Goal: Communication & Community: Participate in discussion

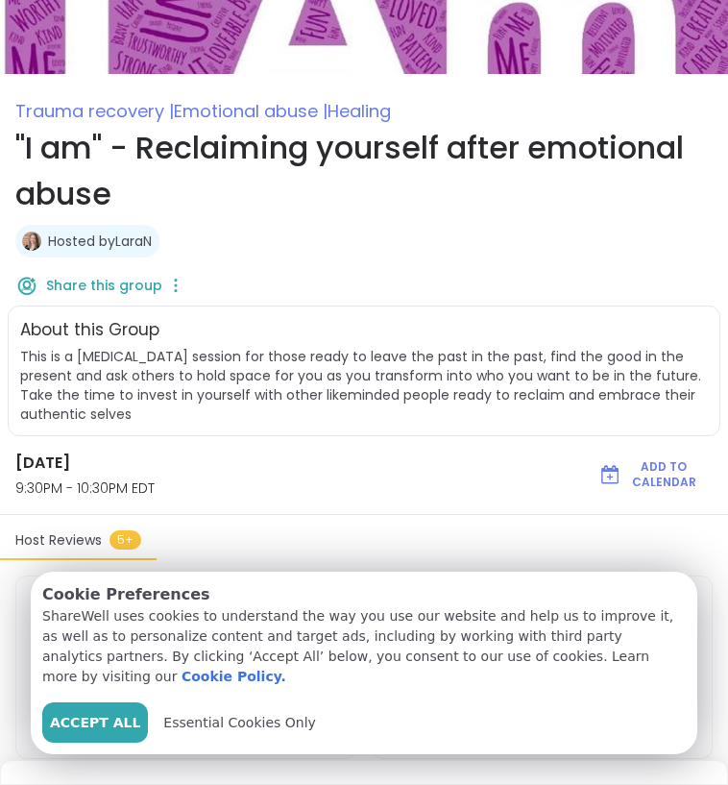
scroll to position [133, 0]
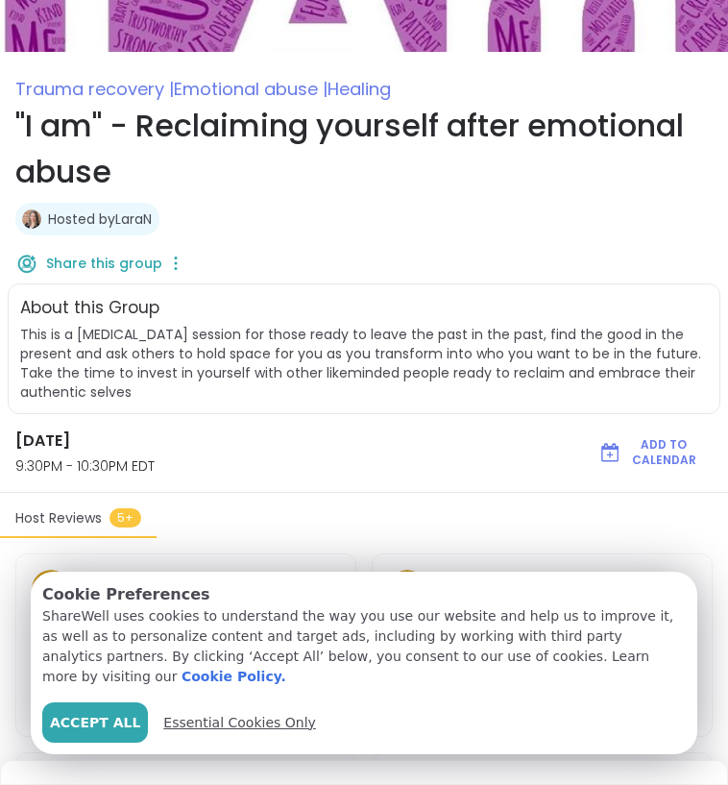
click at [255, 732] on span "Essential Cookies Only" at bounding box center [239, 723] width 153 height 20
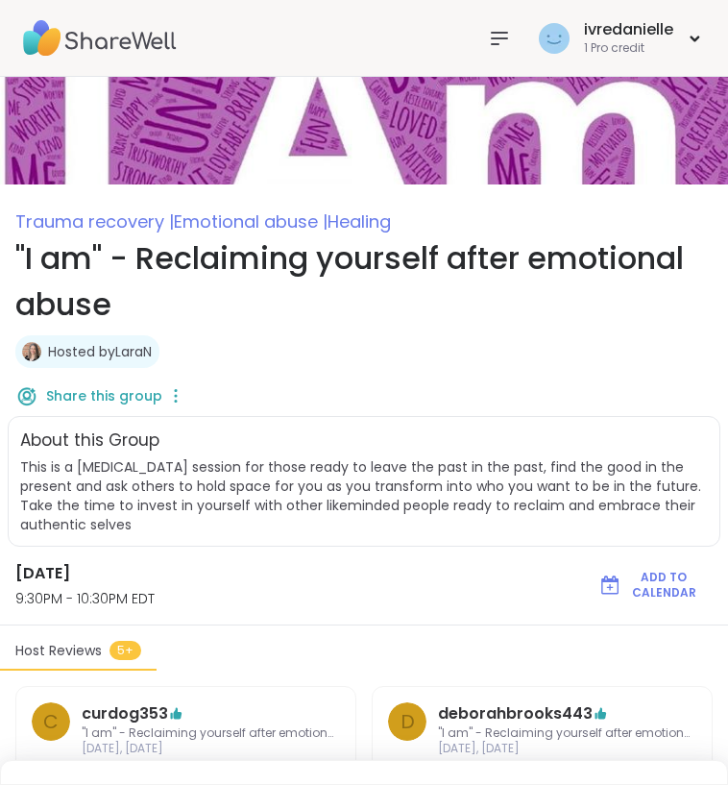
scroll to position [0, 0]
click at [623, 29] on div "ivredanielle" at bounding box center [628, 29] width 89 height 21
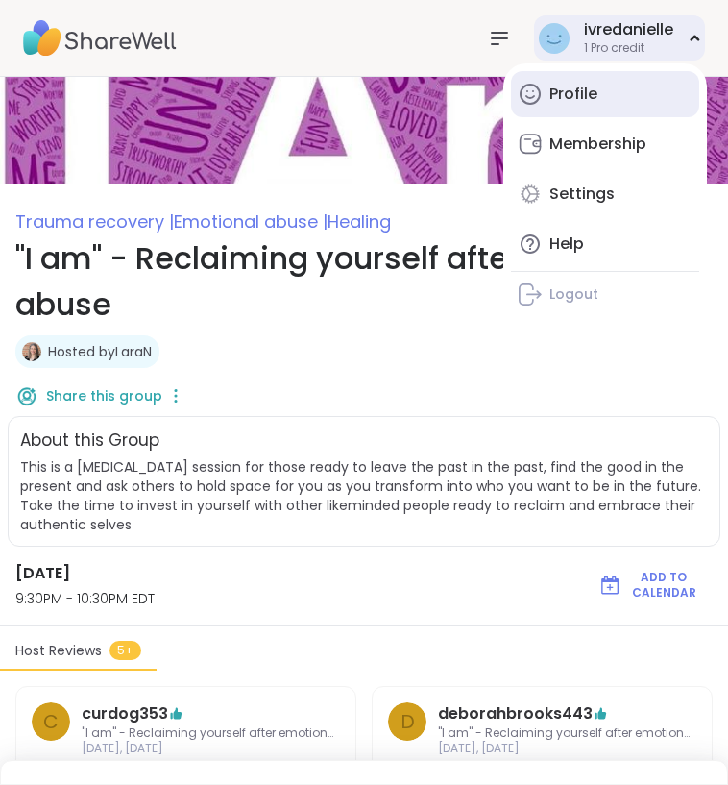
click at [584, 97] on div "Profile" at bounding box center [573, 94] width 48 height 21
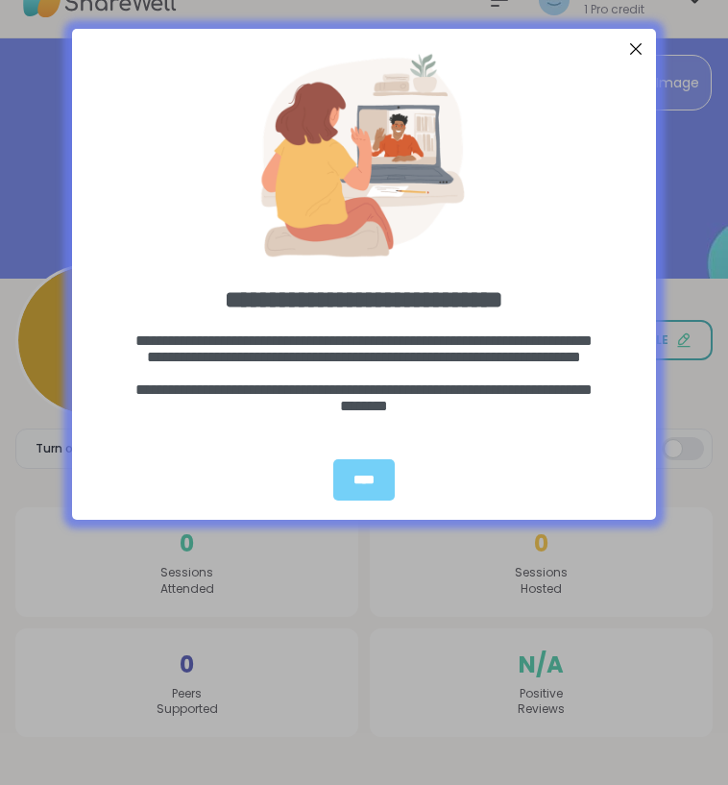
scroll to position [37, 0]
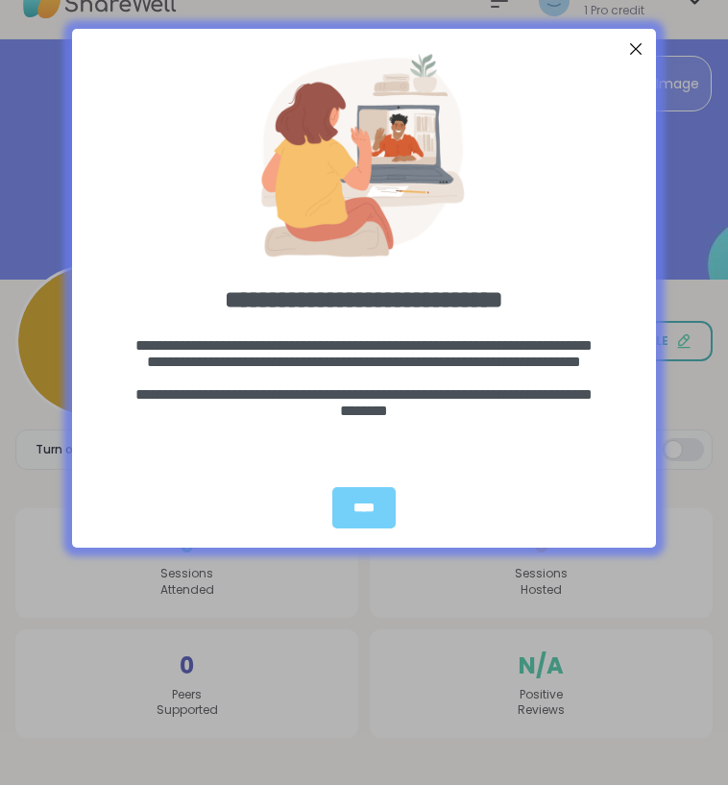
click at [367, 482] on div "****" at bounding box center [364, 508] width 584 height 80
click at [368, 499] on div "****" at bounding box center [363, 507] width 63 height 41
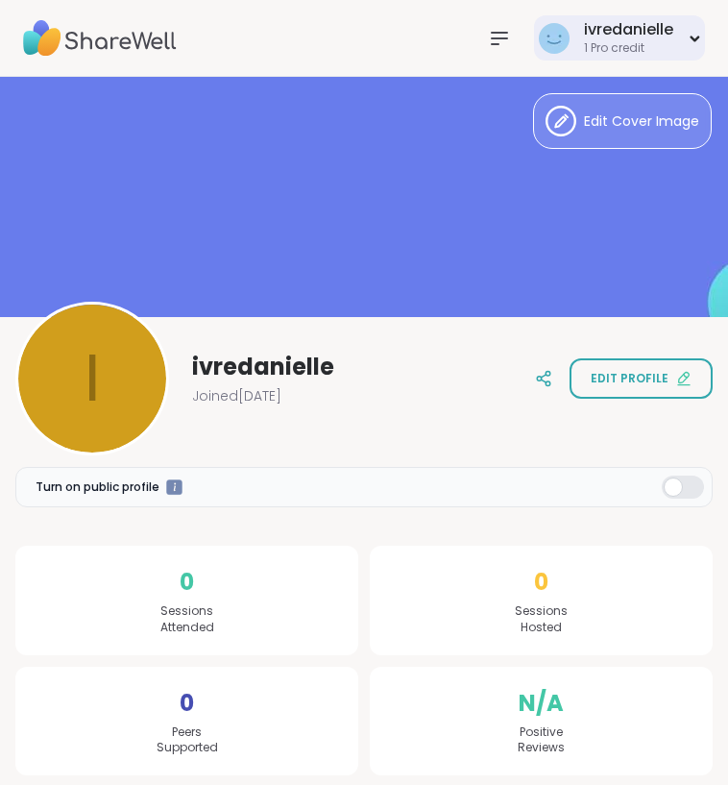
scroll to position [0, 0]
click at [688, 31] on div "ivredanielle 1 Pro credit" at bounding box center [619, 37] width 171 height 45
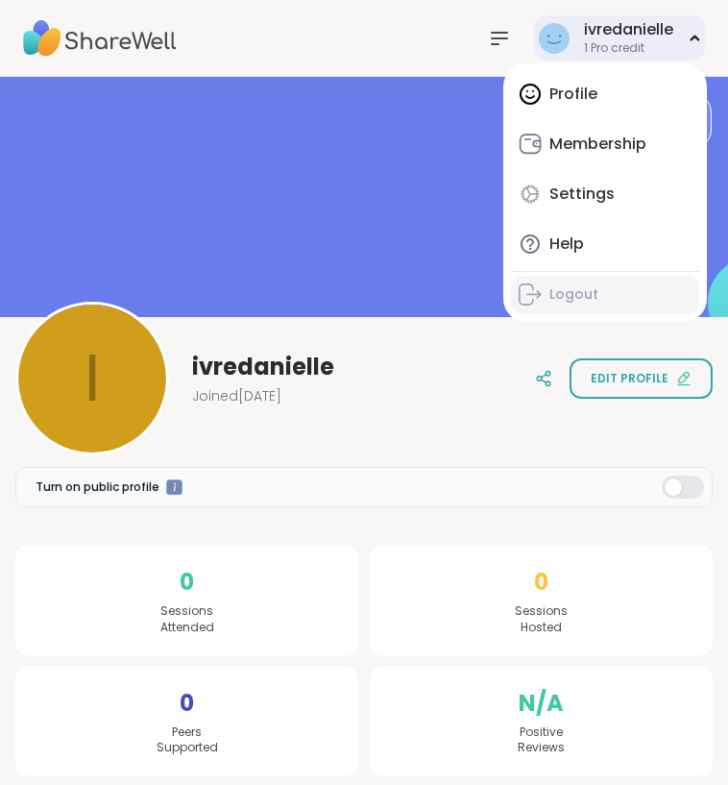
click at [579, 293] on div "Logout" at bounding box center [573, 294] width 49 height 19
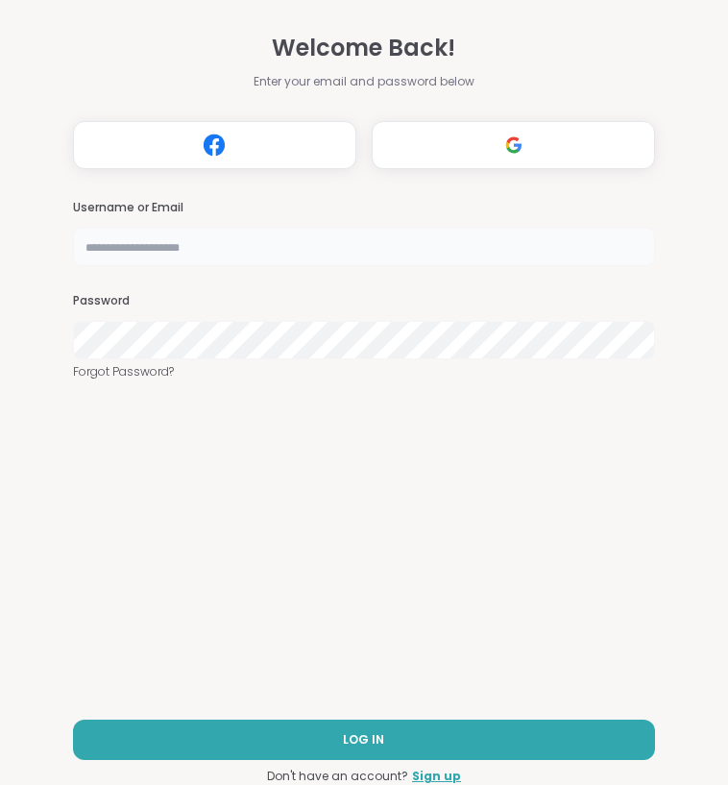
type input "**********"
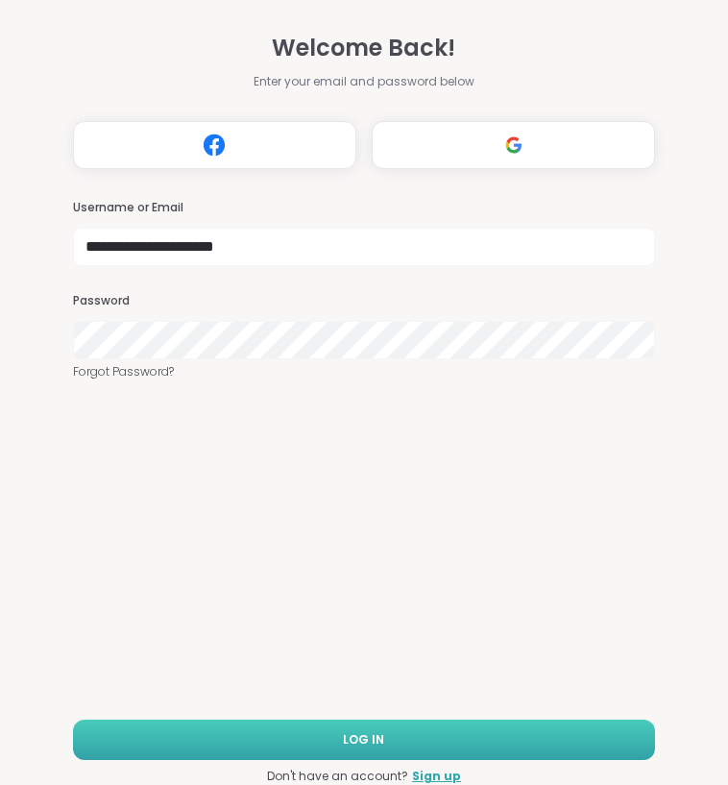
click at [389, 728] on button "LOG IN" at bounding box center [364, 739] width 582 height 40
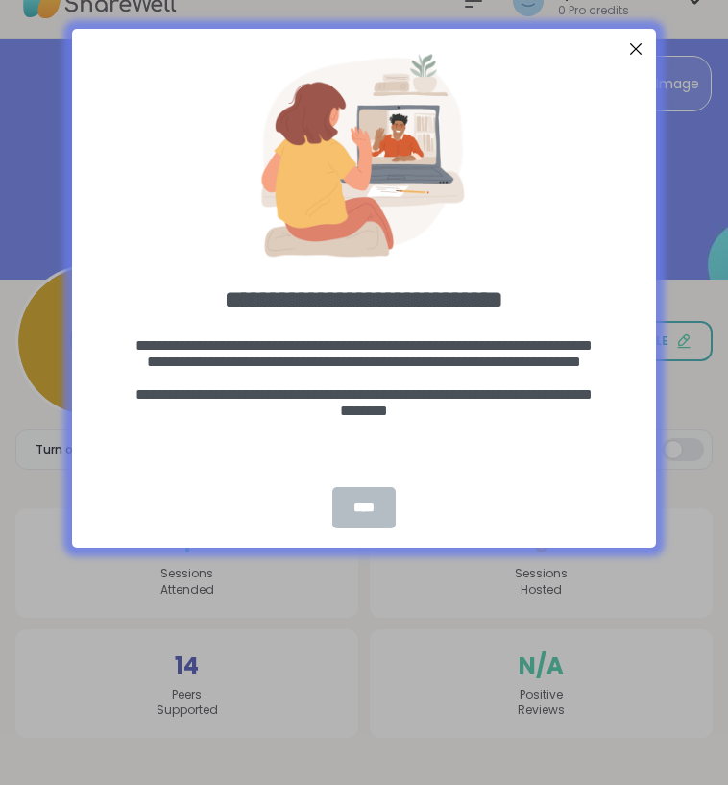
click at [342, 506] on div "****" at bounding box center [363, 507] width 63 height 41
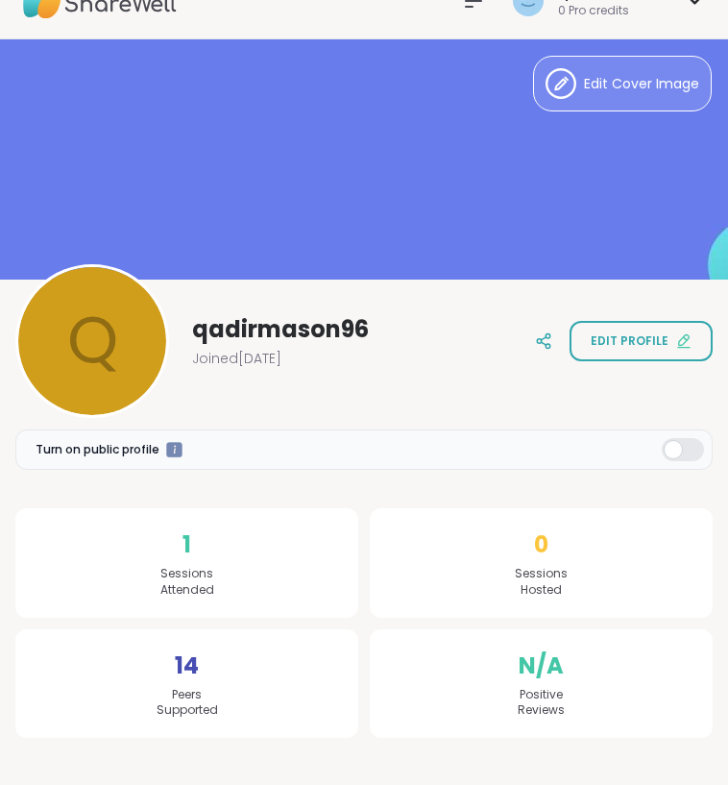
click at [213, 567] on span "Sessions Attended" at bounding box center [187, 582] width 54 height 33
click at [189, 567] on span "Sessions Attended" at bounding box center [187, 582] width 54 height 33
click at [181, 546] on div "1 Sessions Attended" at bounding box center [186, 562] width 343 height 109
drag, startPoint x: 181, startPoint y: 546, endPoint x: 217, endPoint y: 580, distance: 50.3
click at [224, 587] on div "1 Sessions Attended" at bounding box center [186, 562] width 343 height 109
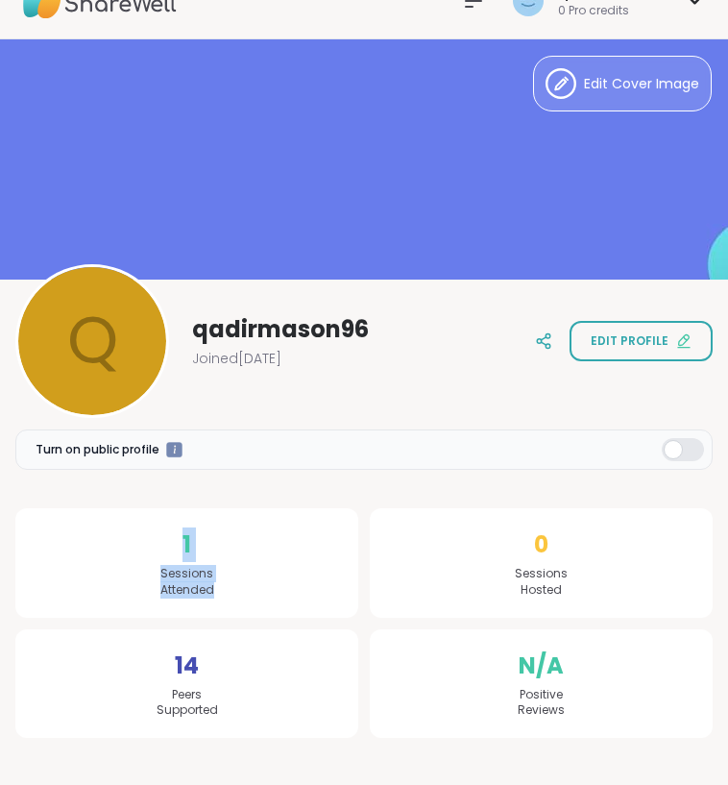
click at [216, 579] on div "1 Sessions Attended" at bounding box center [186, 562] width 343 height 109
click at [381, 489] on div "Turn on public profile 1 Sessions Attended 14 Peers Supported 0 Sessions Hosted…" at bounding box center [363, 564] width 697 height 347
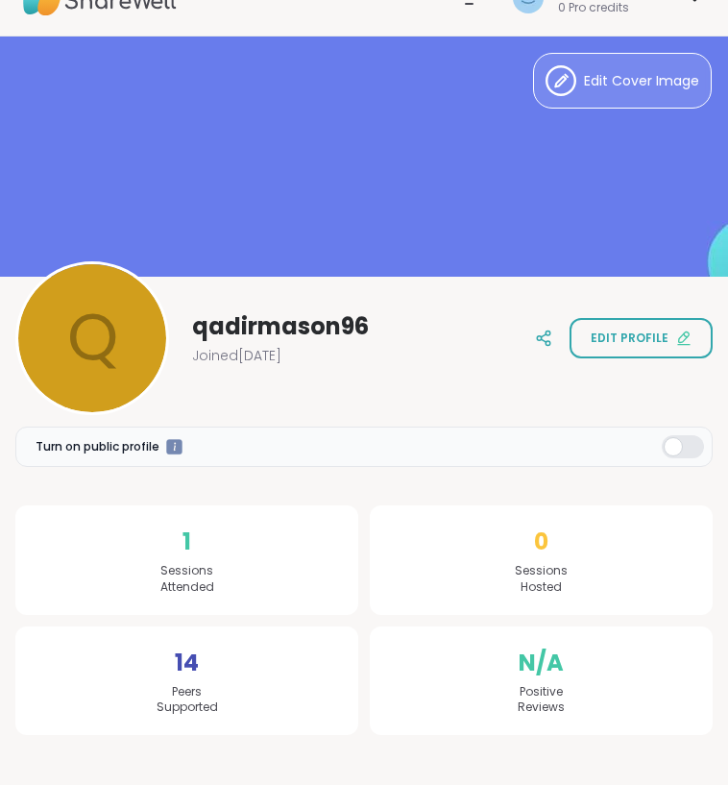
scroll to position [37, 0]
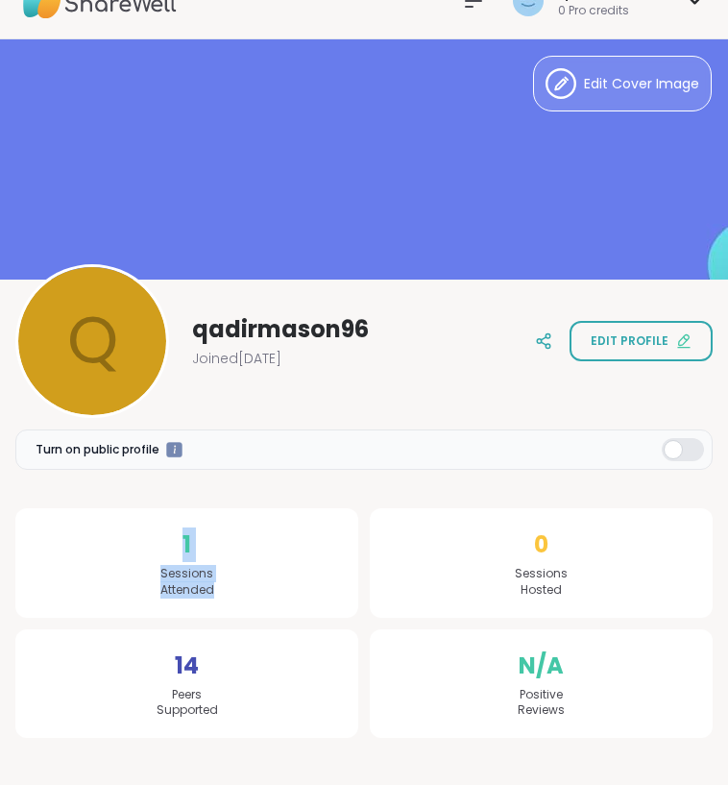
drag, startPoint x: 179, startPoint y: 553, endPoint x: 263, endPoint y: 611, distance: 102.3
click at [263, 611] on div "1 Sessions Attended" at bounding box center [186, 562] width 343 height 109
drag, startPoint x: 178, startPoint y: 684, endPoint x: 219, endPoint y: 711, distance: 49.3
click at [221, 714] on div "14 Peers Supported" at bounding box center [186, 683] width 343 height 109
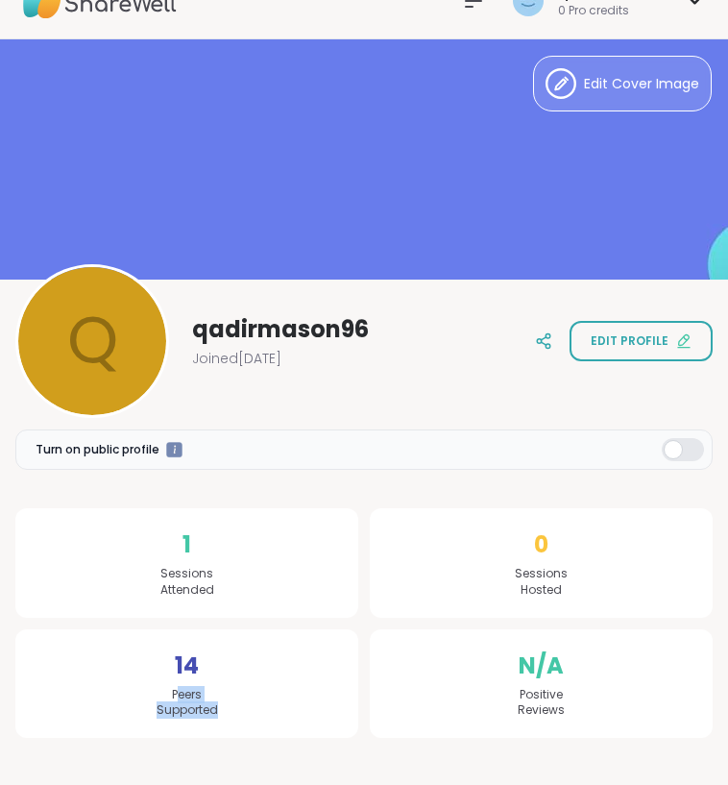
click at [219, 711] on div "14 Peers Supported" at bounding box center [186, 683] width 343 height 109
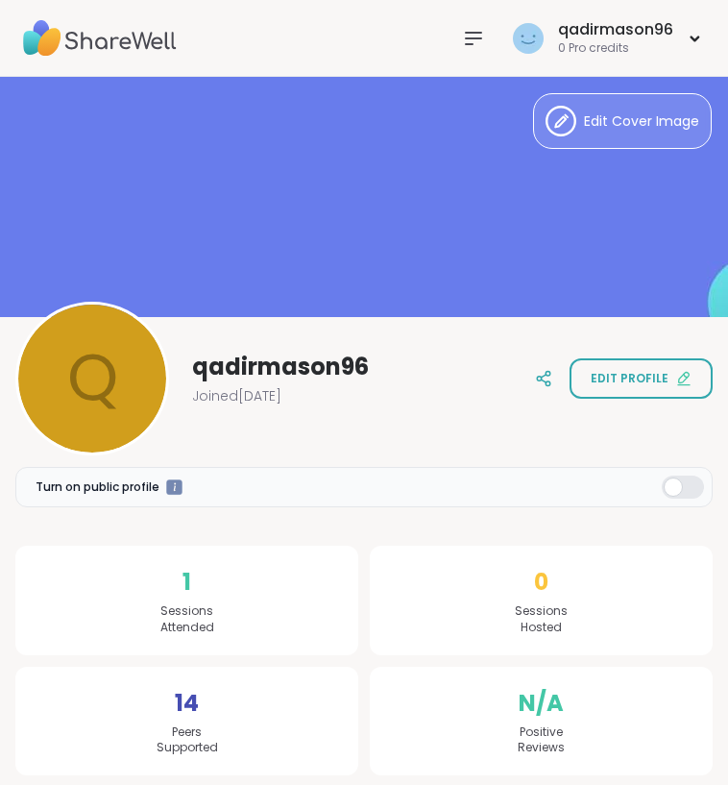
scroll to position [0, 0]
click at [675, 39] on div "qadirmason96 0 Pro credits" at bounding box center [606, 37] width 197 height 45
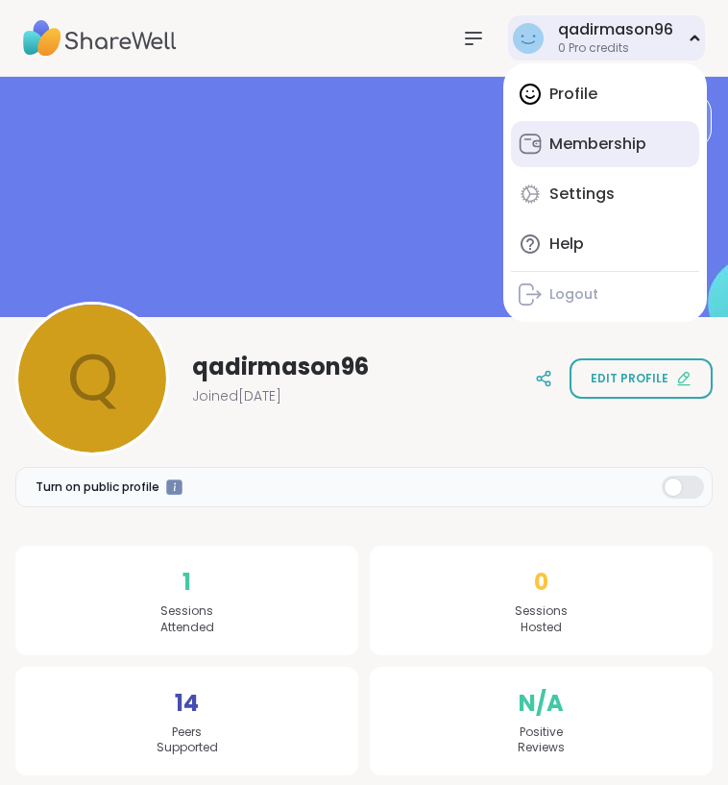
click at [599, 144] on div "Membership" at bounding box center [597, 143] width 97 height 21
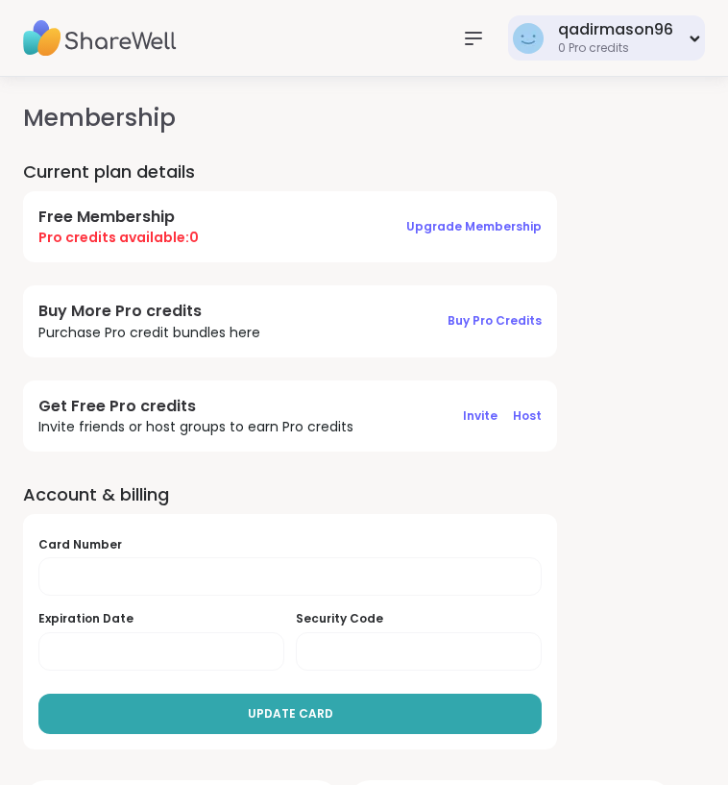
click at [652, 38] on div "qadirmason96" at bounding box center [615, 29] width 115 height 21
click at [474, 36] on icon at bounding box center [473, 38] width 23 height 23
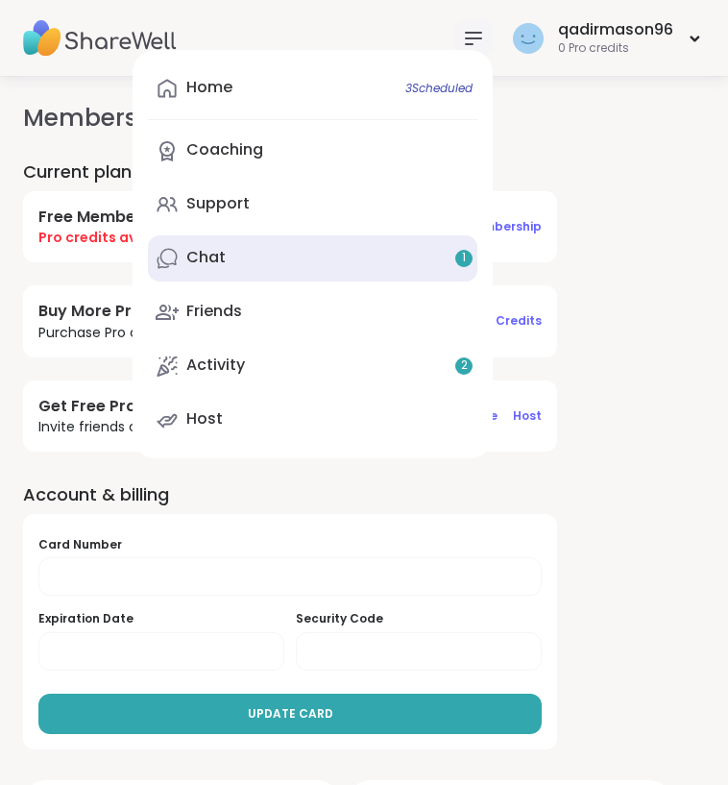
click at [241, 247] on link "Chat 1" at bounding box center [312, 258] width 329 height 46
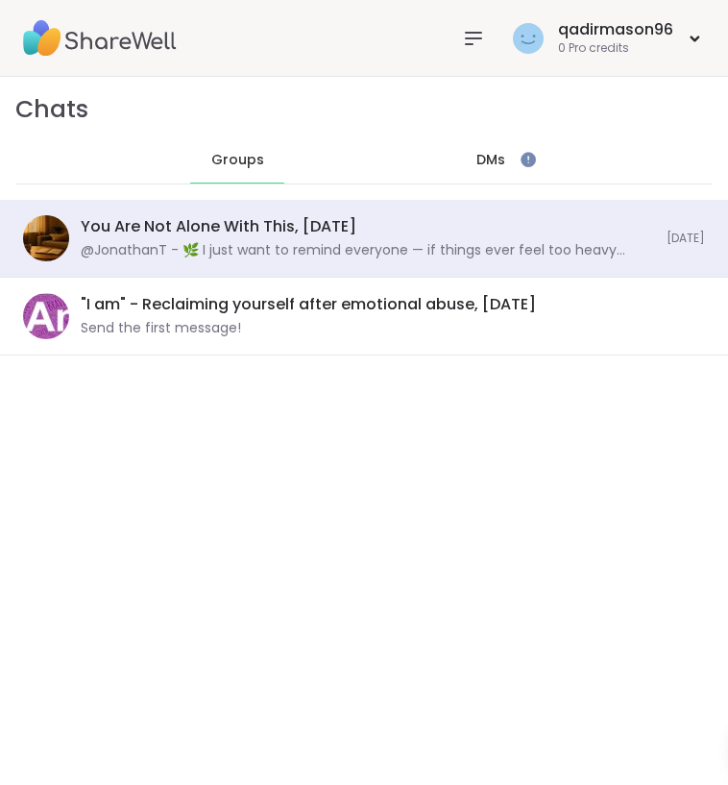
click at [491, 145] on div "DMs" at bounding box center [491, 160] width 94 height 46
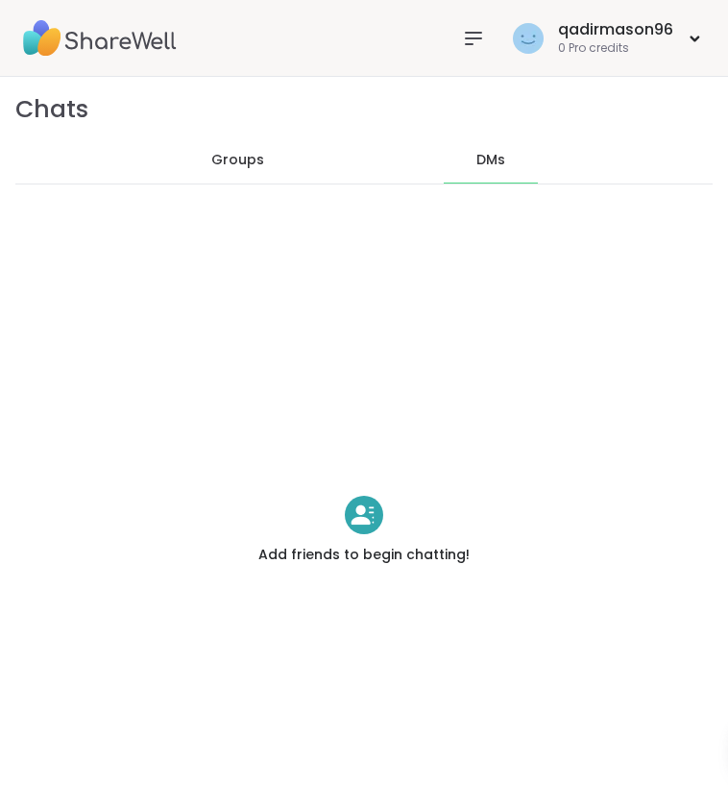
click at [243, 148] on div "Groups" at bounding box center [237, 160] width 94 height 46
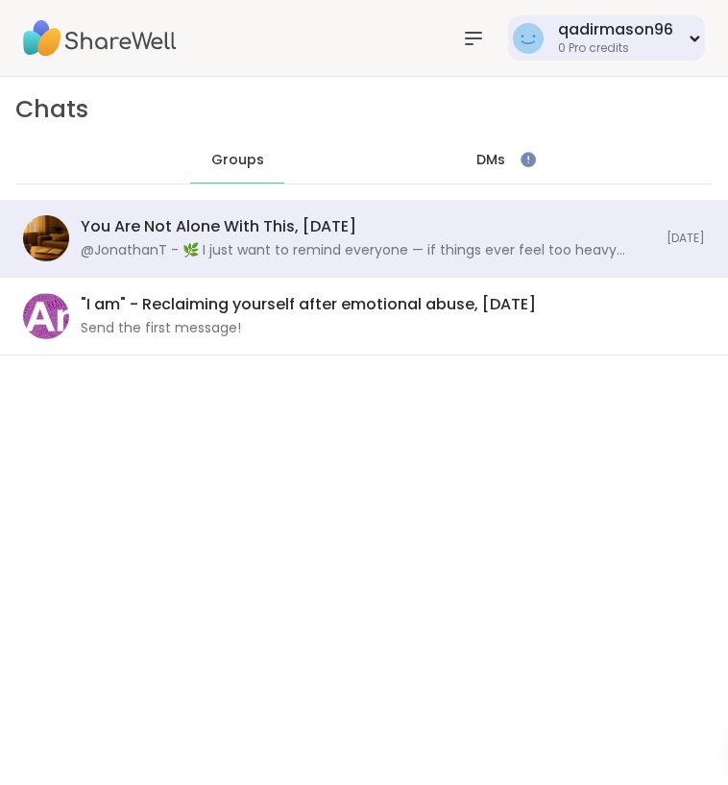
click at [643, 47] on div "0 Pro credits" at bounding box center [615, 48] width 115 height 16
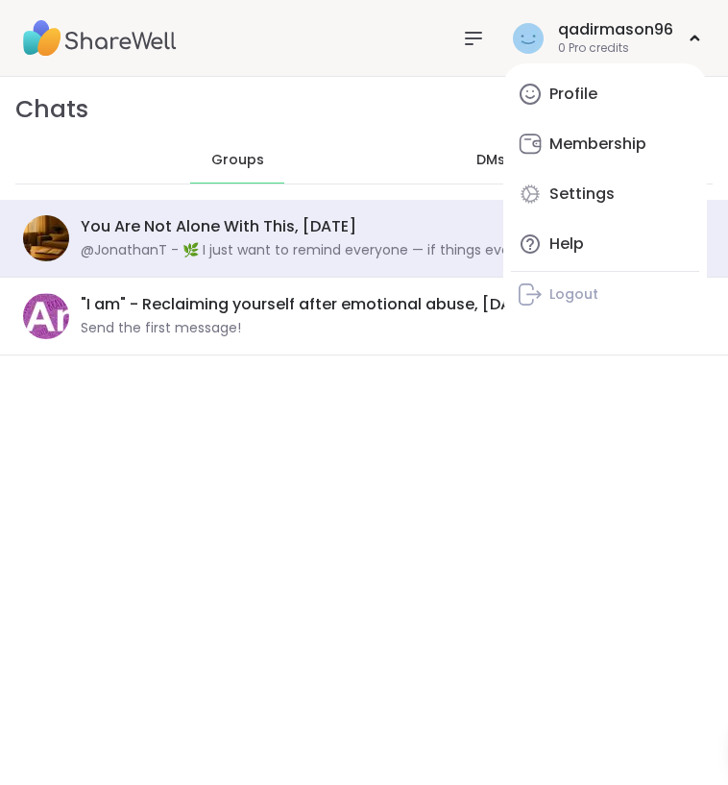
click at [466, 34] on icon at bounding box center [473, 38] width 23 height 23
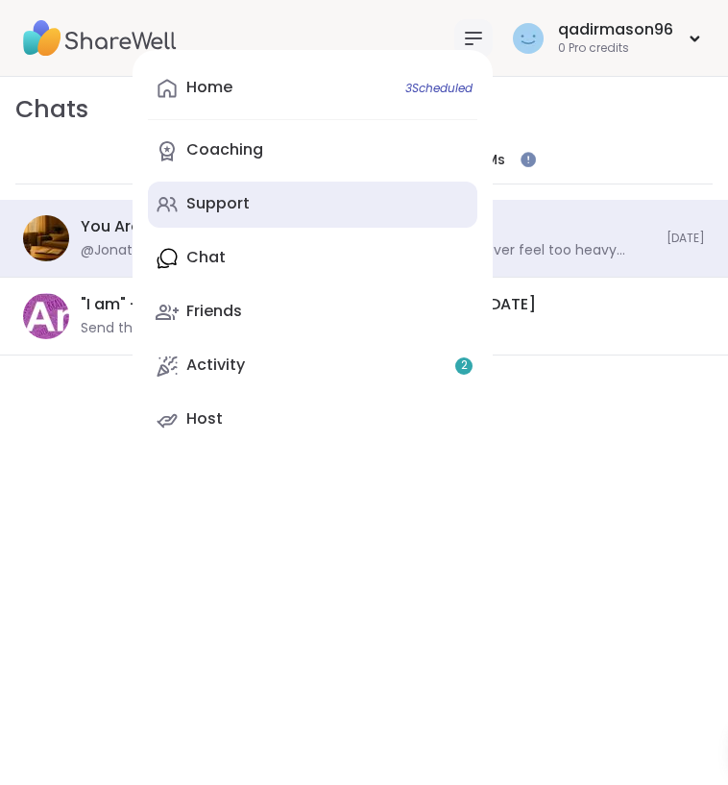
click at [269, 200] on link "Support" at bounding box center [312, 205] width 329 height 46
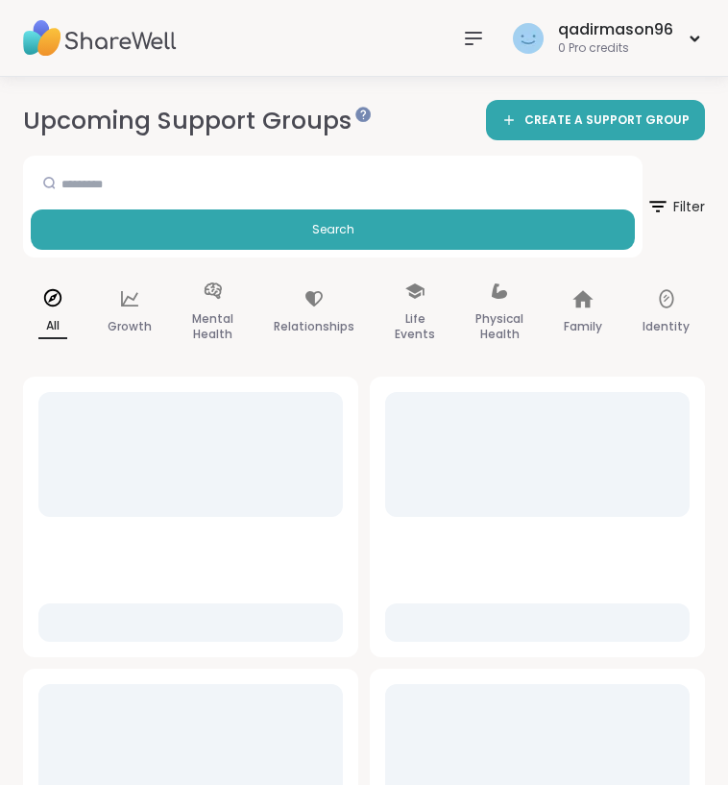
click at [473, 30] on icon at bounding box center [473, 38] width 23 height 23
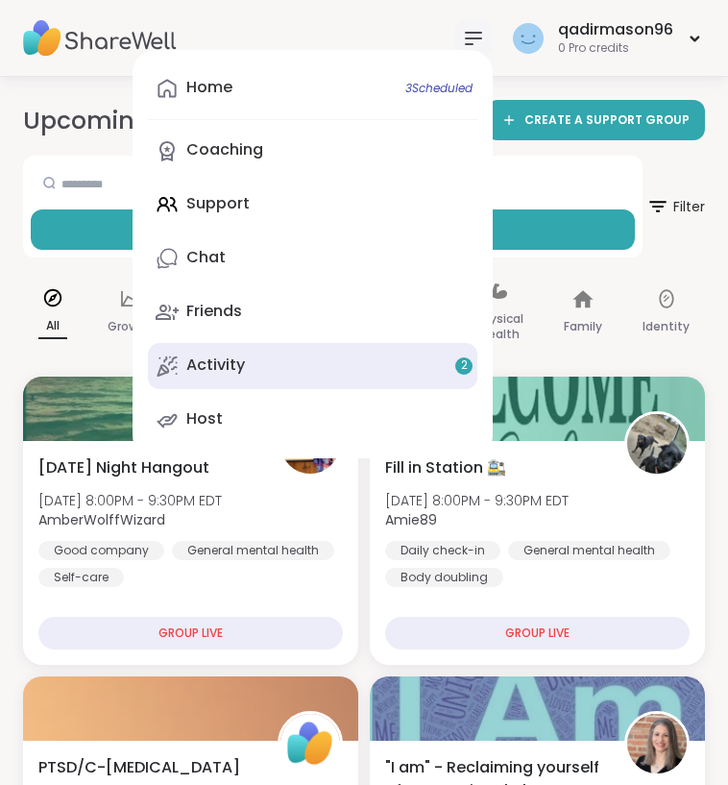
click at [231, 373] on div "Activity 2" at bounding box center [215, 364] width 59 height 21
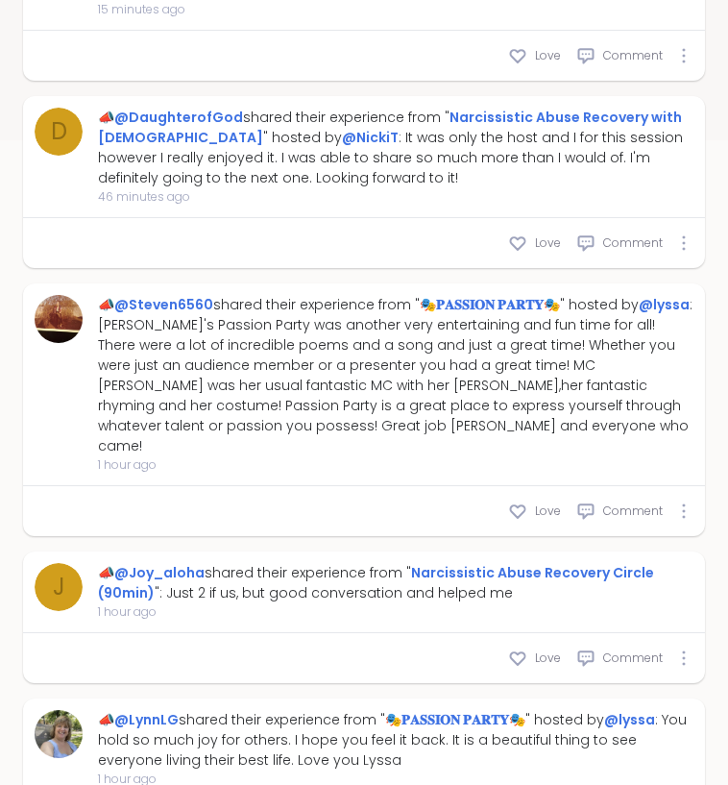
scroll to position [767, 1]
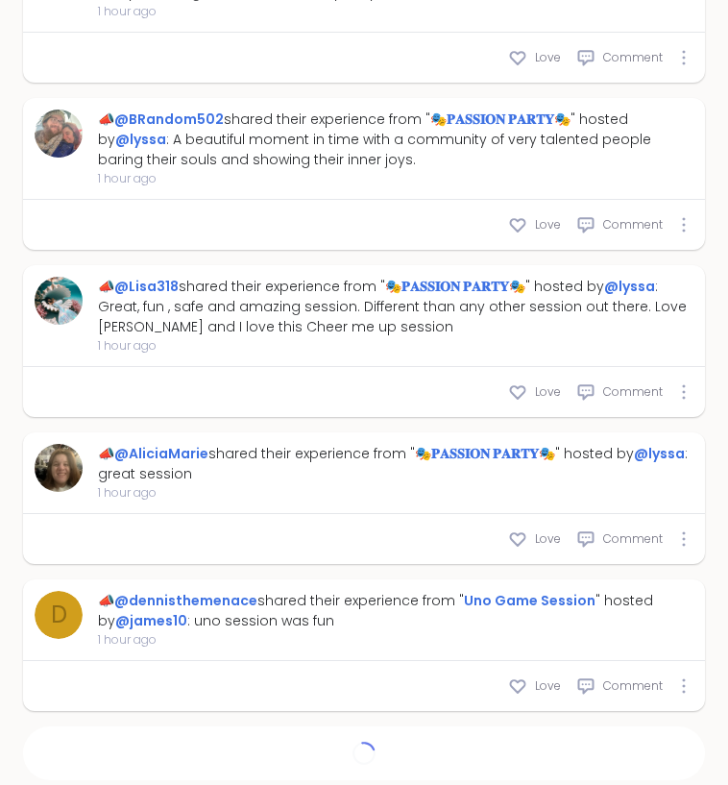
type textarea "*"
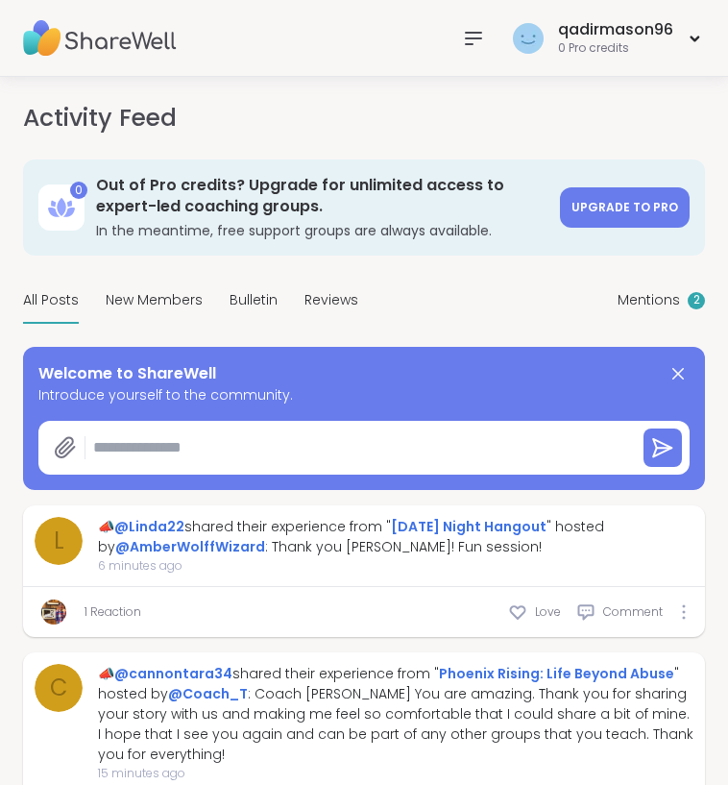
scroll to position [0, 0]
click at [473, 41] on icon at bounding box center [473, 38] width 23 height 23
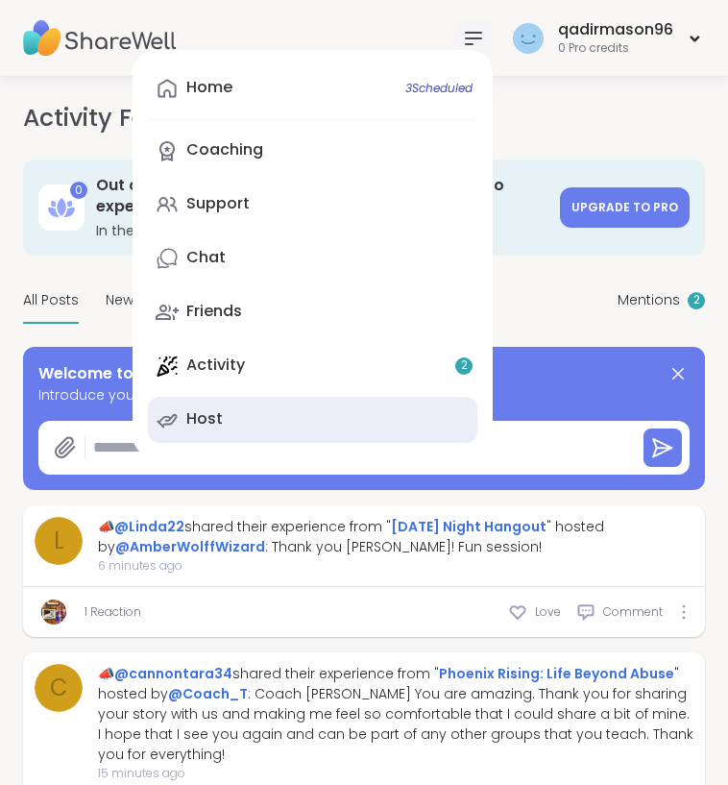
click at [308, 423] on link "Host" at bounding box center [312, 420] width 329 height 46
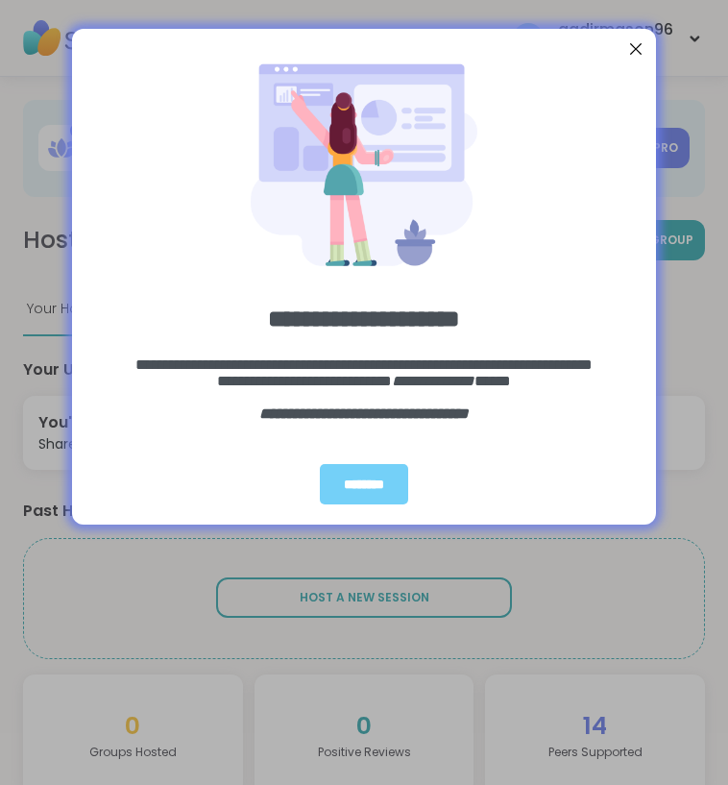
click at [629, 49] on div at bounding box center [635, 48] width 25 height 25
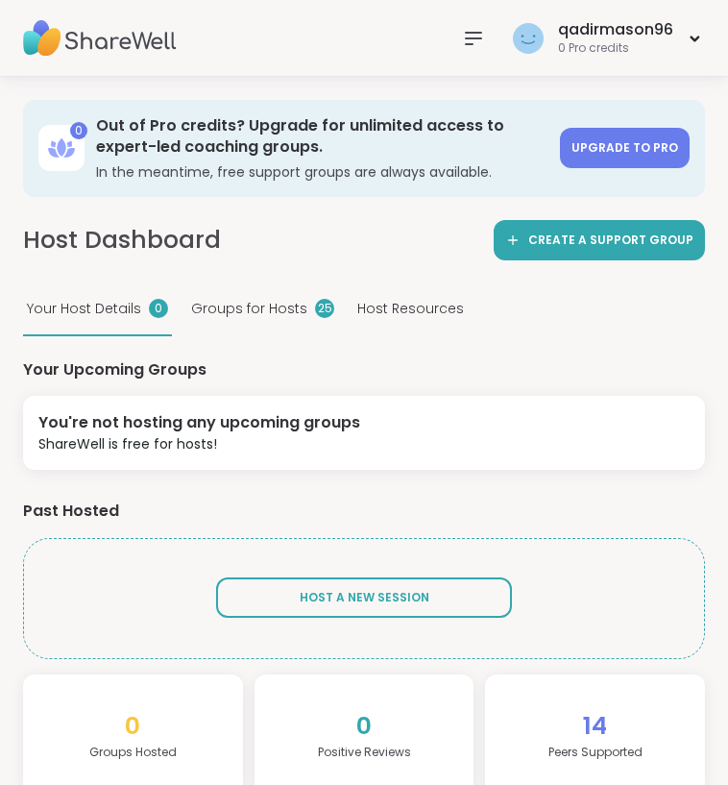
click at [470, 46] on icon at bounding box center [473, 38] width 23 height 23
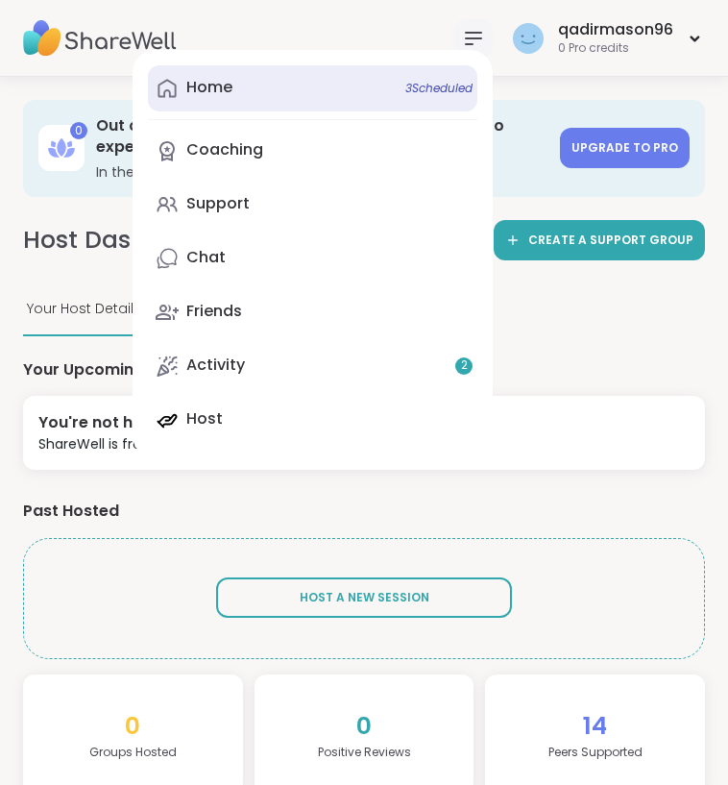
click at [317, 79] on link "Home 3 Scheduled" at bounding box center [312, 88] width 329 height 46
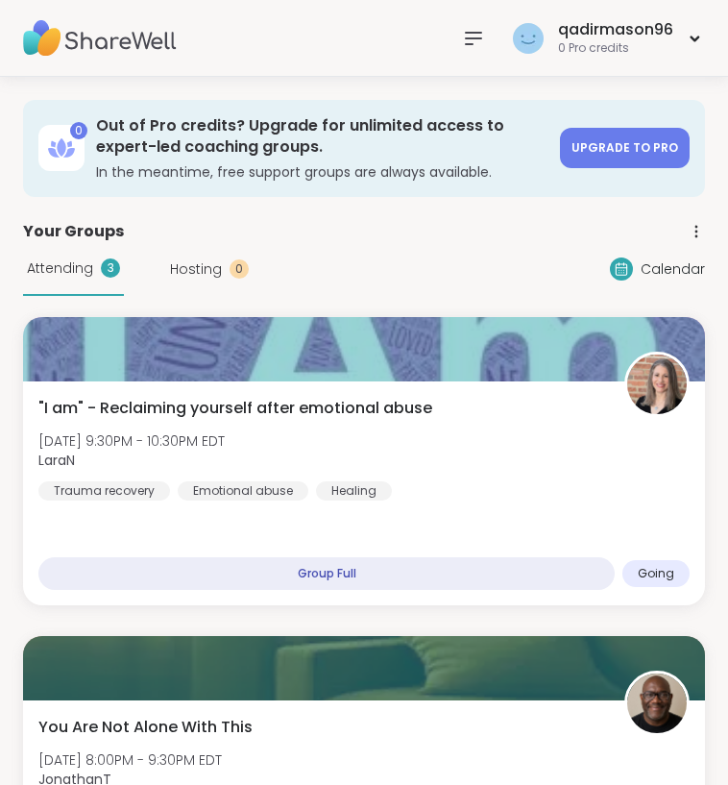
click at [230, 268] on div "0" at bounding box center [239, 268] width 19 height 19
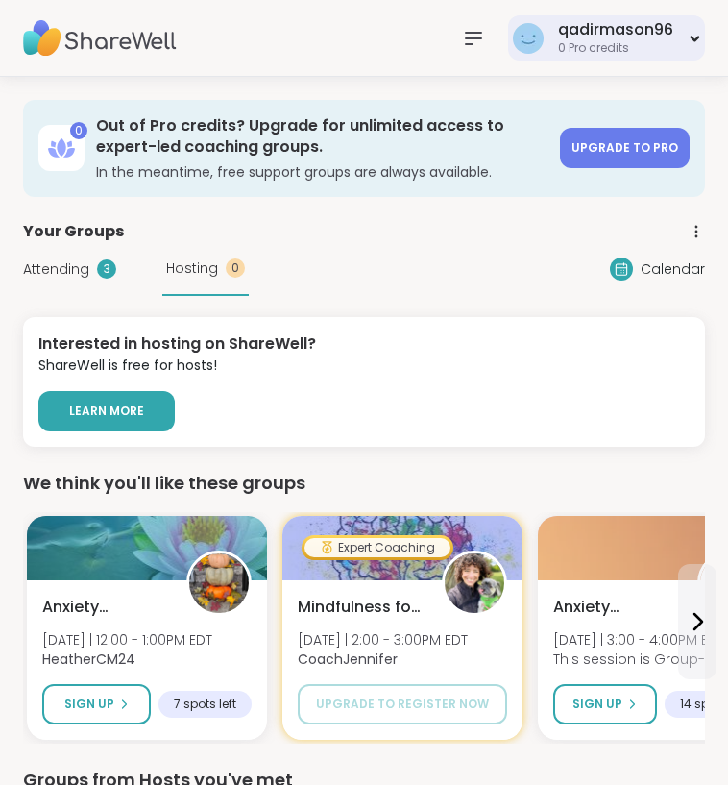
click at [696, 29] on div "qadirmason96 0 Pro credits" at bounding box center [606, 37] width 197 height 45
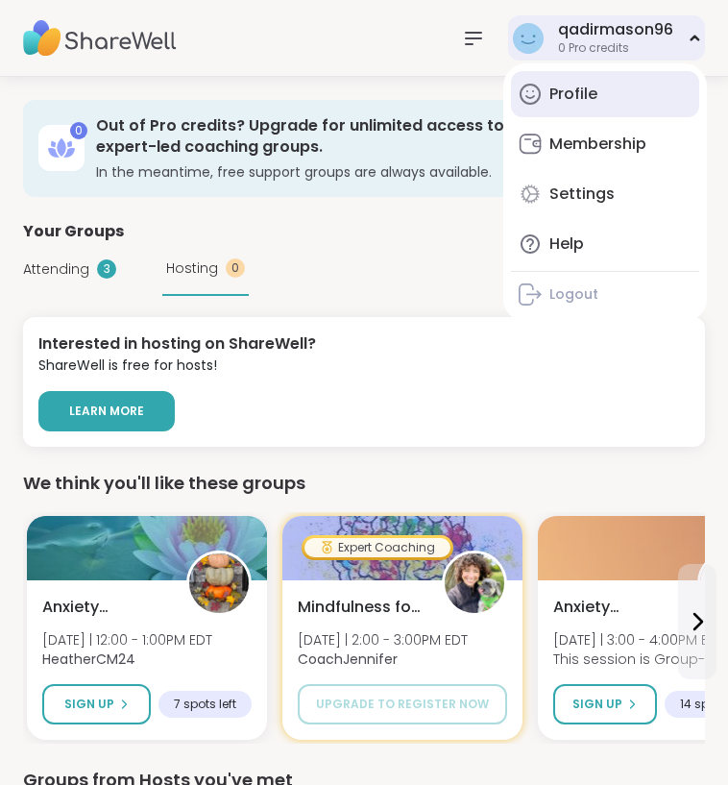
click at [592, 100] on div "Profile" at bounding box center [573, 94] width 48 height 21
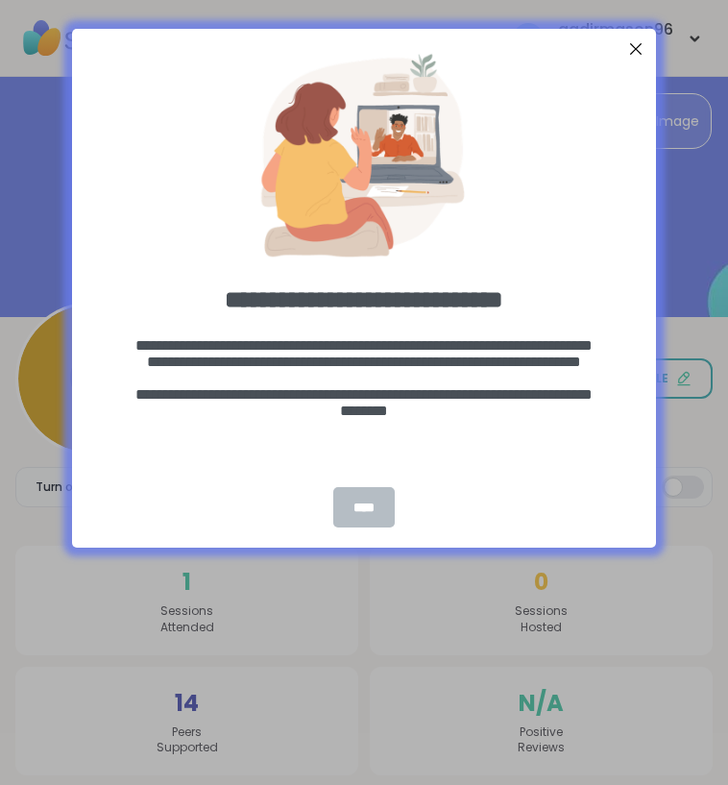
click at [374, 497] on div "****" at bounding box center [364, 507] width 62 height 40
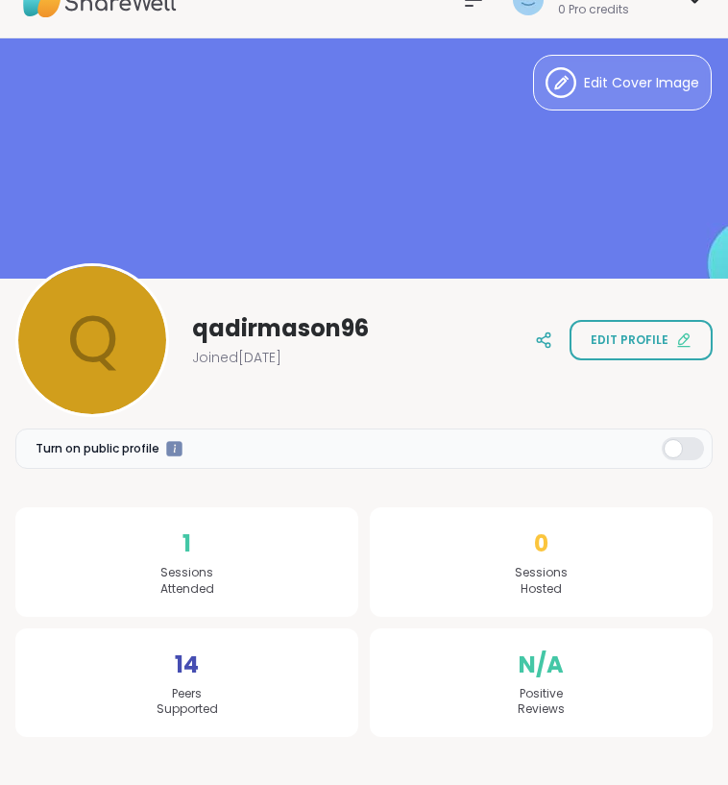
scroll to position [37, 0]
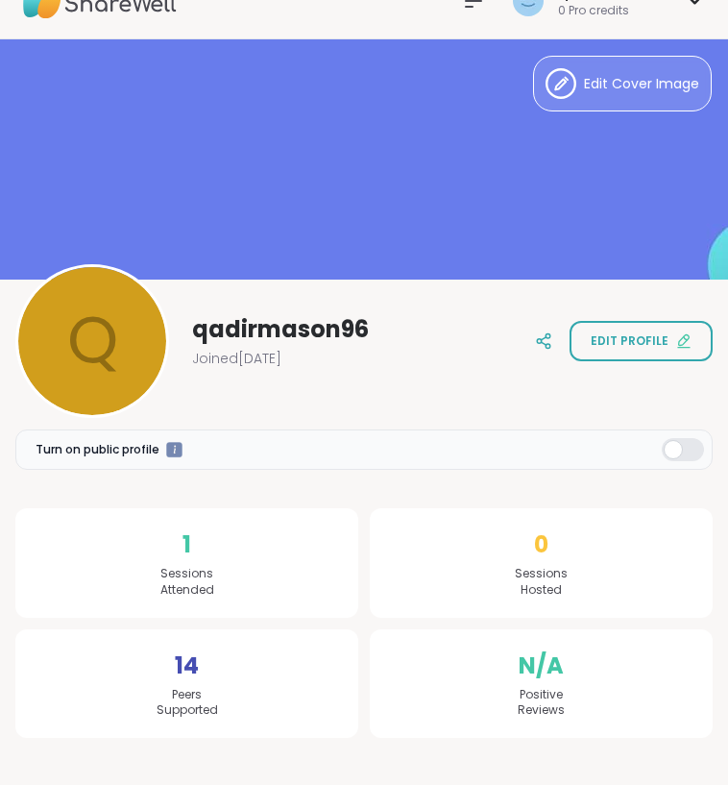
click at [689, 442] on div at bounding box center [683, 449] width 42 height 23
click at [205, 557] on div "1 Sessions Attended" at bounding box center [186, 562] width 343 height 109
drag, startPoint x: 149, startPoint y: 568, endPoint x: 231, endPoint y: 579, distance: 83.4
click at [231, 579] on div "1 Sessions Attended" at bounding box center [186, 562] width 343 height 109
click at [231, 578] on div "1 Sessions Attended" at bounding box center [186, 562] width 343 height 109
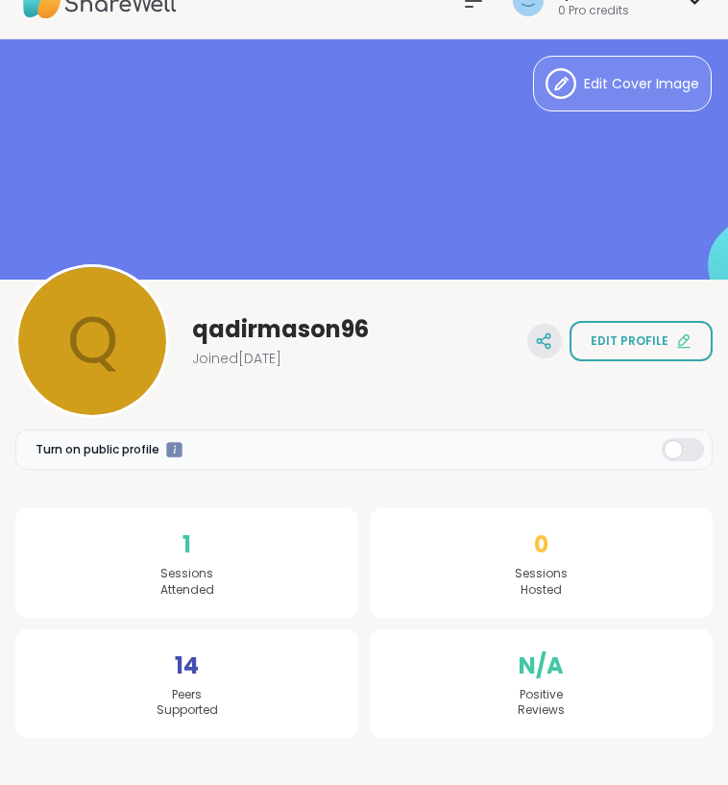
click at [546, 342] on icon at bounding box center [543, 340] width 17 height 17
click at [181, 562] on div "1 Sessions Attended" at bounding box center [186, 562] width 343 height 109
click at [181, 702] on span "Peers Supported" at bounding box center [187, 703] width 61 height 33
click at [112, 376] on div at bounding box center [92, 341] width 154 height 154
click at [323, 331] on span "qadirmason96" at bounding box center [280, 329] width 177 height 31
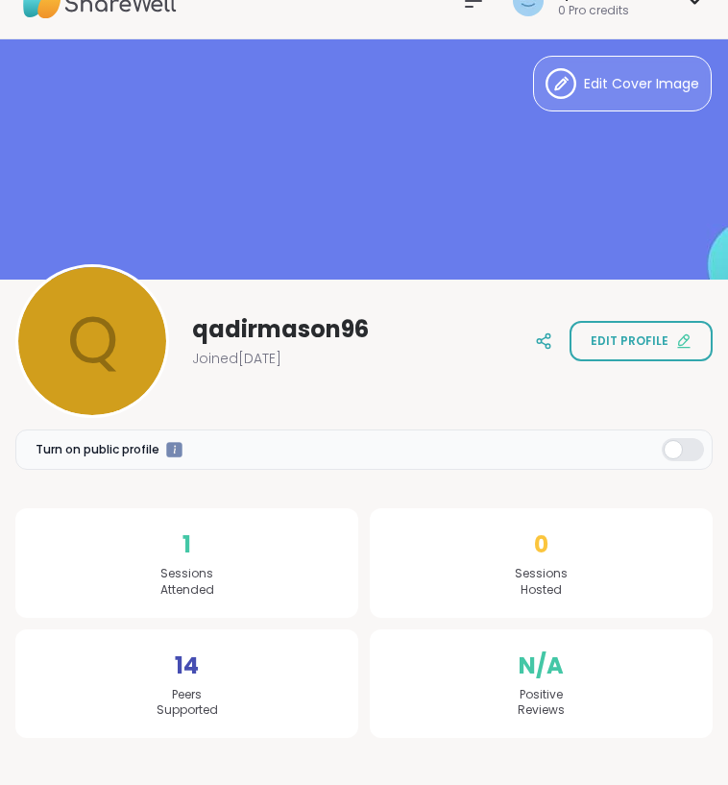
click at [666, 451] on div at bounding box center [683, 449] width 42 height 23
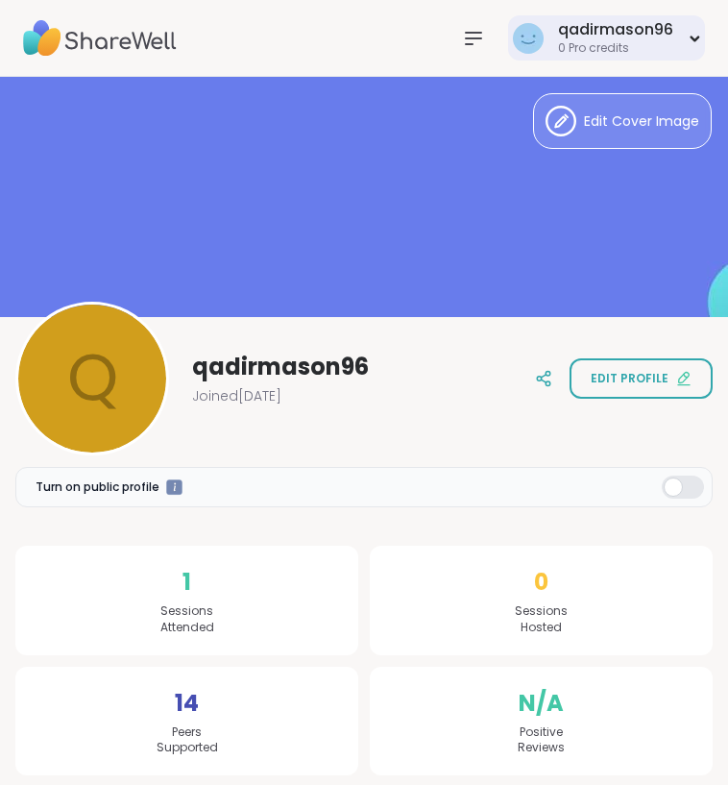
scroll to position [0, 0]
click at [646, 28] on div "qadirmason96" at bounding box center [615, 29] width 115 height 21
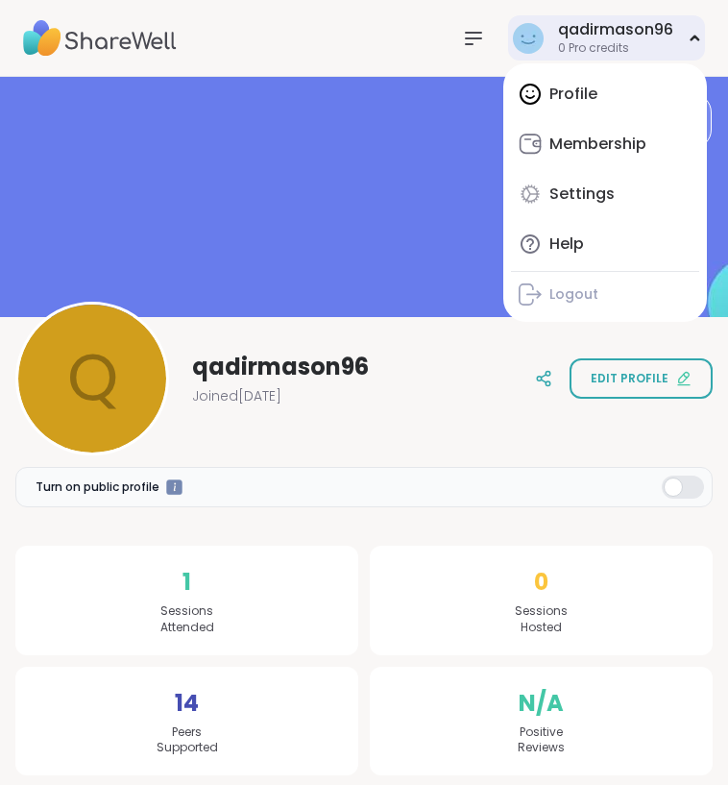
click at [544, 99] on div "Profile Membership Settings Help Logout" at bounding box center [605, 192] width 204 height 258
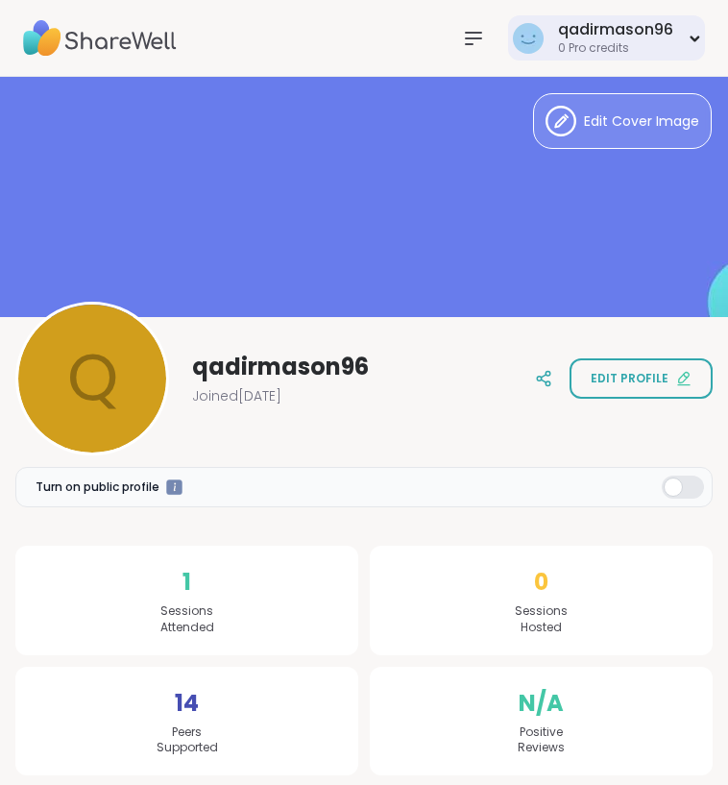
click at [467, 29] on icon at bounding box center [473, 38] width 23 height 23
click at [697, 39] on icon at bounding box center [695, 38] width 7 height 4
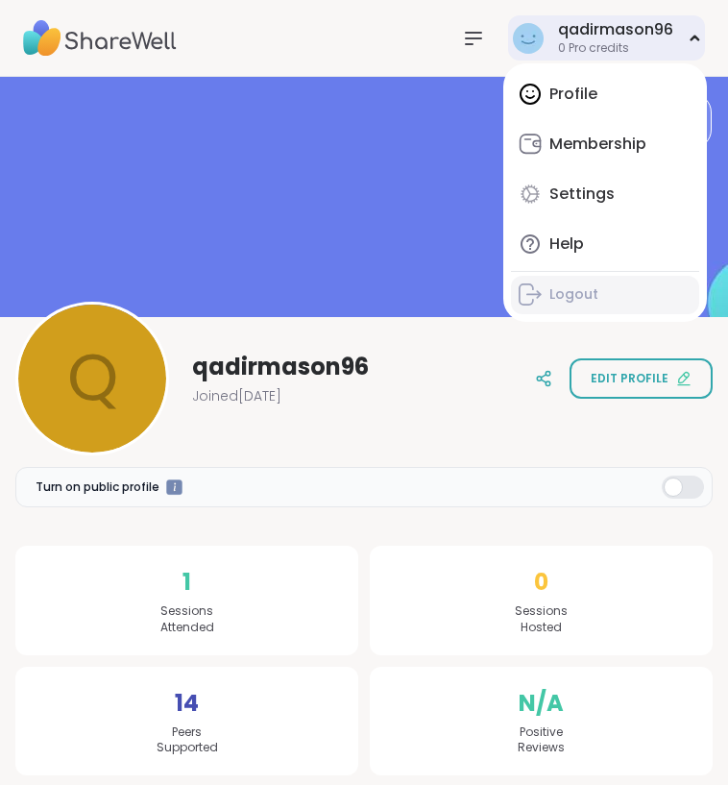
click at [570, 291] on div "Logout" at bounding box center [573, 294] width 49 height 19
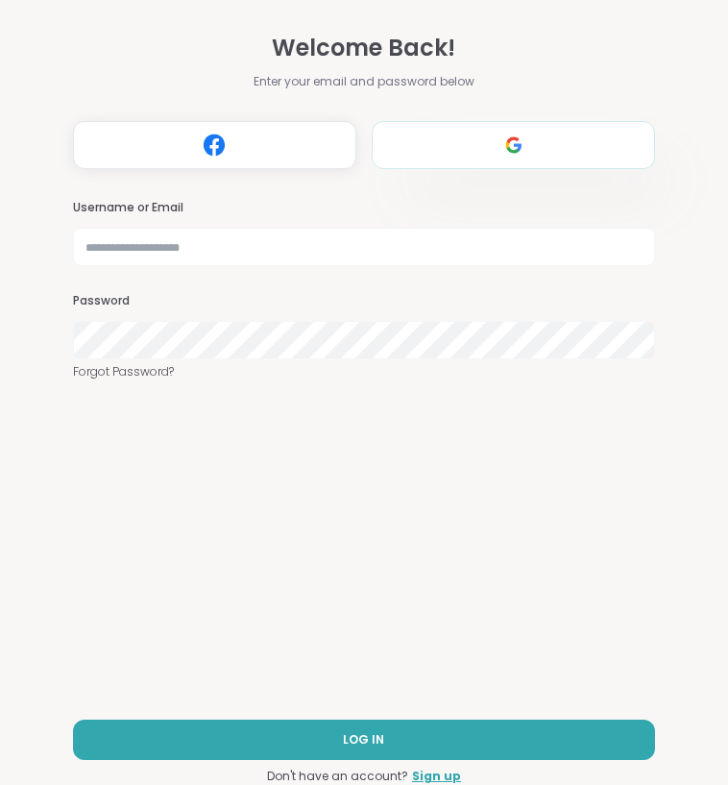
click at [526, 157] on img at bounding box center [514, 145] width 36 height 36
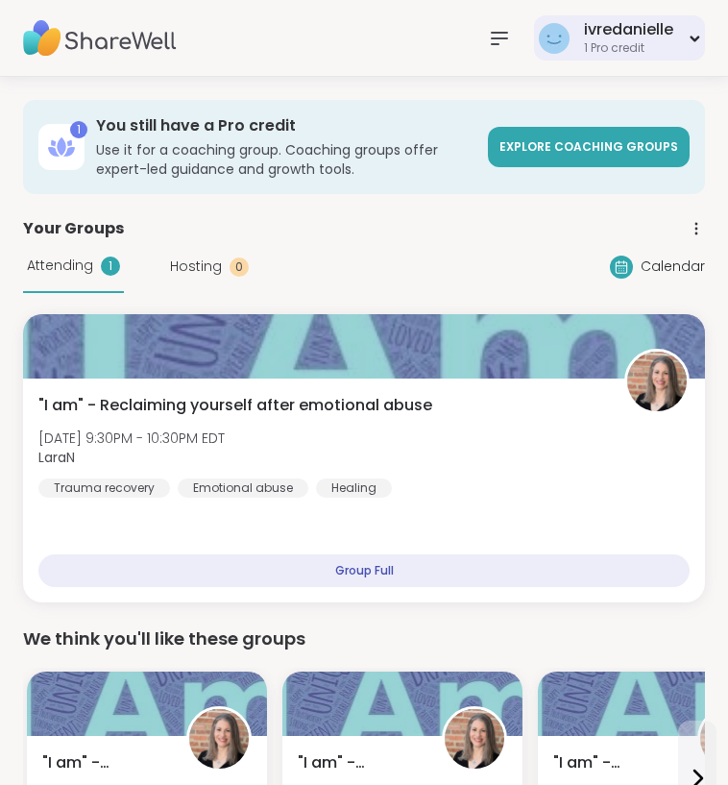
click at [688, 36] on div "ivredanielle 1 Pro credit" at bounding box center [619, 37] width 171 height 45
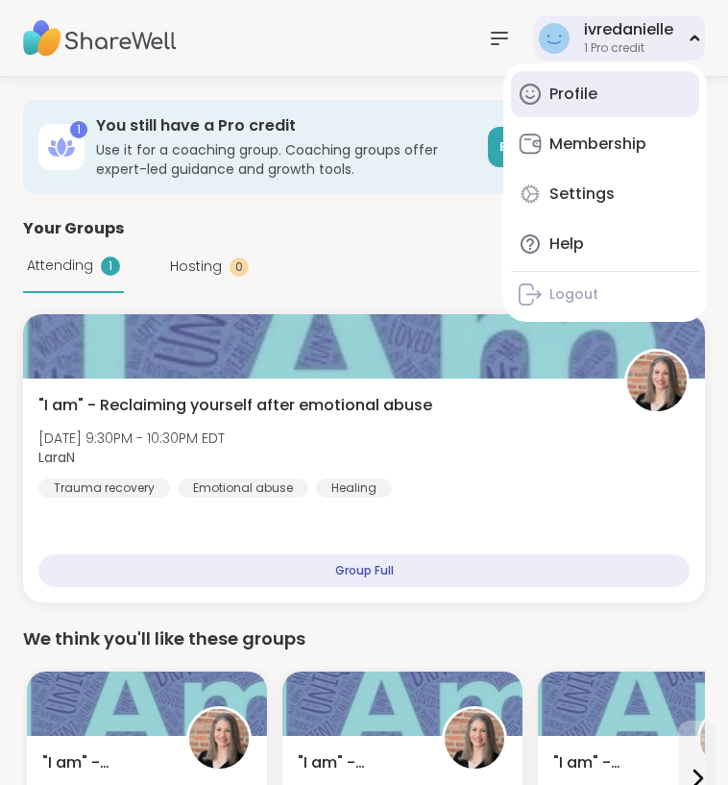
click at [616, 101] on link "Profile" at bounding box center [605, 94] width 188 height 46
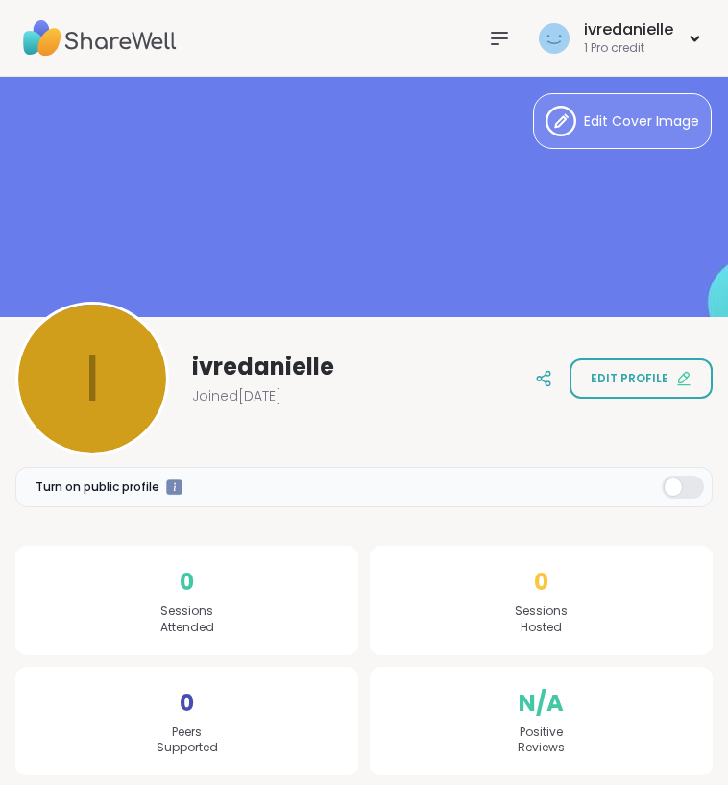
click at [255, 375] on span "ivredanielle" at bounding box center [263, 367] width 142 height 31
click at [605, 390] on button "Edit profile" at bounding box center [641, 378] width 143 height 40
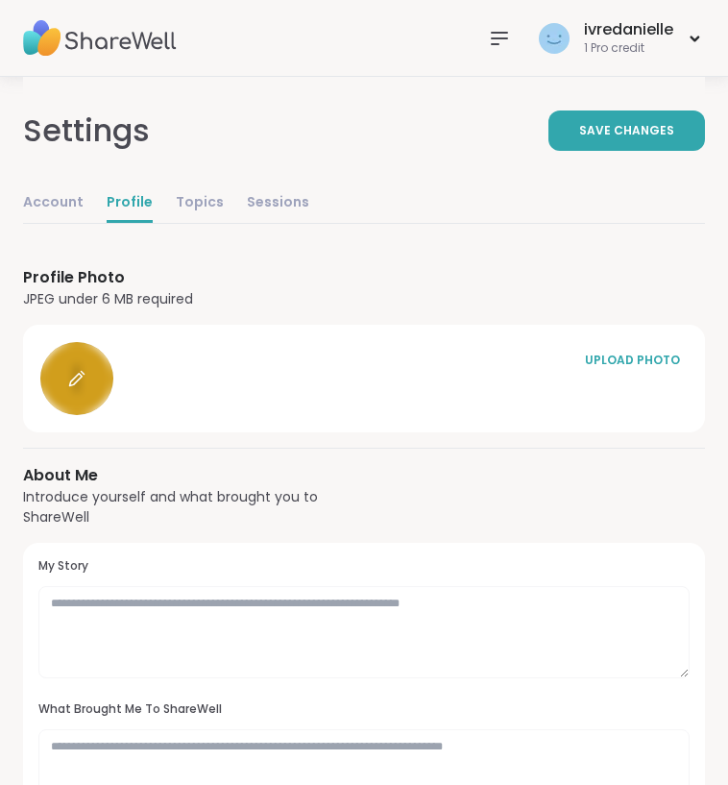
click at [72, 376] on icon at bounding box center [76, 378] width 17 height 17
click at [184, 214] on link "Topics" at bounding box center [200, 203] width 48 height 38
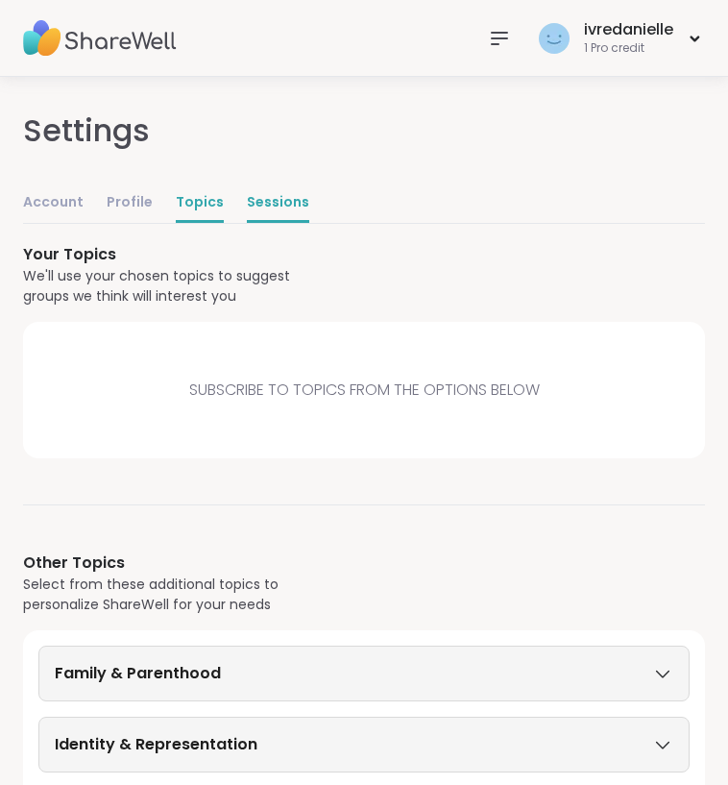
click at [259, 206] on link "Sessions" at bounding box center [278, 203] width 62 height 38
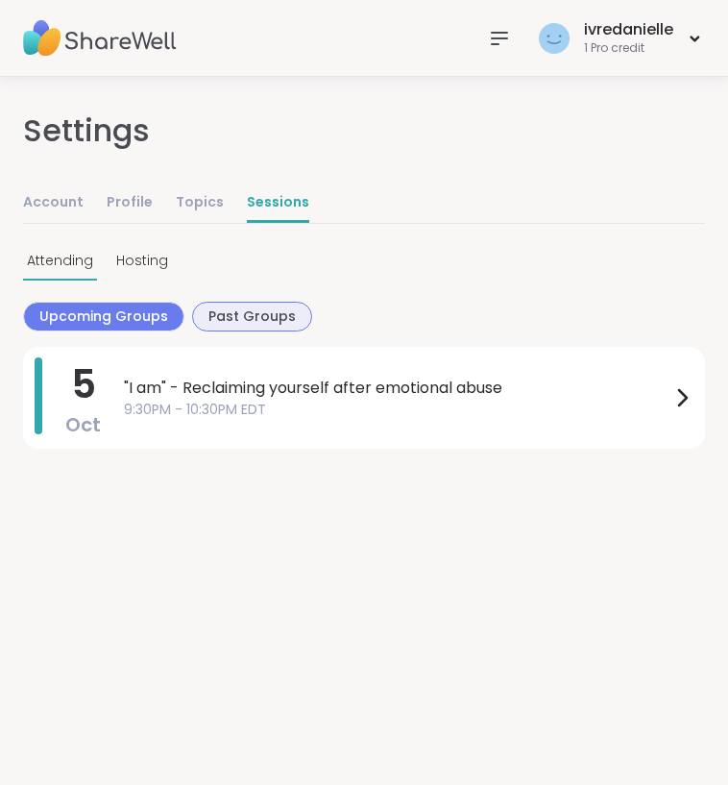
click at [231, 321] on span "Past Groups" at bounding box center [251, 316] width 87 height 20
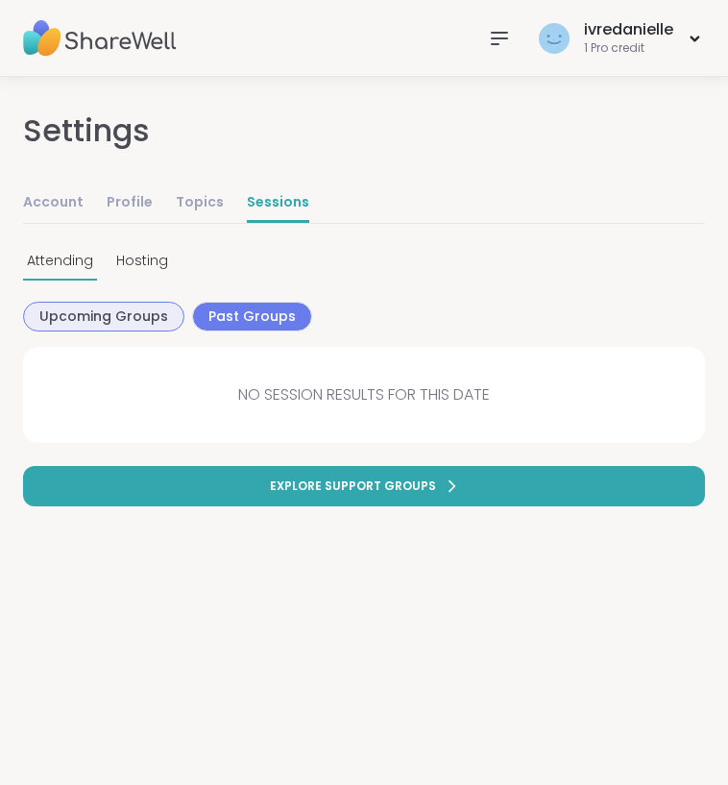
click at [132, 323] on span "Upcoming Groups" at bounding box center [103, 316] width 129 height 20
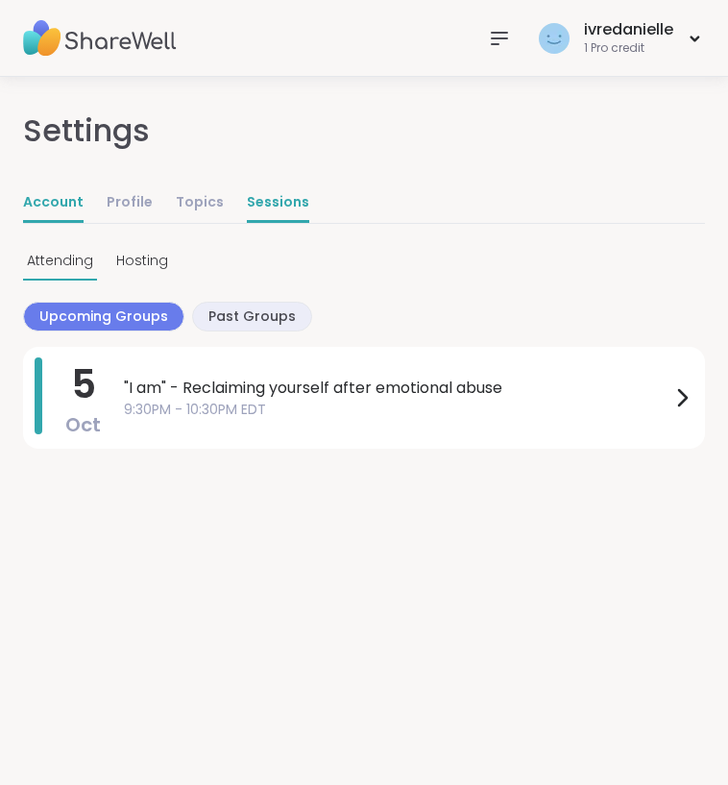
click at [59, 206] on link "Account" at bounding box center [53, 203] width 61 height 38
select select "**"
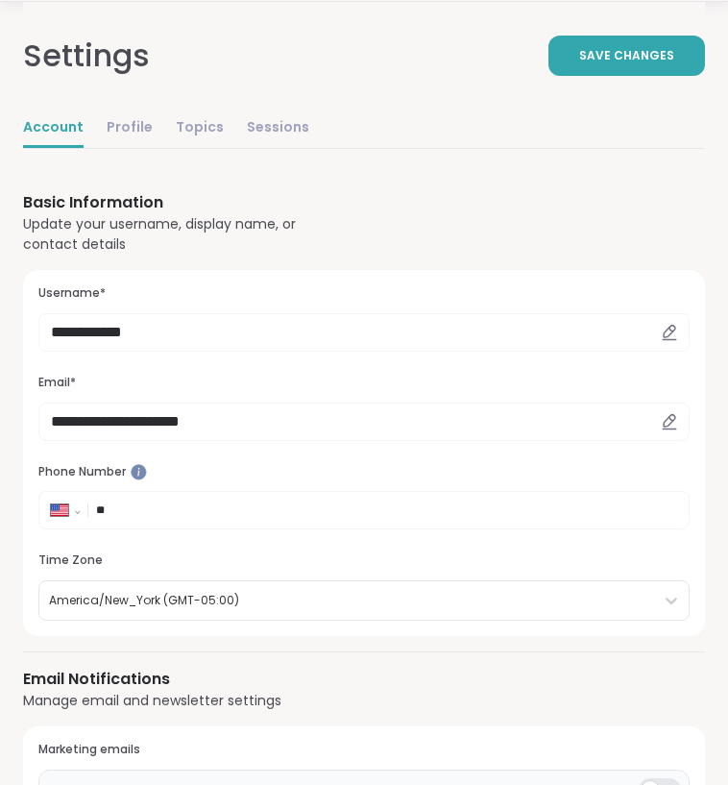
scroll to position [81, 0]
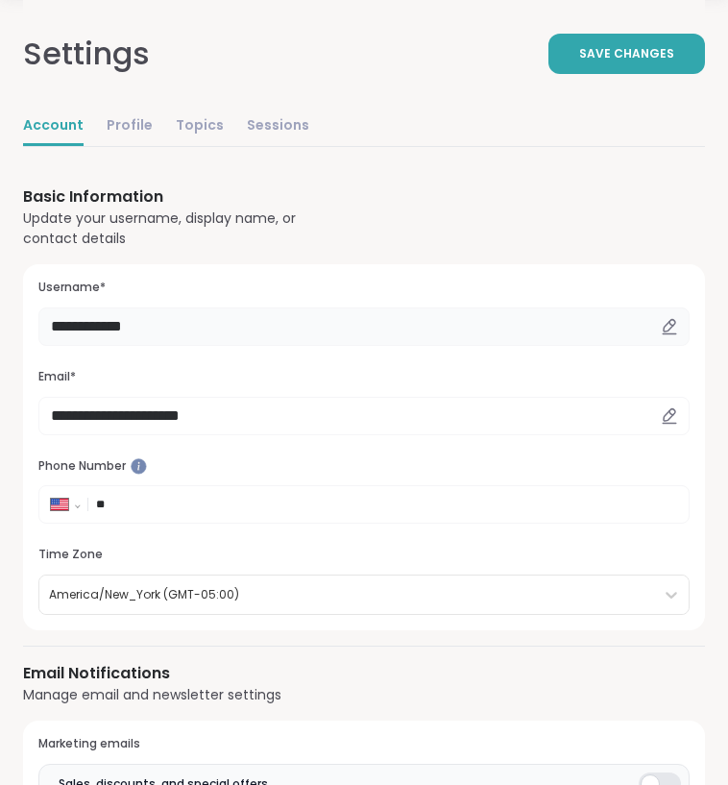
drag, startPoint x: 226, startPoint y: 333, endPoint x: -17, endPoint y: 331, distance: 243.0
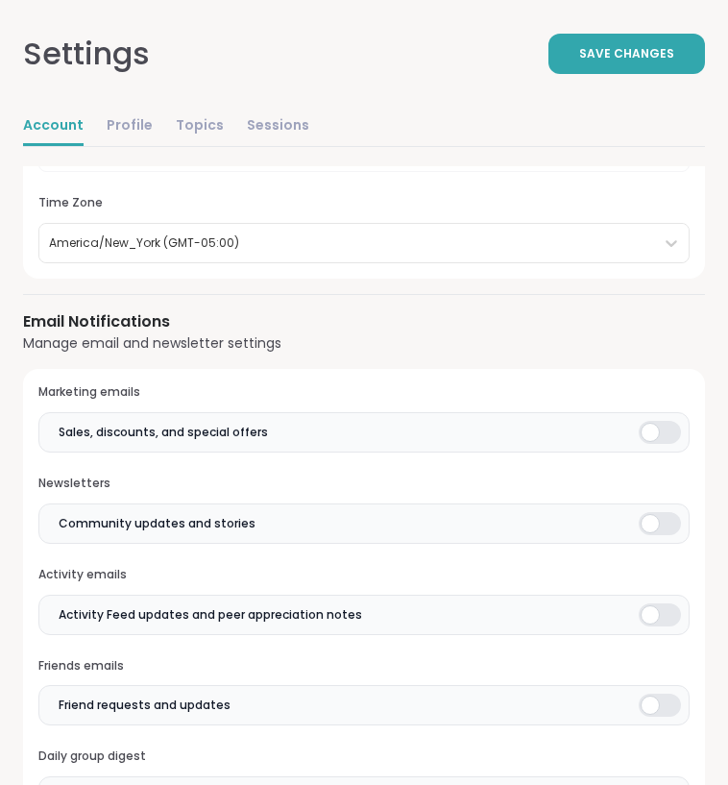
scroll to position [242, 0]
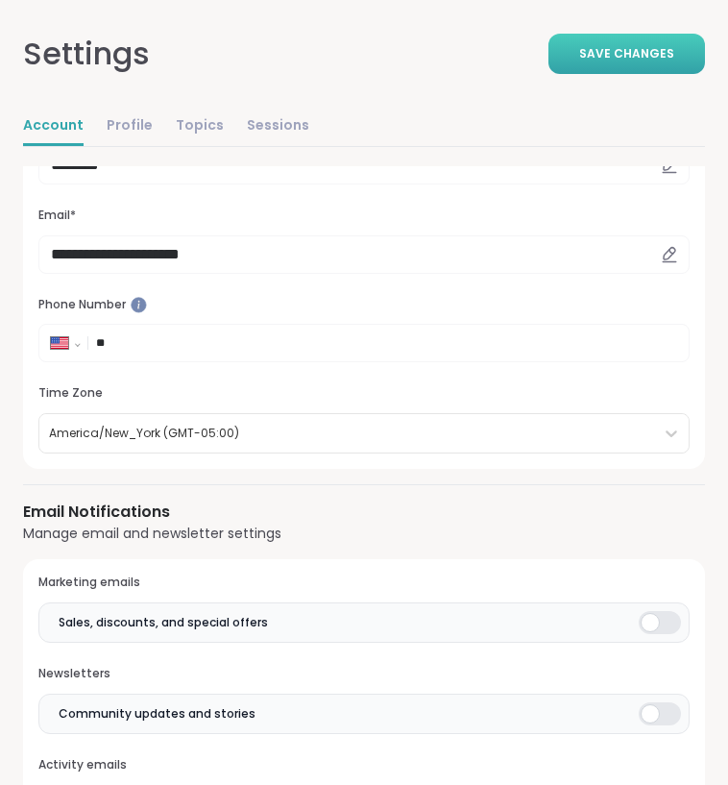
click at [639, 46] on span "Save Changes" at bounding box center [626, 53] width 95 height 17
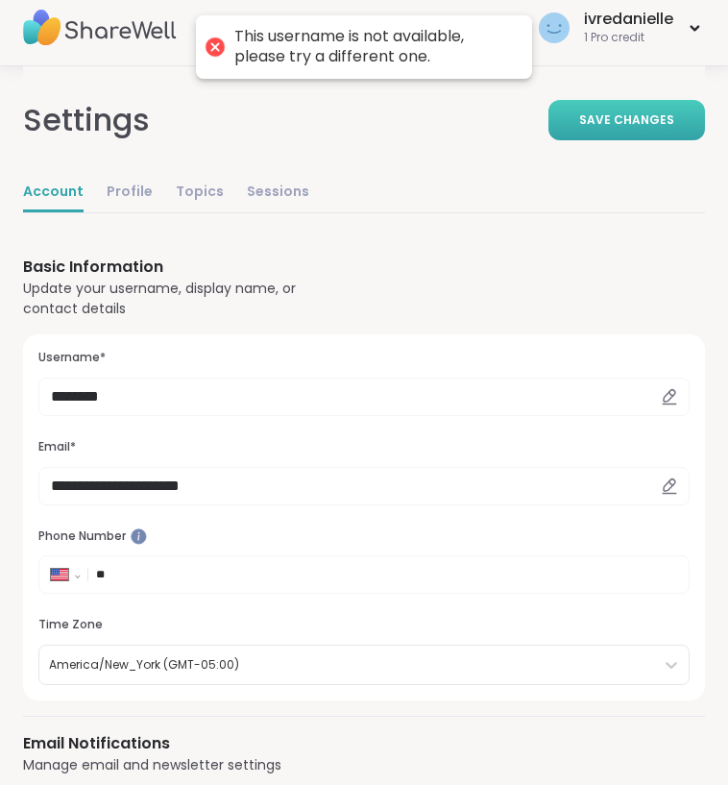
scroll to position [8, 0]
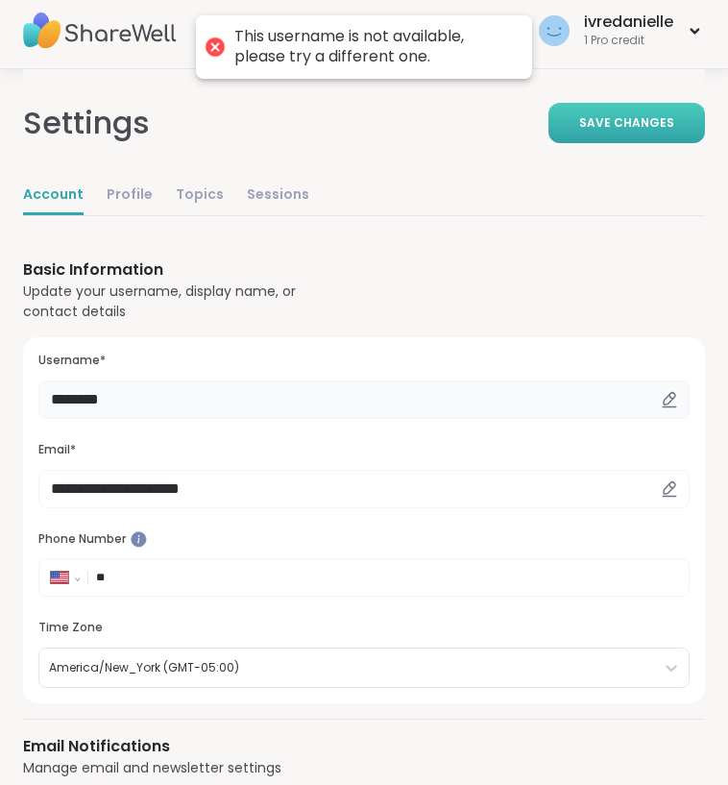
click at [141, 400] on input "********" at bounding box center [363, 399] width 651 height 38
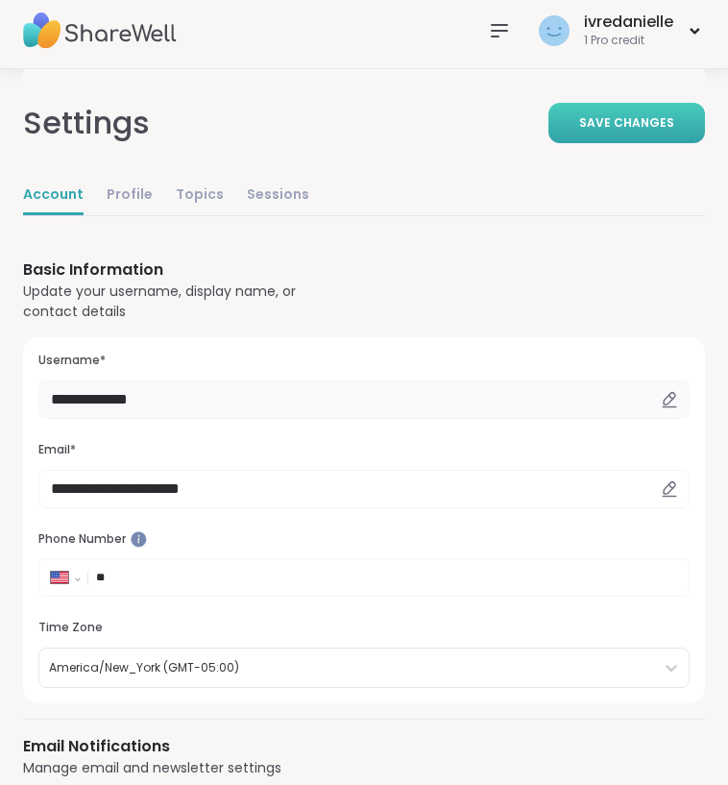
type input "**********"
click at [613, 135] on button "Save Changes" at bounding box center [626, 123] width 157 height 40
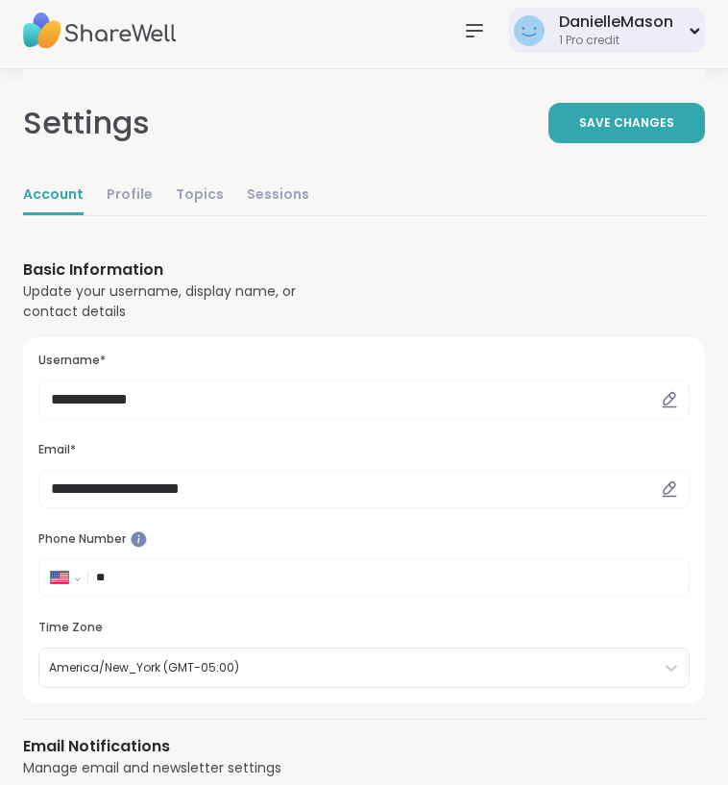
click at [678, 34] on div "DanielleMason 1 Pro credit" at bounding box center [607, 30] width 196 height 45
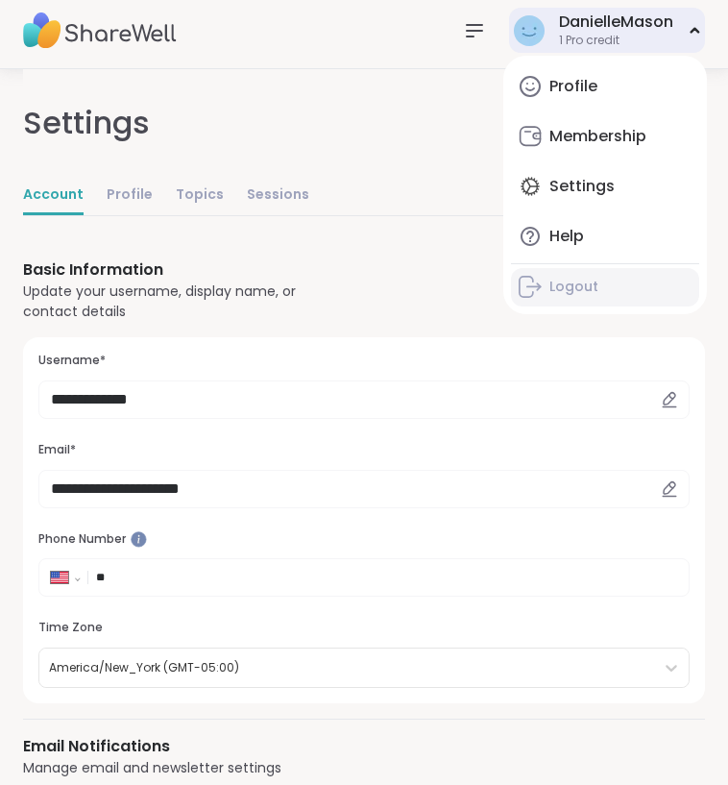
click at [587, 289] on div "Logout" at bounding box center [573, 287] width 49 height 19
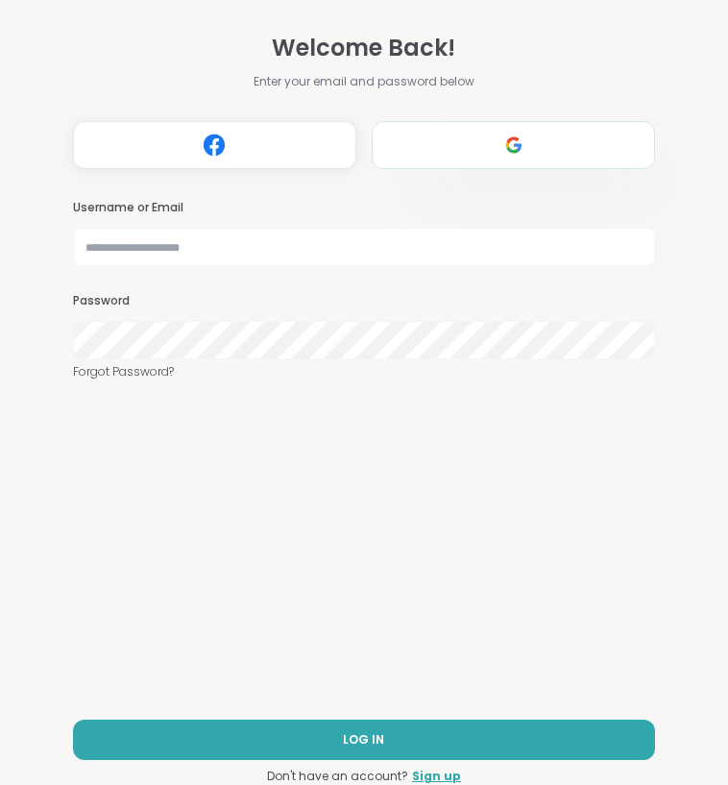
click at [517, 147] on img at bounding box center [514, 145] width 36 height 36
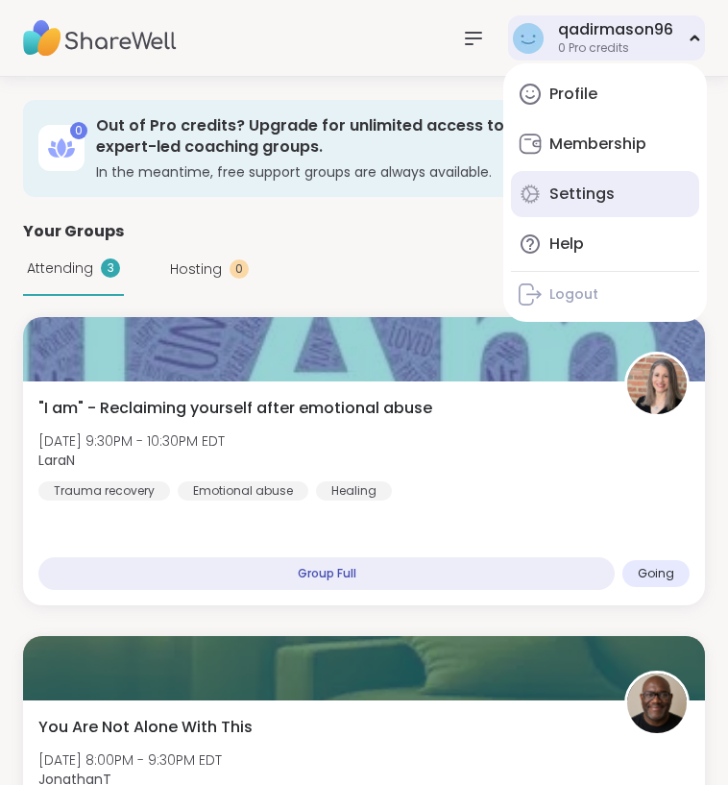
click at [583, 203] on div "Settings" at bounding box center [581, 193] width 65 height 21
select select "**"
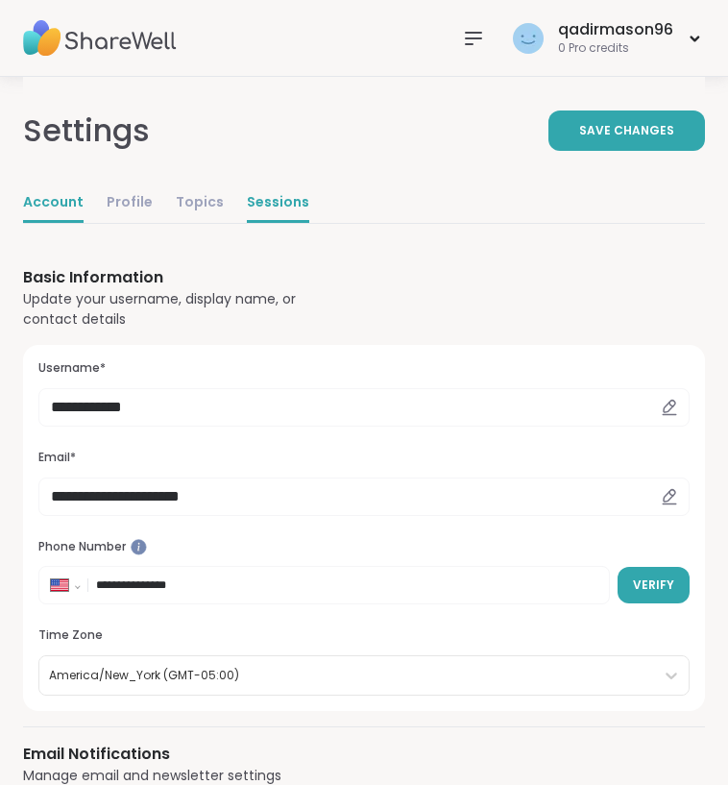
click at [247, 206] on link "Sessions" at bounding box center [278, 203] width 62 height 38
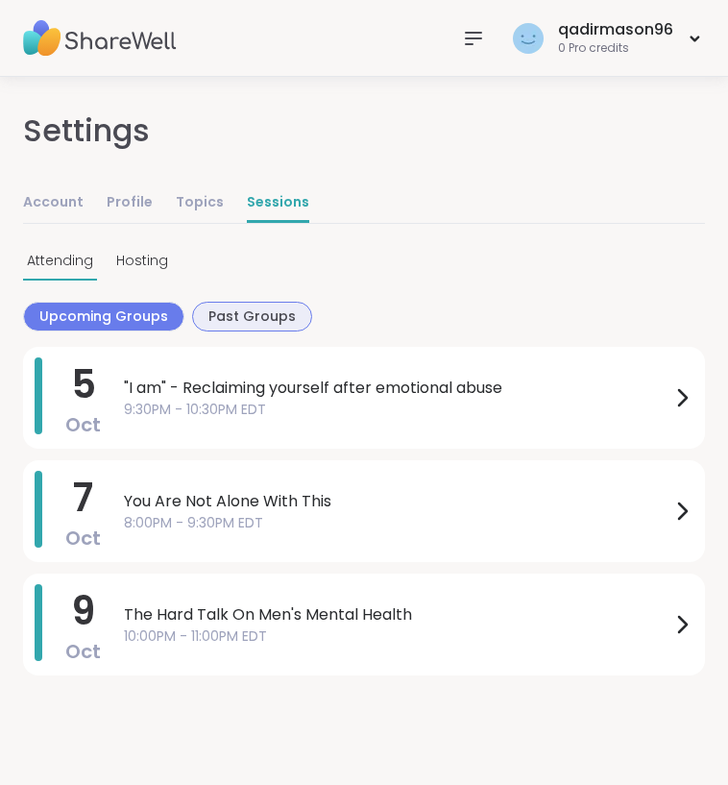
click at [243, 314] on span "Past Groups" at bounding box center [251, 316] width 87 height 20
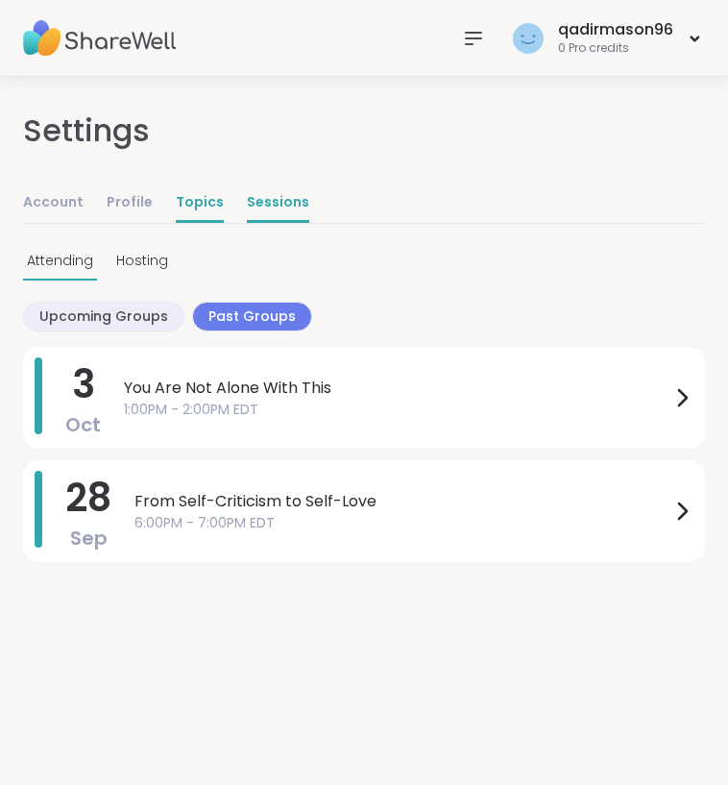
click at [190, 201] on link "Topics" at bounding box center [200, 203] width 48 height 38
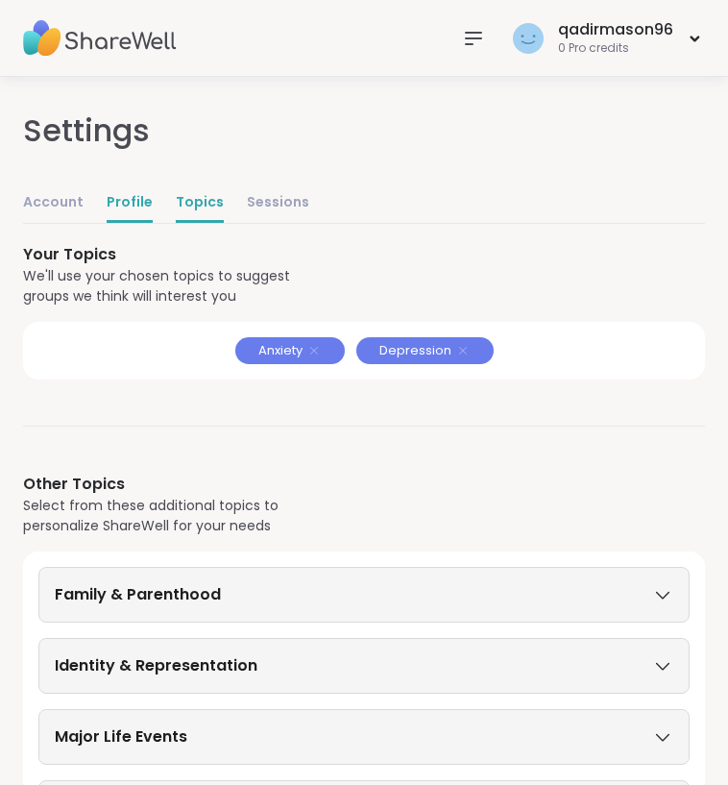
click at [130, 206] on link "Profile" at bounding box center [130, 203] width 46 height 38
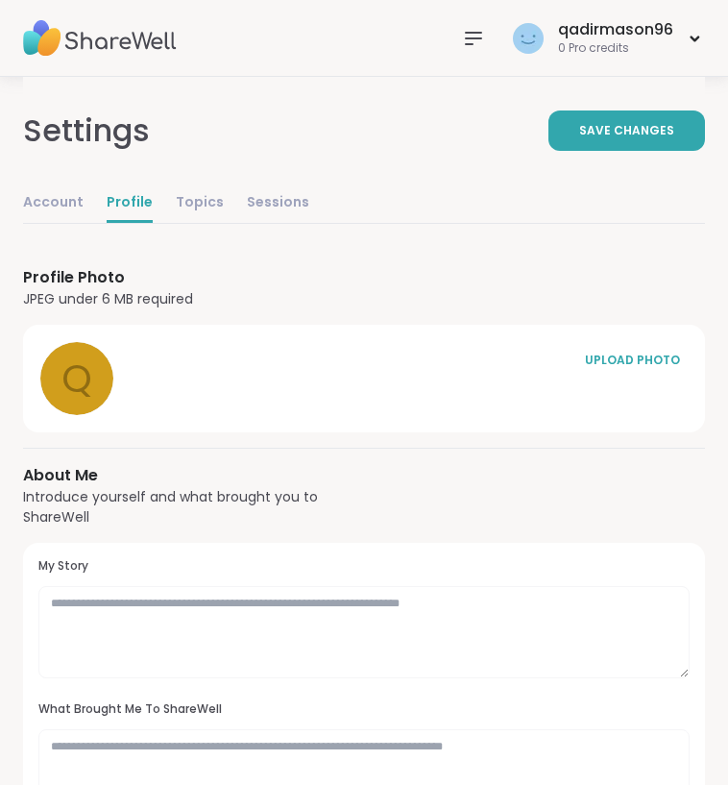
scroll to position [12, 0]
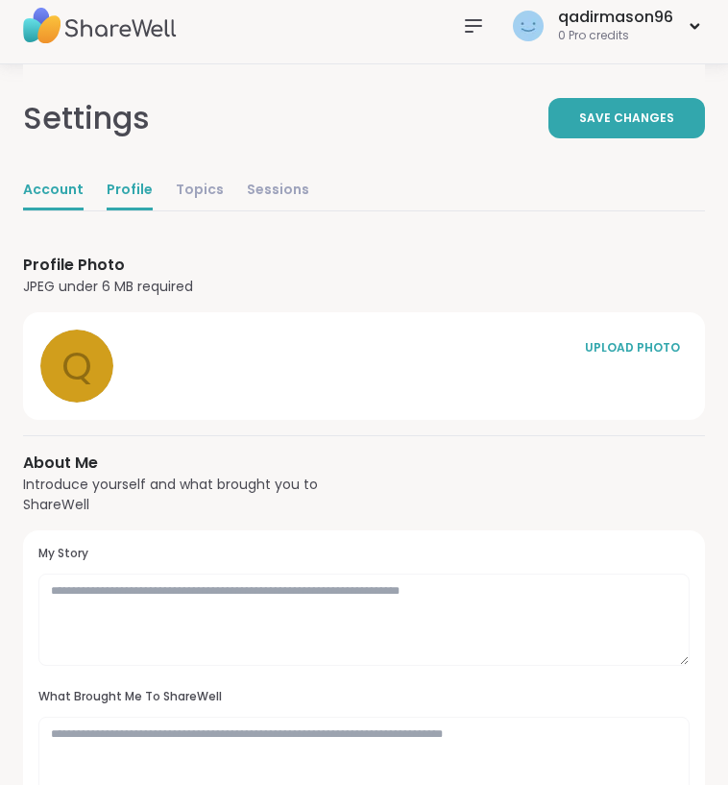
click at [56, 177] on link "Account" at bounding box center [53, 191] width 61 height 38
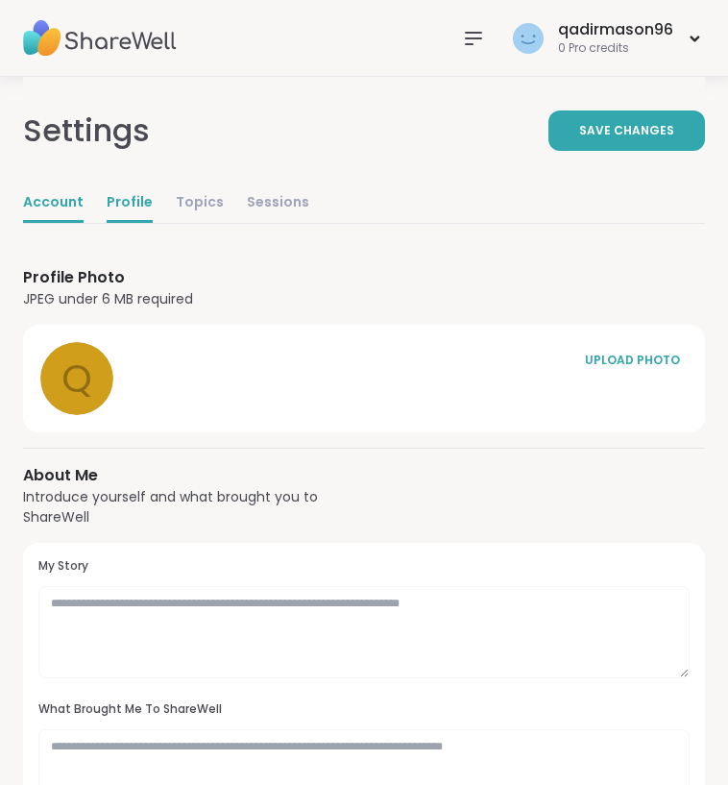
select select "**"
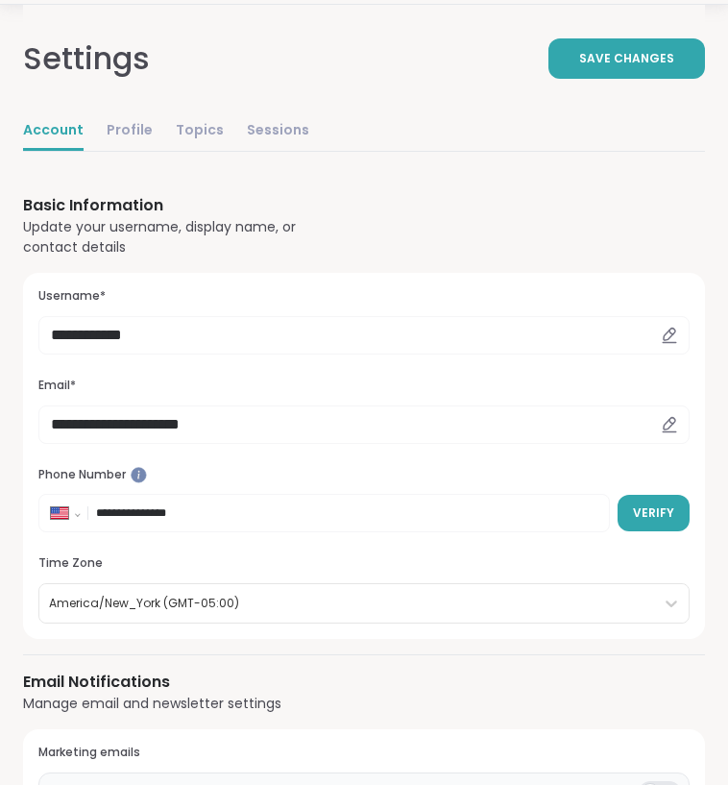
scroll to position [85, 0]
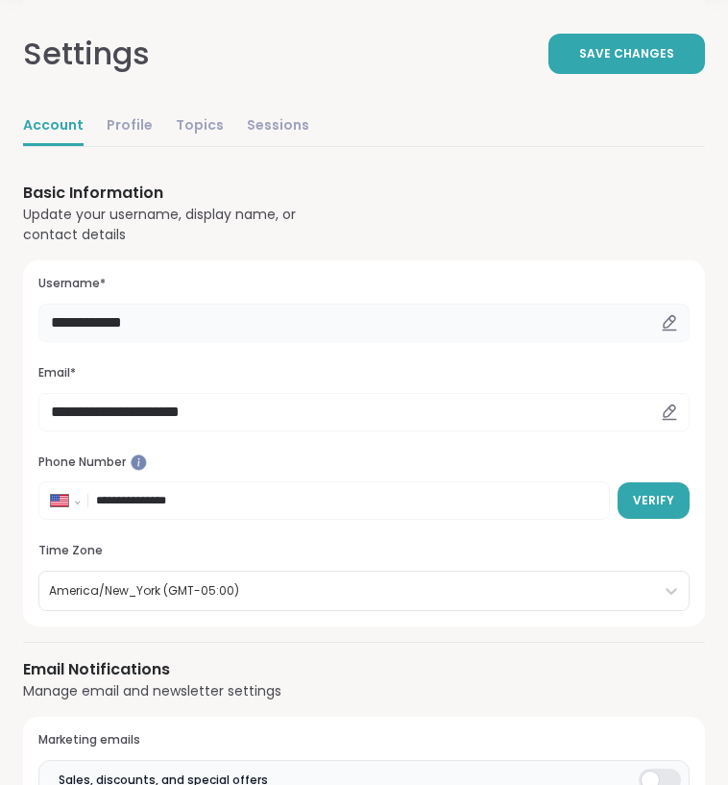
drag, startPoint x: 236, startPoint y: 314, endPoint x: -17, endPoint y: 312, distance: 253.6
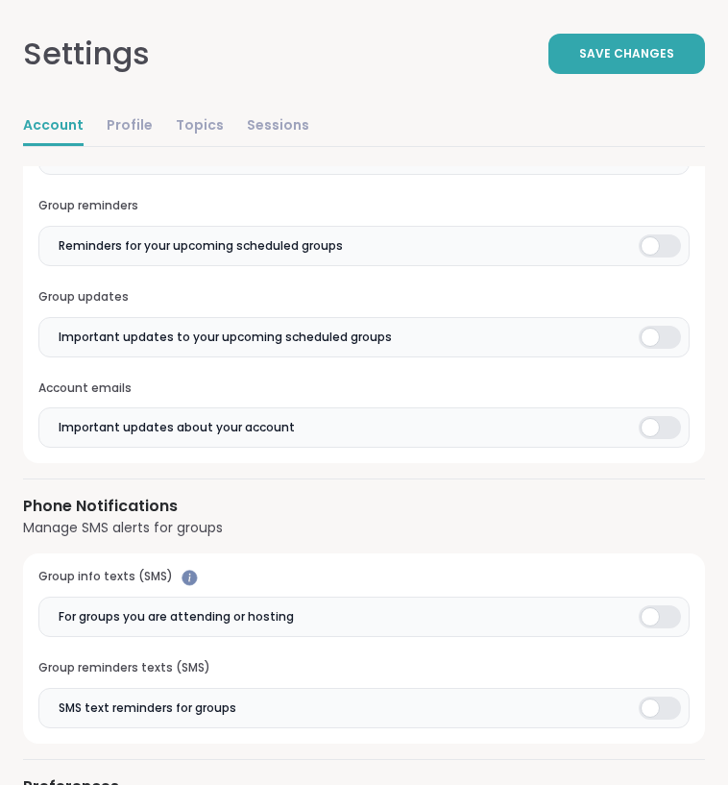
scroll to position [1205, 0]
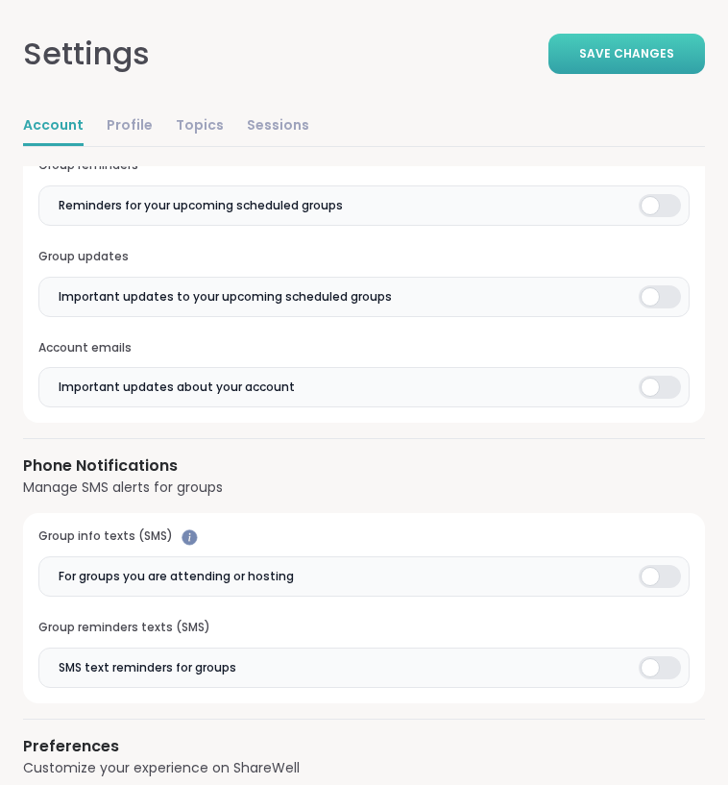
type input "**********"
click at [594, 70] on button "Save Changes" at bounding box center [626, 54] width 157 height 40
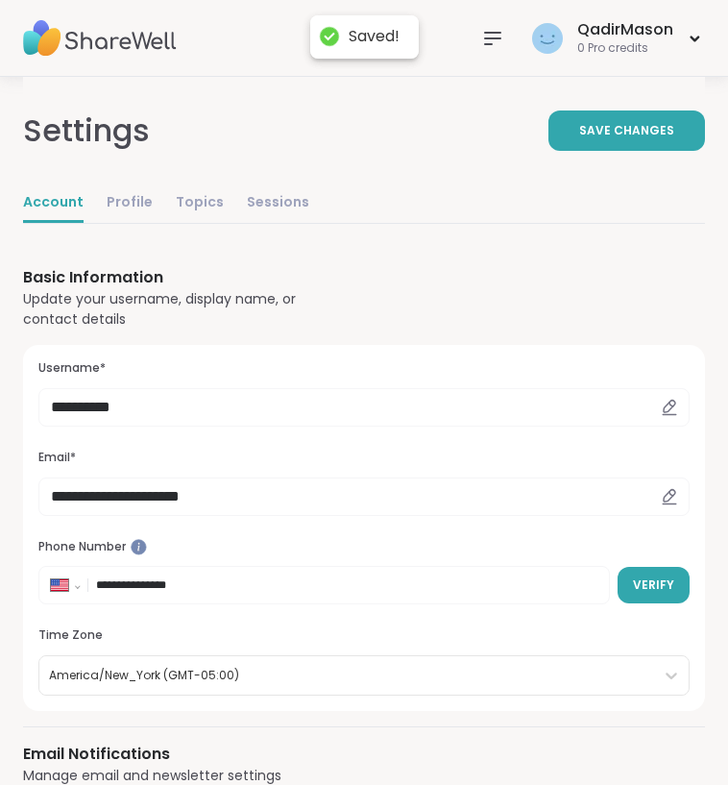
scroll to position [0, 0]
click at [124, 213] on link "Profile" at bounding box center [130, 203] width 46 height 38
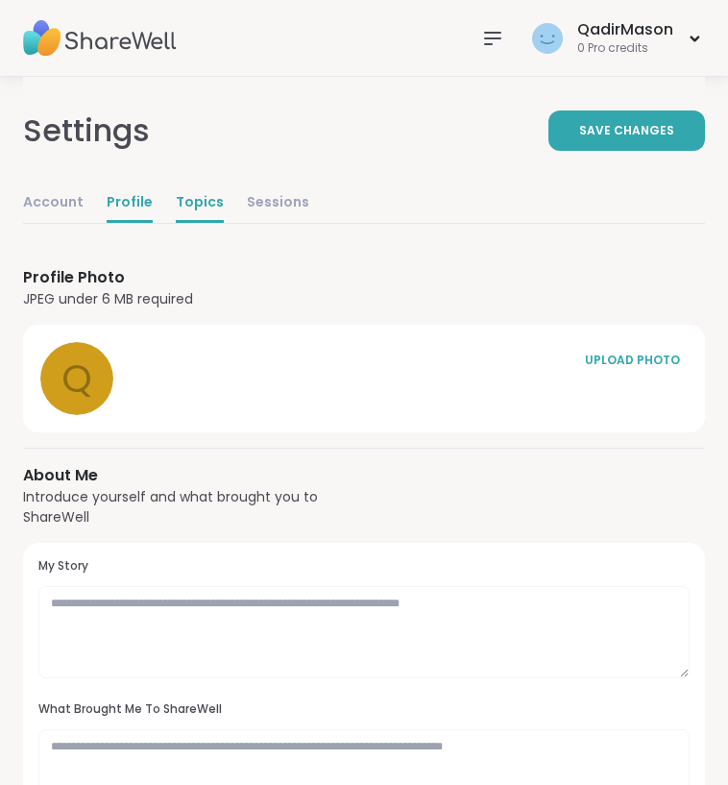
click at [201, 201] on link "Topics" at bounding box center [200, 203] width 48 height 38
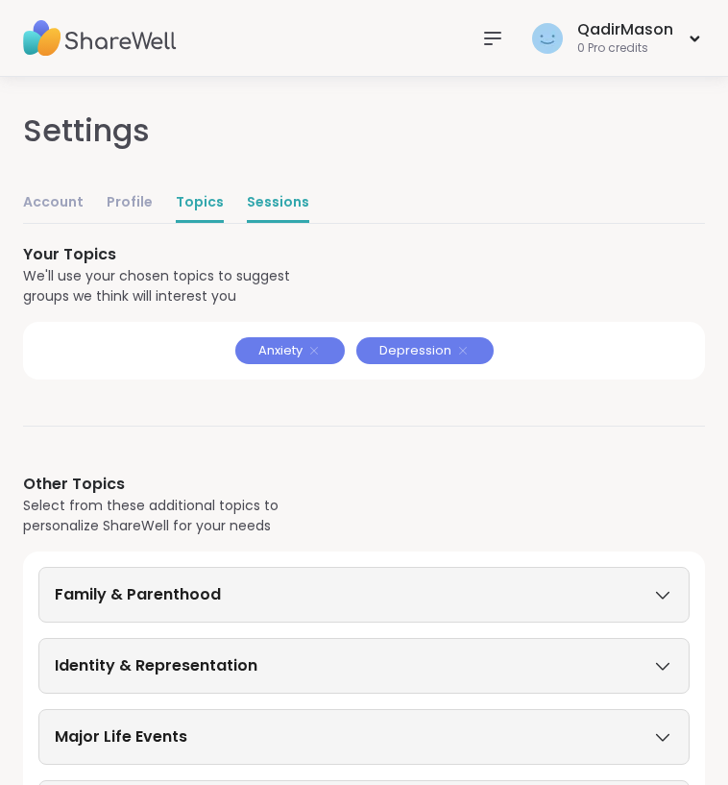
click at [277, 217] on link "Sessions" at bounding box center [278, 203] width 62 height 38
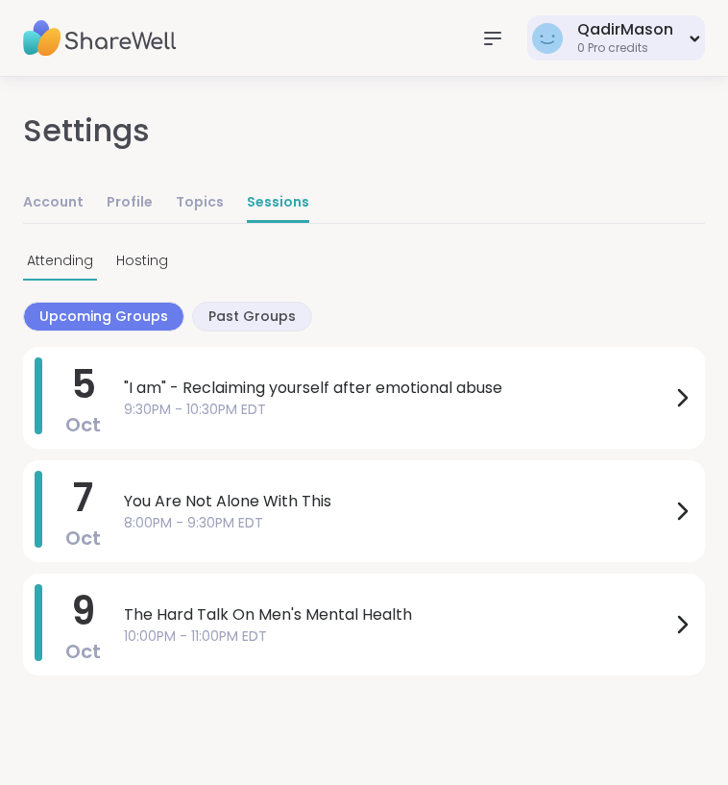
click at [693, 33] on div "QadirMason 0 Pro credits" at bounding box center [616, 37] width 178 height 45
click at [241, 303] on div "Past Groups" at bounding box center [252, 317] width 120 height 30
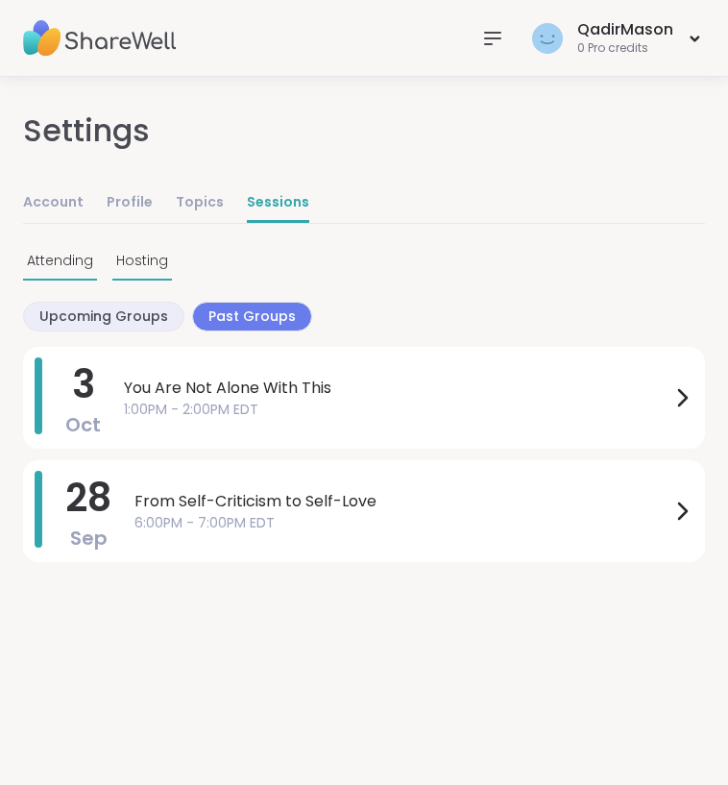
click at [146, 270] on span "Hosting" at bounding box center [142, 261] width 52 height 20
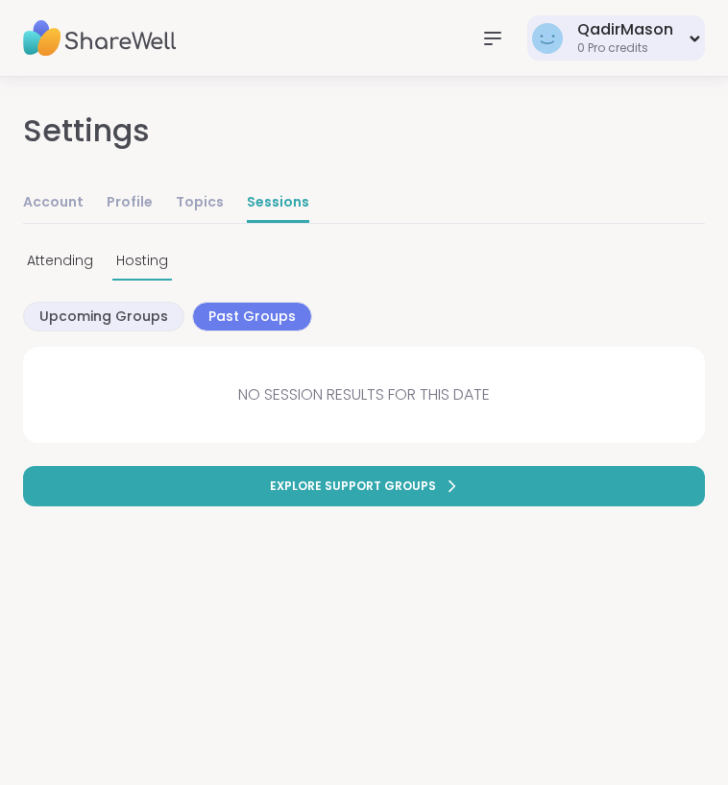
click at [696, 32] on div "QadirMason 0 Pro credits" at bounding box center [616, 37] width 178 height 45
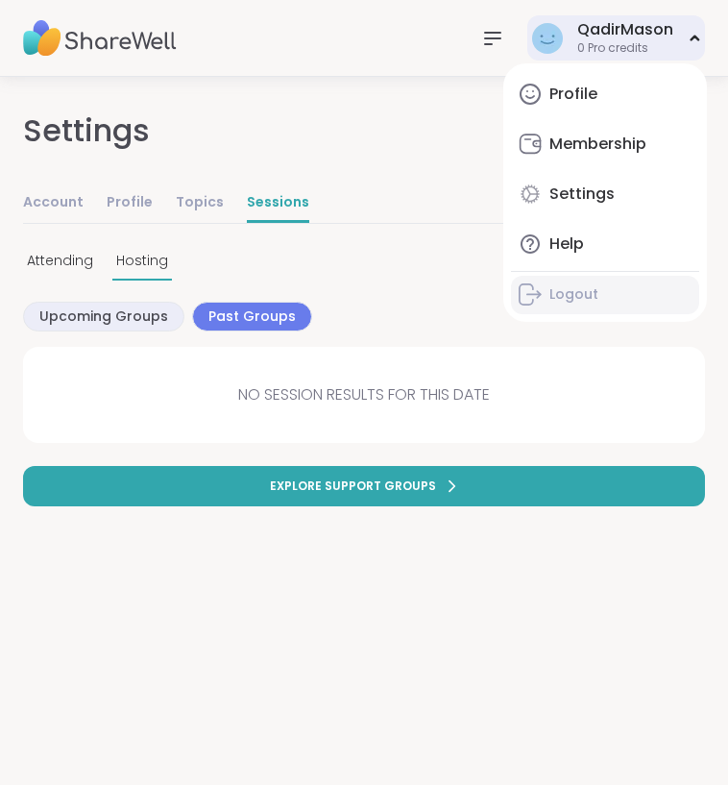
click at [575, 290] on div "Logout" at bounding box center [573, 294] width 49 height 19
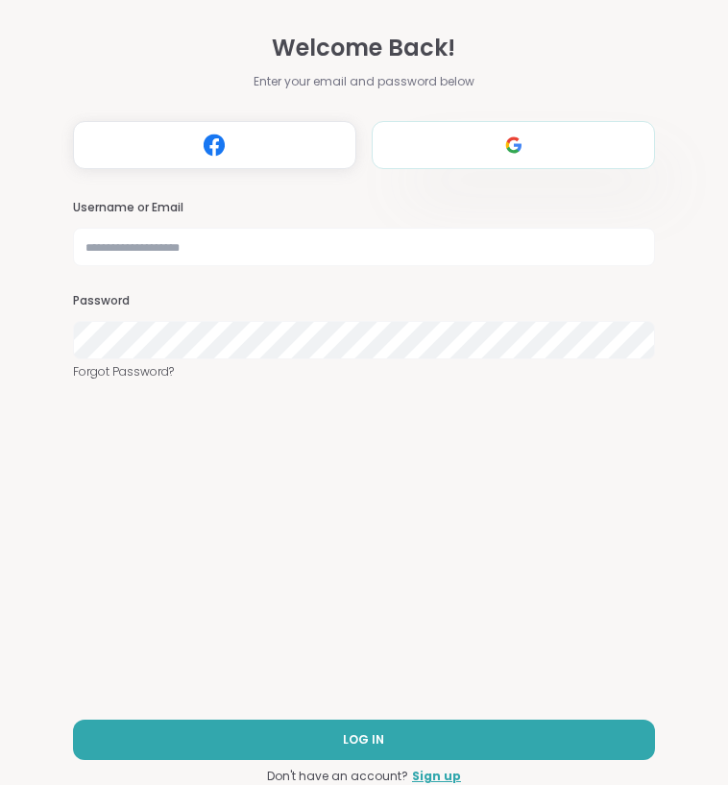
click at [512, 138] on img at bounding box center [514, 145] width 36 height 36
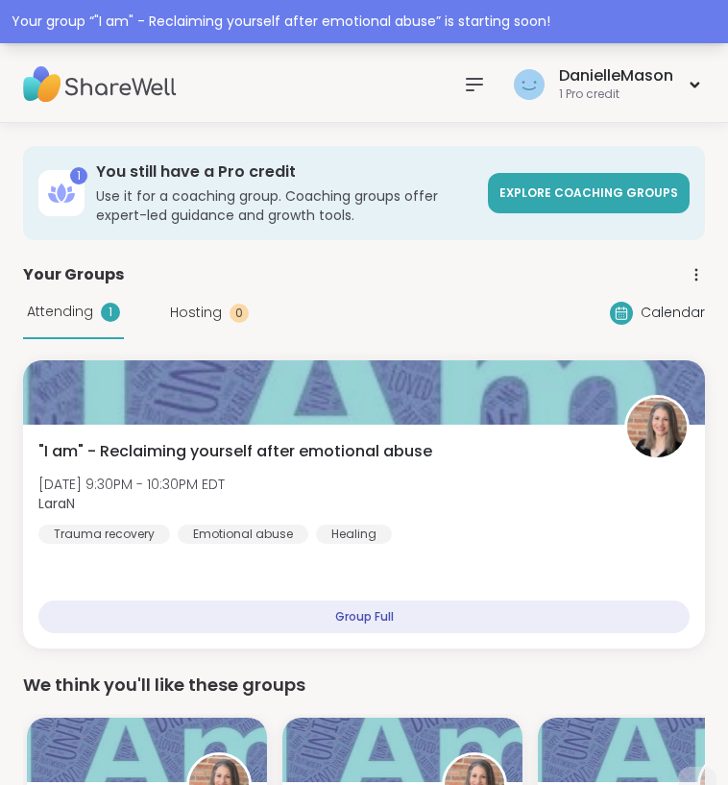
click at [496, 22] on div "Your group “ "I am" - Reclaiming yourself after emotional abuse ” is starting s…" at bounding box center [364, 22] width 705 height 20
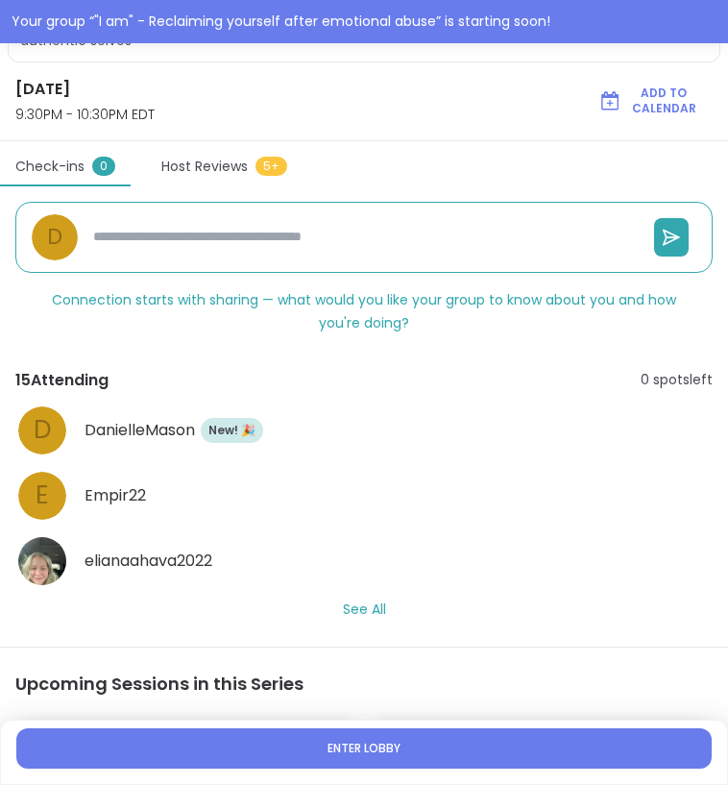
scroll to position [576, 0]
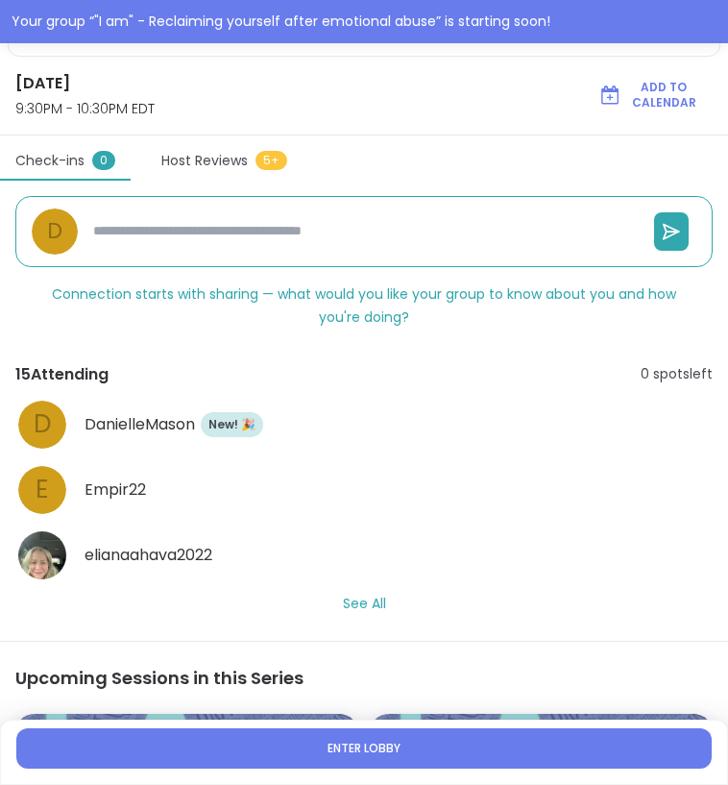
click at [363, 603] on button "See All" at bounding box center [364, 604] width 43 height 20
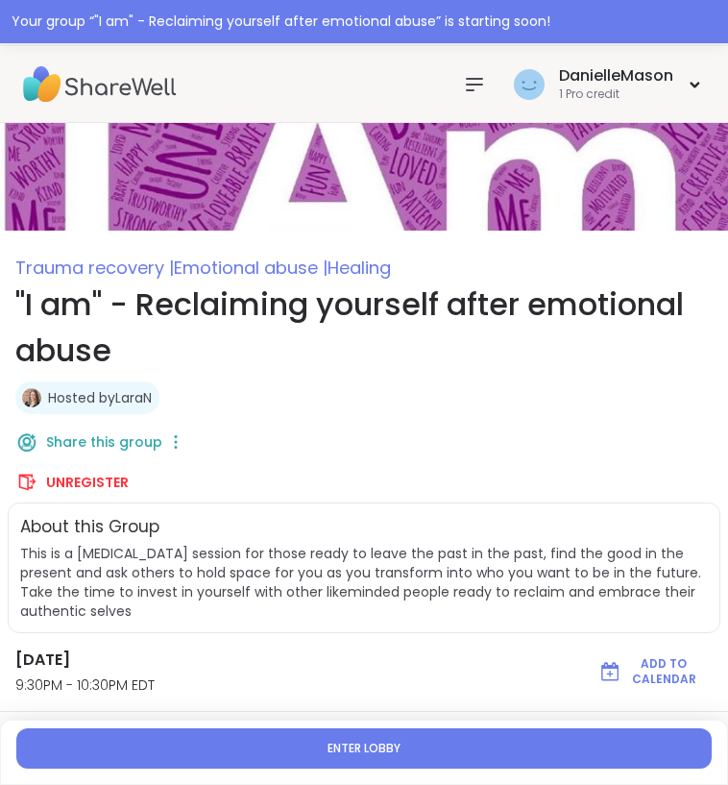
scroll to position [0, 0]
click at [699, 96] on div "DanielleMason 1 Pro credit" at bounding box center [607, 83] width 196 height 45
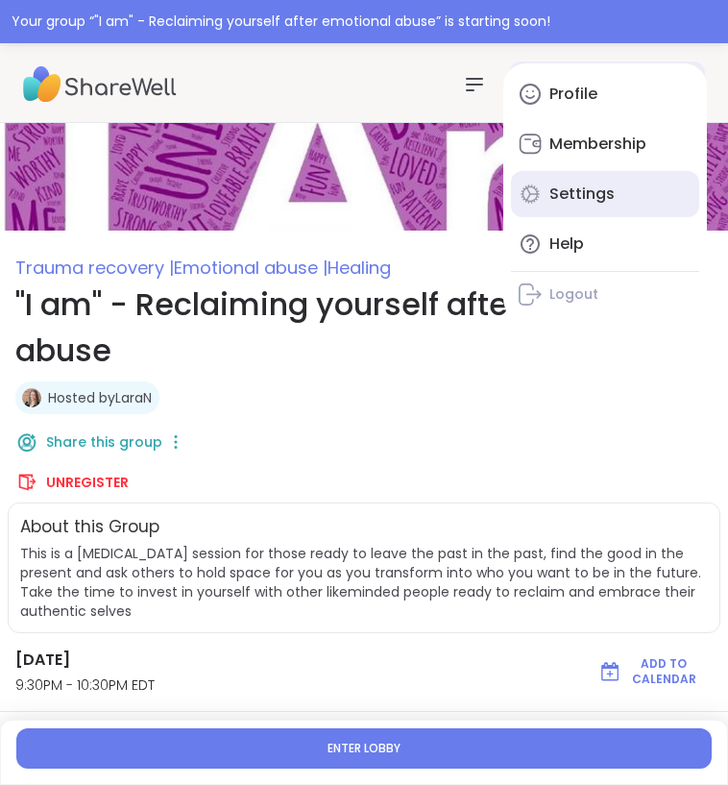
click at [616, 188] on link "Settings" at bounding box center [605, 194] width 188 height 46
type textarea "*"
select select "**"
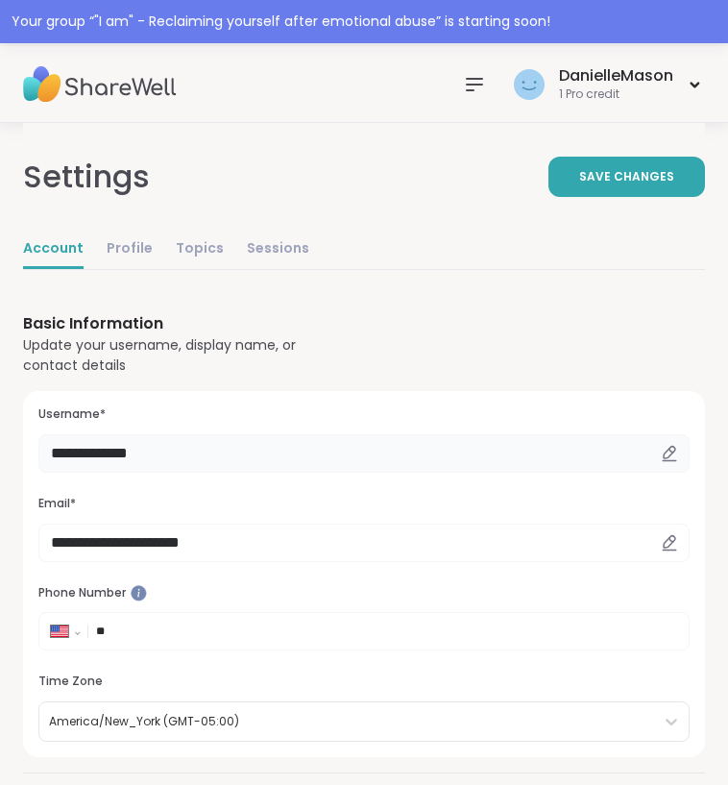
drag, startPoint x: 173, startPoint y: 445, endPoint x: 117, endPoint y: 445, distance: 55.7
click at [679, 162] on button "Save Changes" at bounding box center [626, 177] width 157 height 40
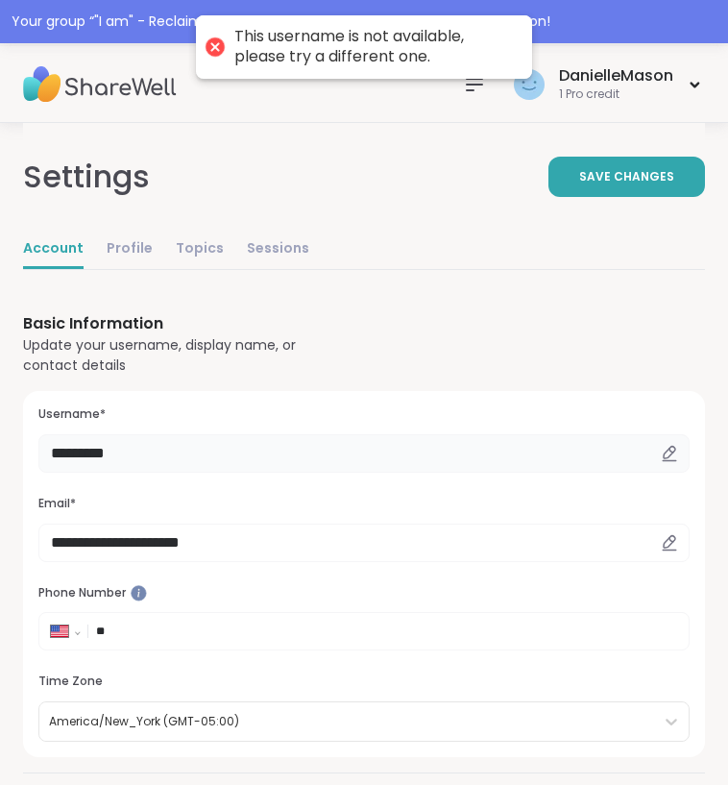
click at [153, 461] on input "*********" at bounding box center [363, 453] width 651 height 38
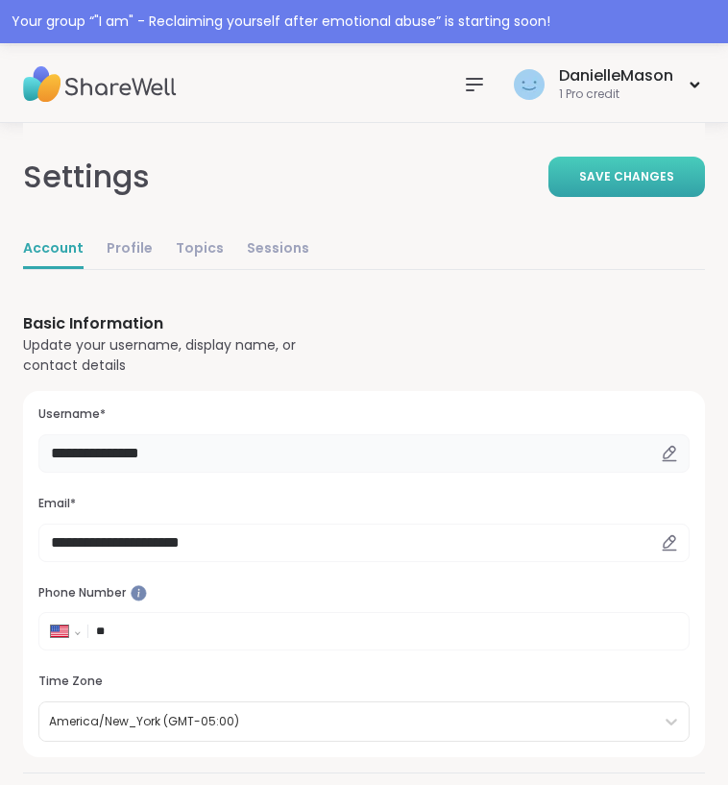
type input "**********"
click at [625, 172] on span "Save Changes" at bounding box center [626, 176] width 95 height 17
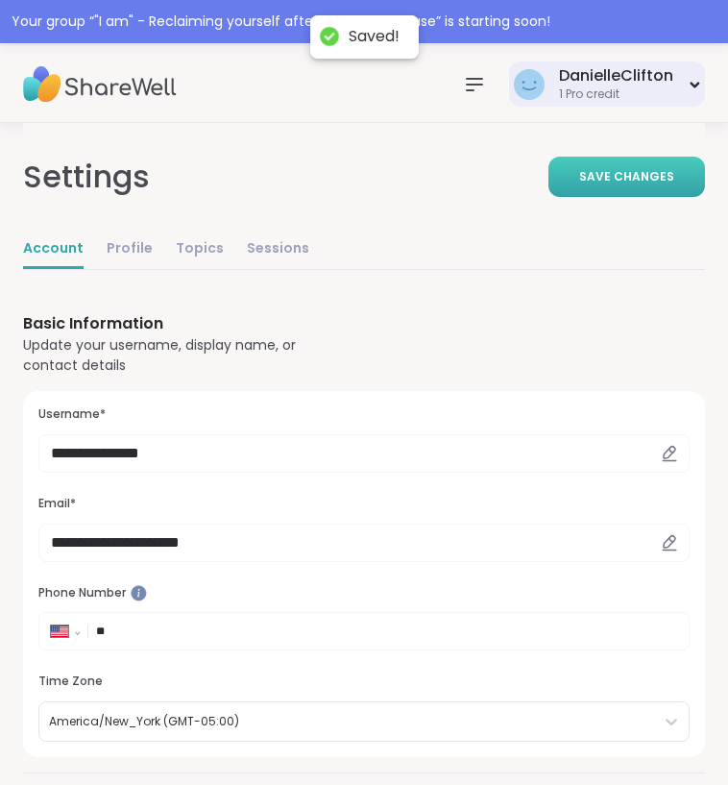
click at [675, 82] on div "DanielleClifton 1 Pro credit" at bounding box center [607, 83] width 196 height 45
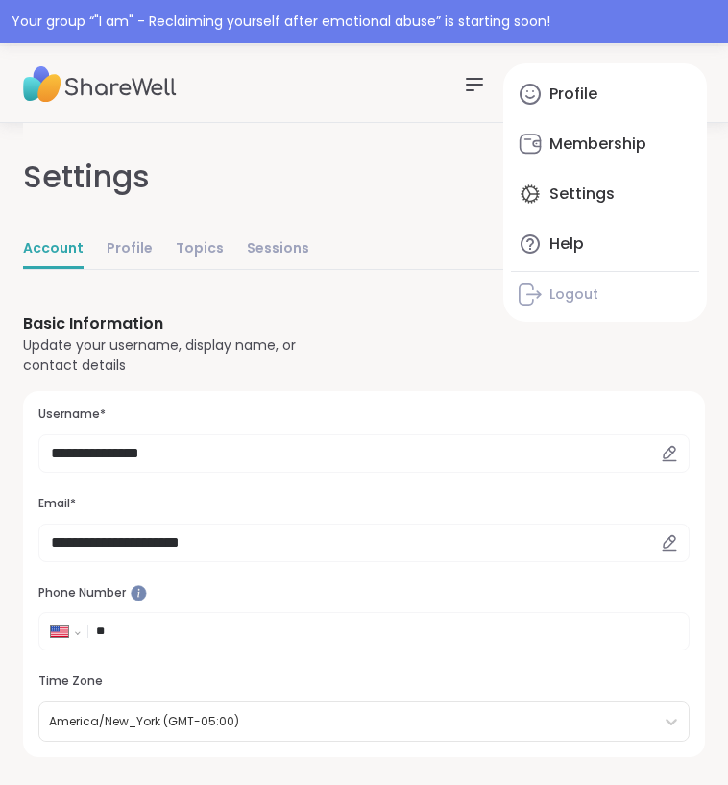
click at [301, 63] on div "DanielleClifton 1 Pro credit Profile Membership Settings Help Logout" at bounding box center [364, 84] width 728 height 77
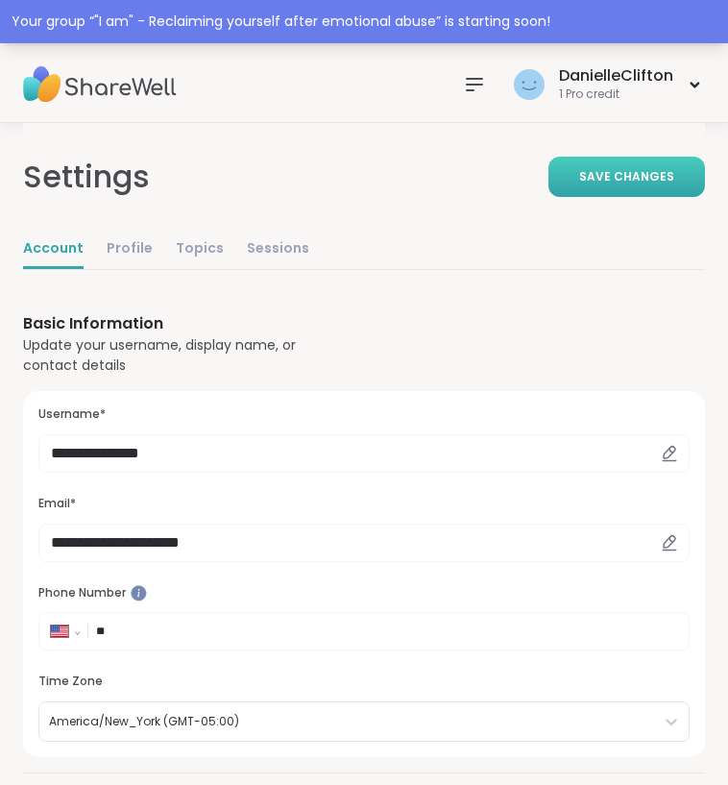
click at [317, 13] on div "Your group “ "I am" - Reclaiming yourself after emotional abuse ” is starting s…" at bounding box center [364, 22] width 705 height 20
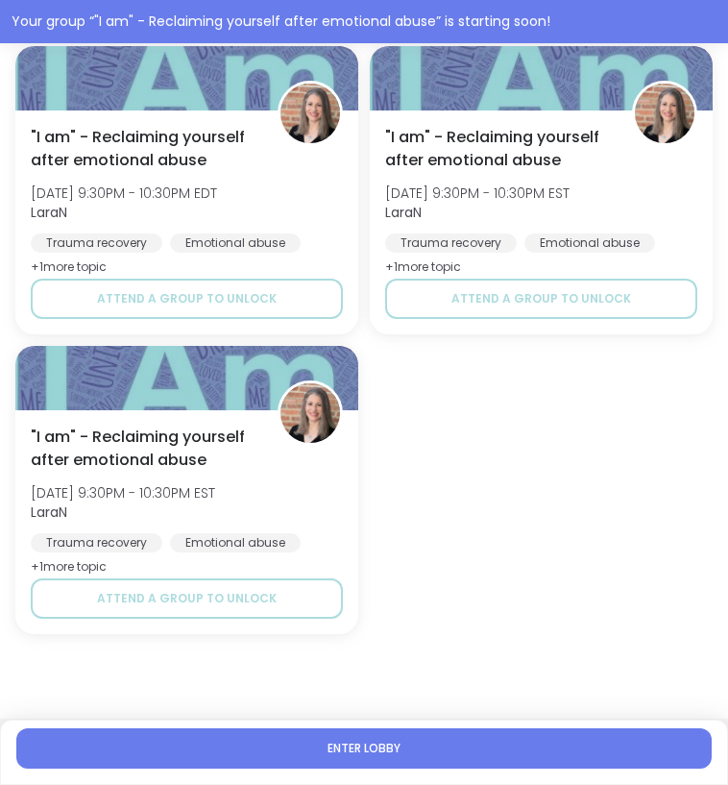
click at [395, 750] on span "Enter lobby" at bounding box center [364, 747] width 73 height 15
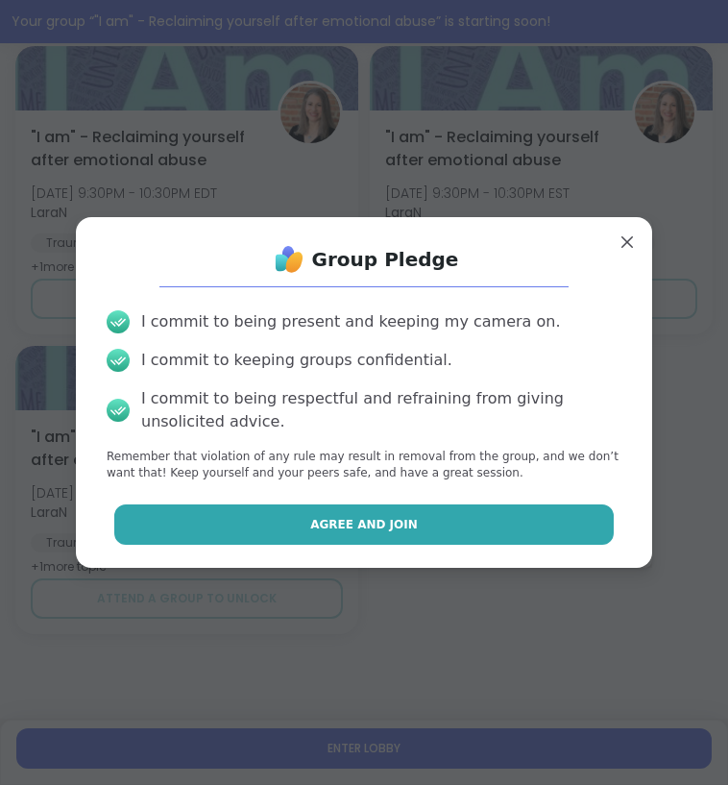
click at [343, 529] on span "Agree and Join" at bounding box center [364, 524] width 108 height 17
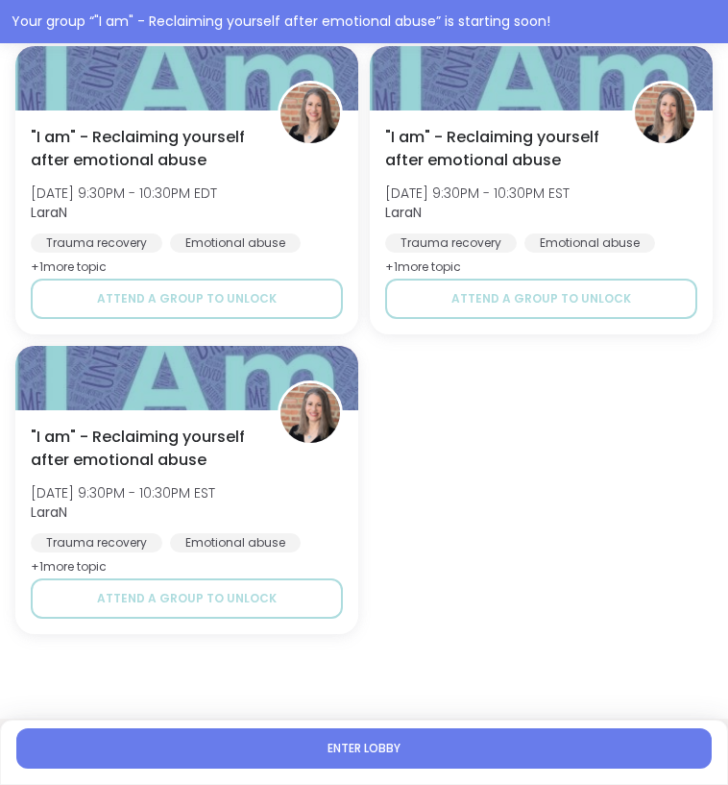
type textarea "*"
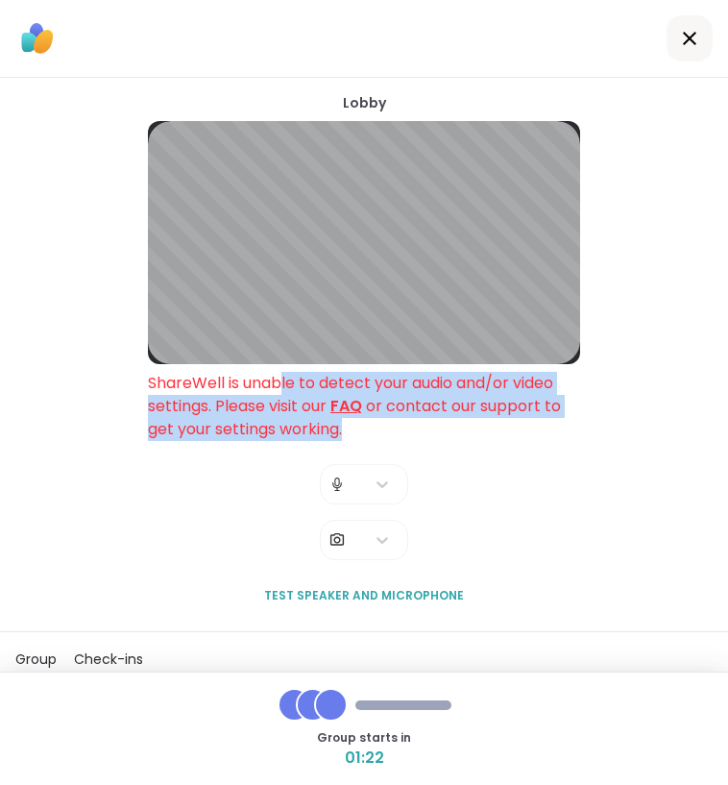
drag, startPoint x: 283, startPoint y: 395, endPoint x: 459, endPoint y: 427, distance: 178.8
click at [459, 427] on div "ShareWell is unable to detect your audio and/or video settings. Please visit ou…" at bounding box center [364, 406] width 432 height 69
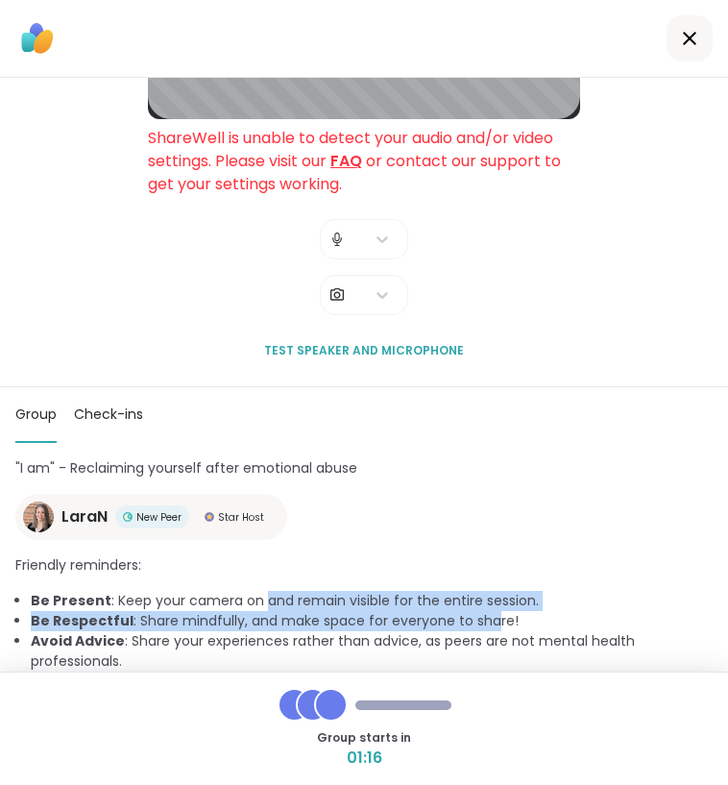
drag, startPoint x: 263, startPoint y: 601, endPoint x: 485, endPoint y: 611, distance: 222.1
click at [488, 613] on ul "Be Present : Keep your camera on and remain visible for the entire session. Be …" at bounding box center [363, 631] width 697 height 81
click at [485, 611] on li "Be Respectful : Share mindfully, and make space for everyone to share!" at bounding box center [372, 621] width 682 height 20
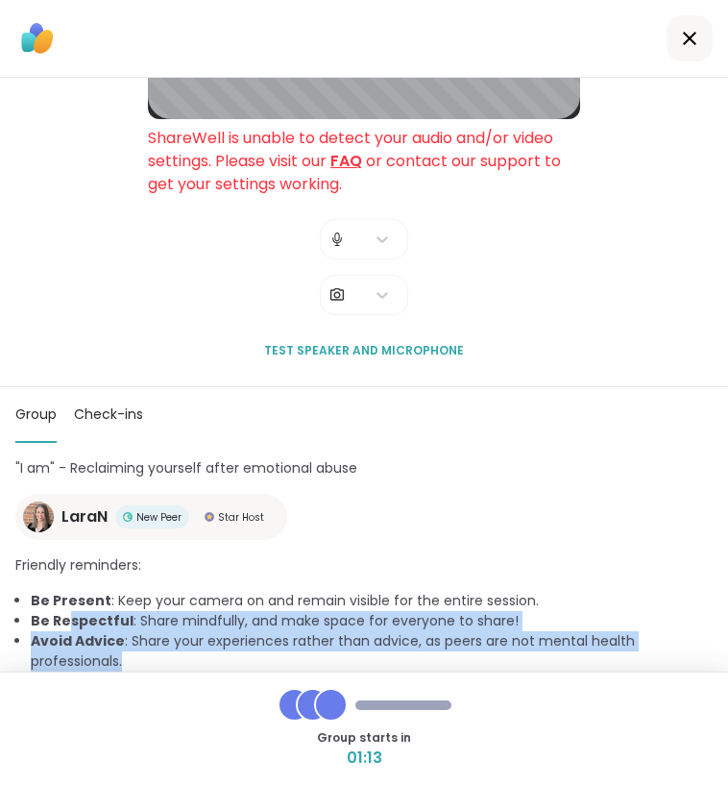
drag, startPoint x: 68, startPoint y: 626, endPoint x: 323, endPoint y: 628, distance: 254.5
click at [324, 629] on li "Be Respectful : Share mindfully, and make space for everyone to share!" at bounding box center [372, 621] width 682 height 20
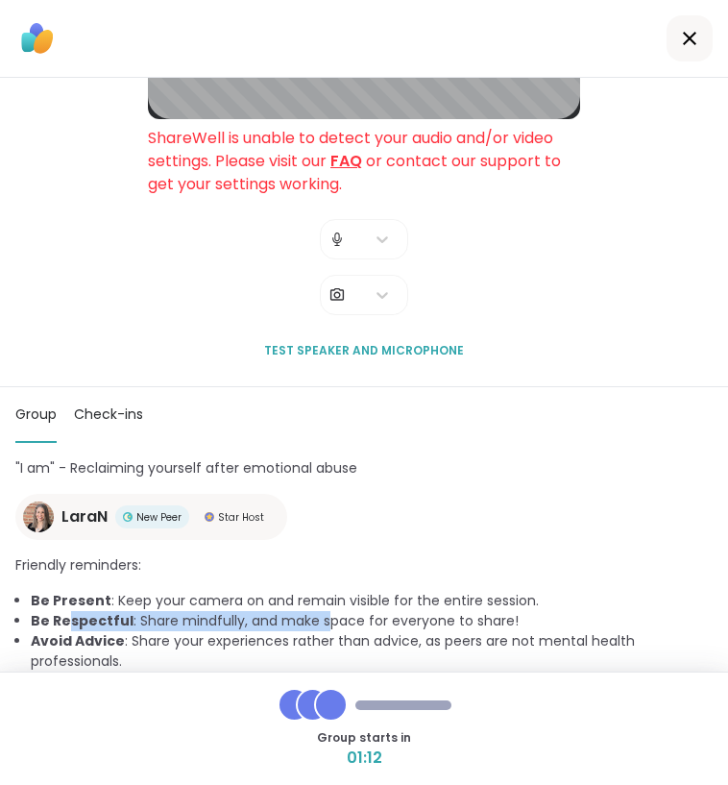
click at [323, 628] on li "Be Respectful : Share mindfully, and make space for everyone to share!" at bounding box center [372, 621] width 682 height 20
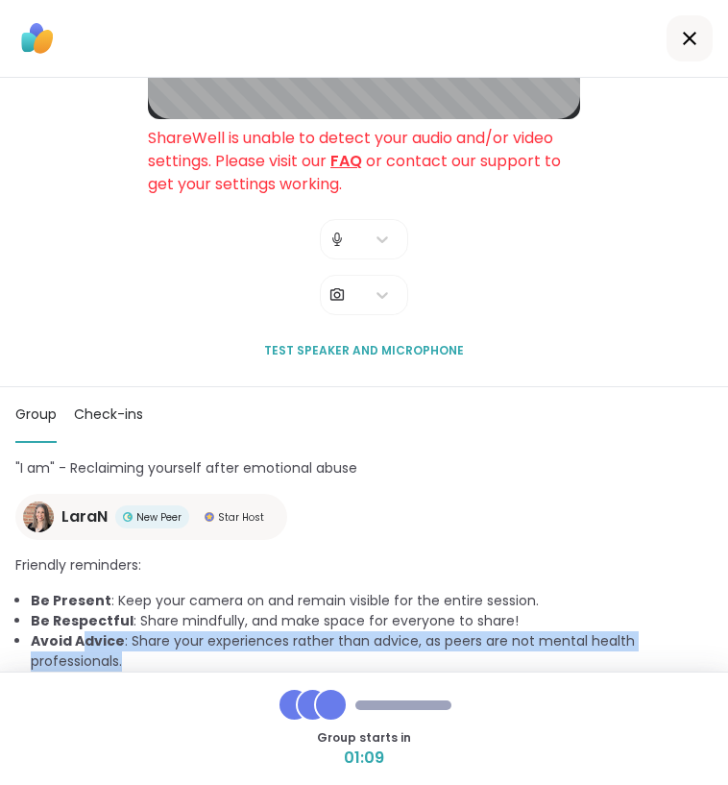
drag, startPoint x: 79, startPoint y: 640, endPoint x: 294, endPoint y: 650, distance: 215.4
click at [294, 650] on li "Avoid Advice : Share your experiences rather than advice, as peers are not ment…" at bounding box center [372, 651] width 682 height 40
click at [293, 649] on li "Avoid Advice : Share your experiences rather than advice, as peers are not ment…" at bounding box center [372, 651] width 682 height 40
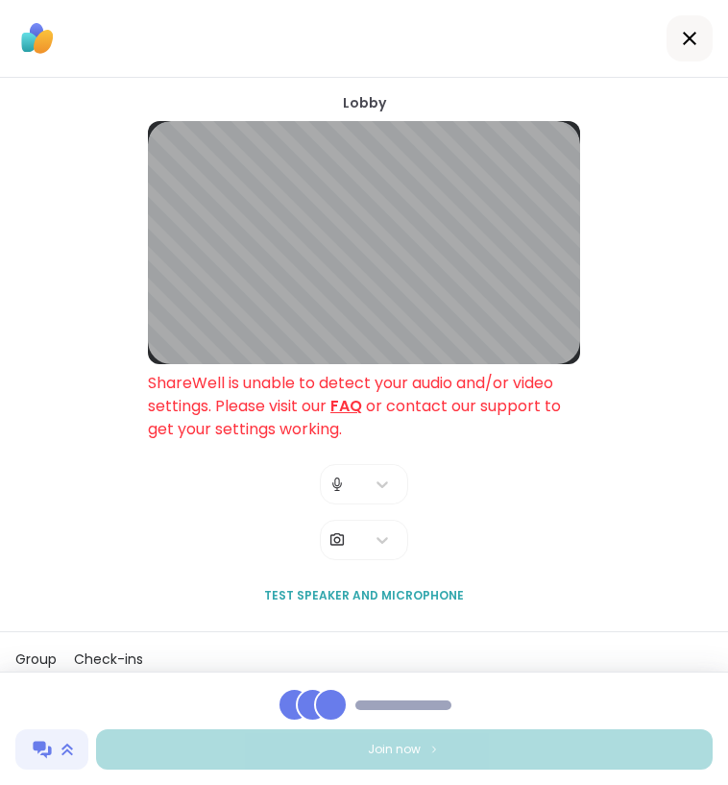
click at [70, 747] on img at bounding box center [67, 749] width 12 height 14
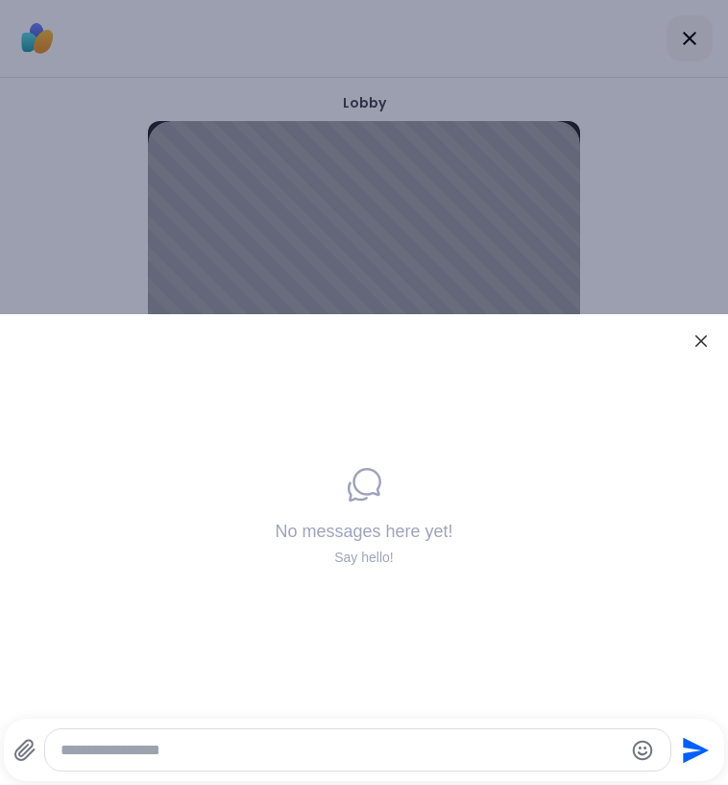
click at [696, 339] on icon at bounding box center [701, 340] width 23 height 23
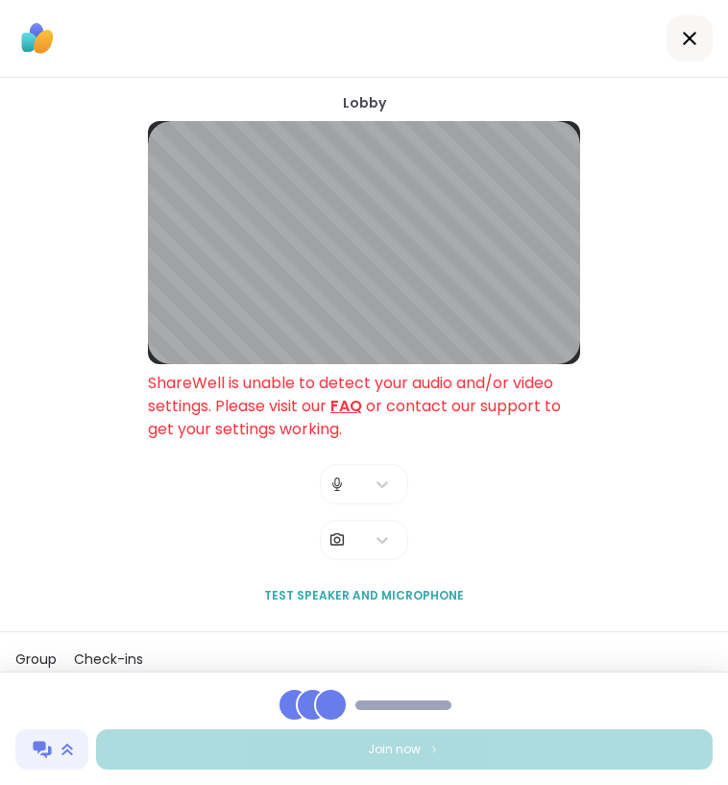
click at [696, 36] on icon at bounding box center [689, 38] width 23 height 23
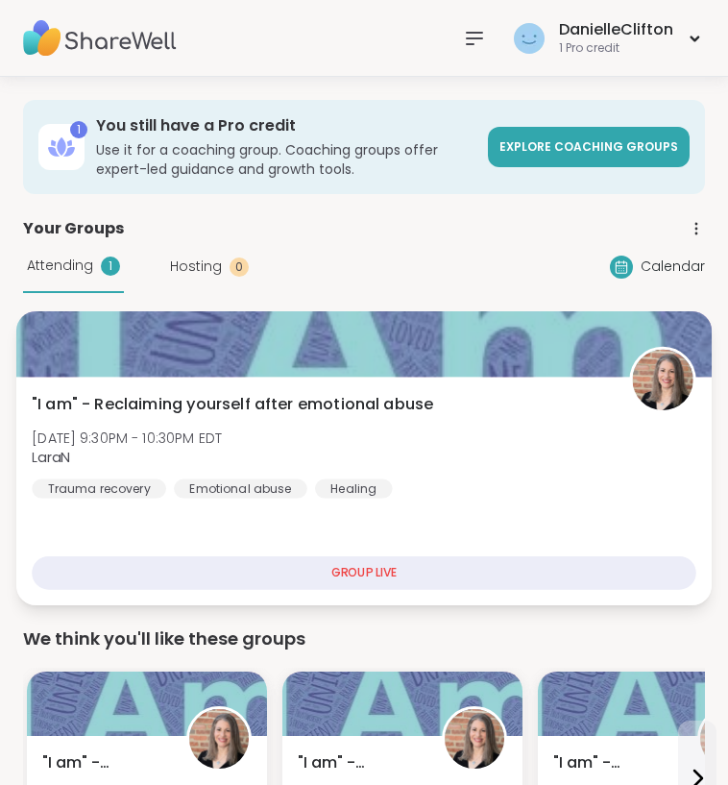
click at [347, 572] on div "GROUP LIVE" at bounding box center [364, 573] width 665 height 34
click at [370, 567] on div "GROUP LIVE" at bounding box center [364, 573] width 665 height 34
click at [362, 576] on div "GROUP LIVE" at bounding box center [364, 573] width 665 height 34
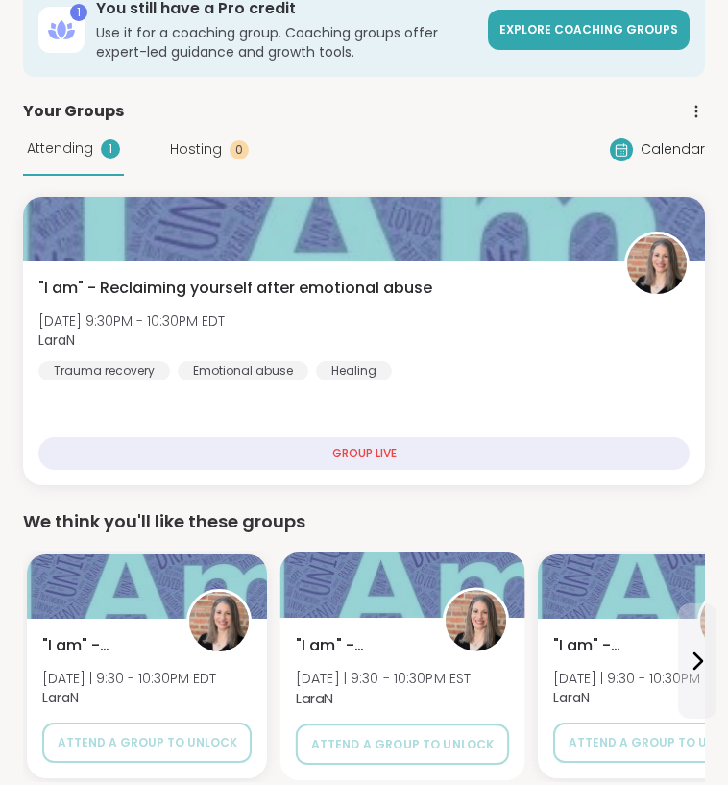
scroll to position [117, 0]
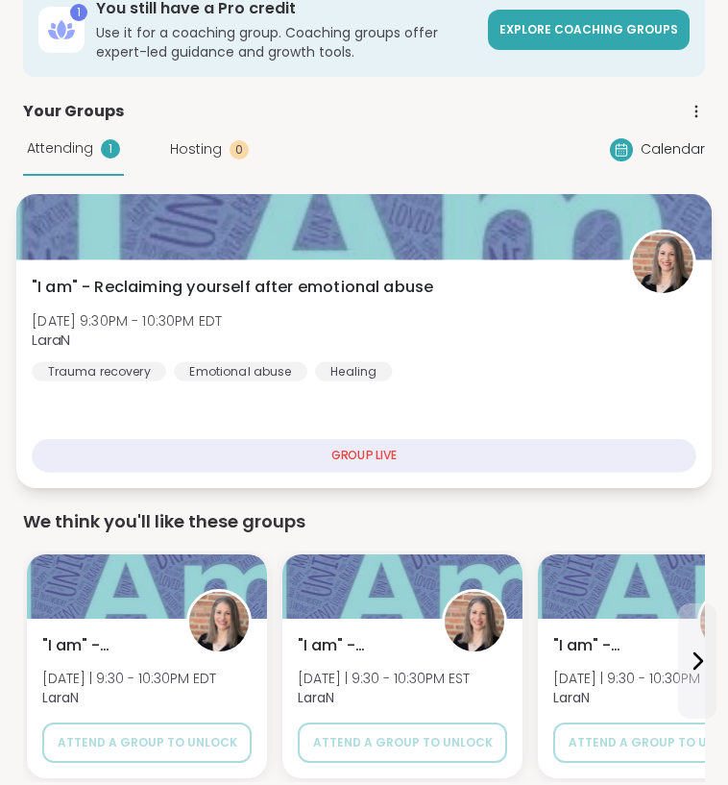
click at [340, 455] on div "GROUP LIVE" at bounding box center [364, 456] width 665 height 34
click at [365, 446] on div "GROUP LIVE" at bounding box center [364, 456] width 665 height 34
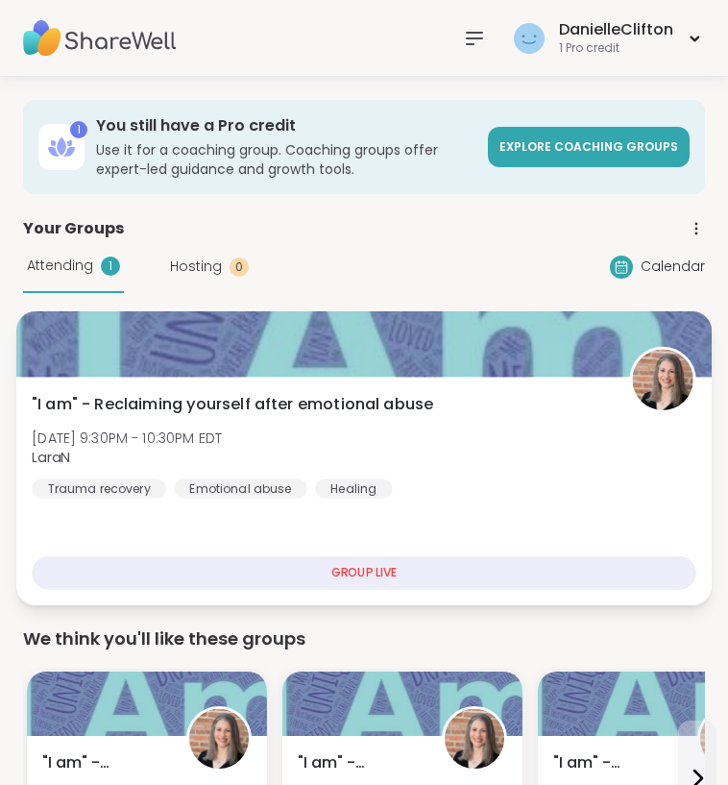
scroll to position [0, 0]
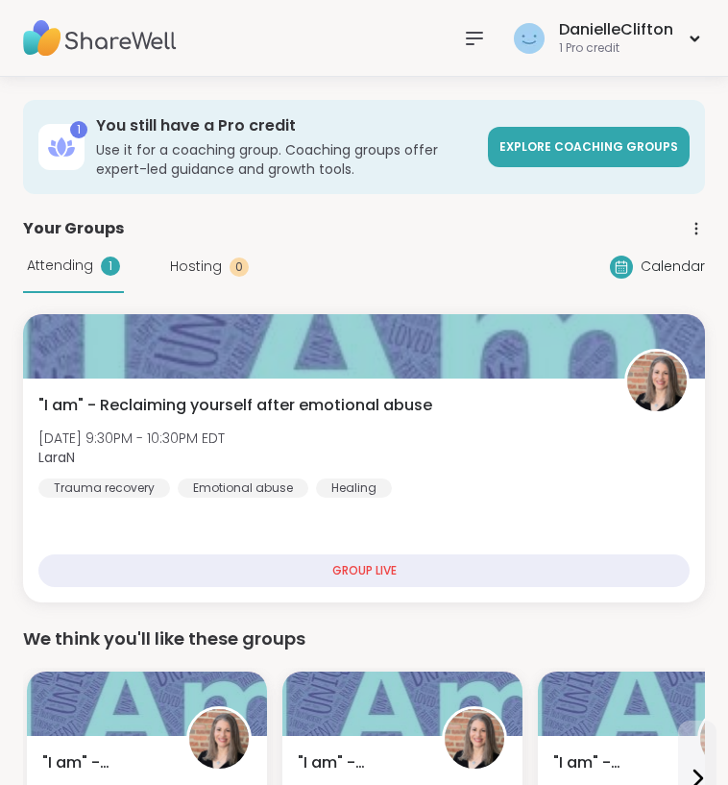
click at [488, 45] on div at bounding box center [474, 38] width 38 height 38
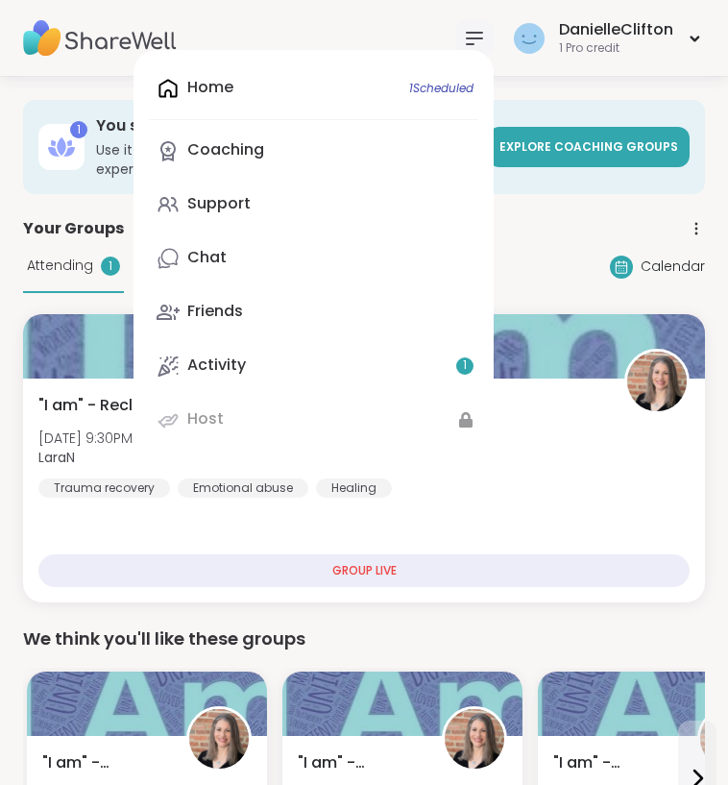
click at [343, 91] on div "Home 1 Scheduled Coaching Support Chat Friends Activity 1 Host" at bounding box center [313, 254] width 360 height 408
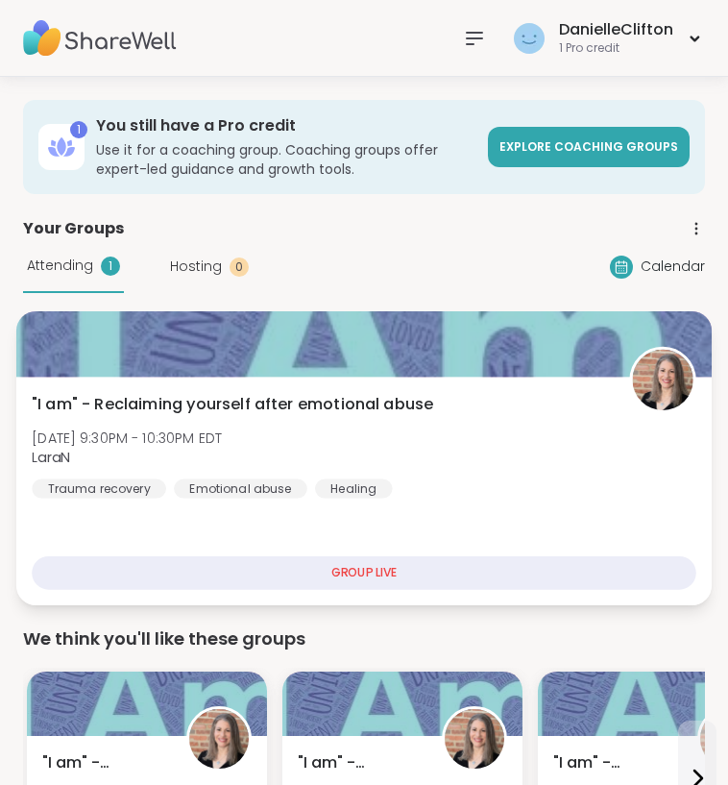
scroll to position [182, 0]
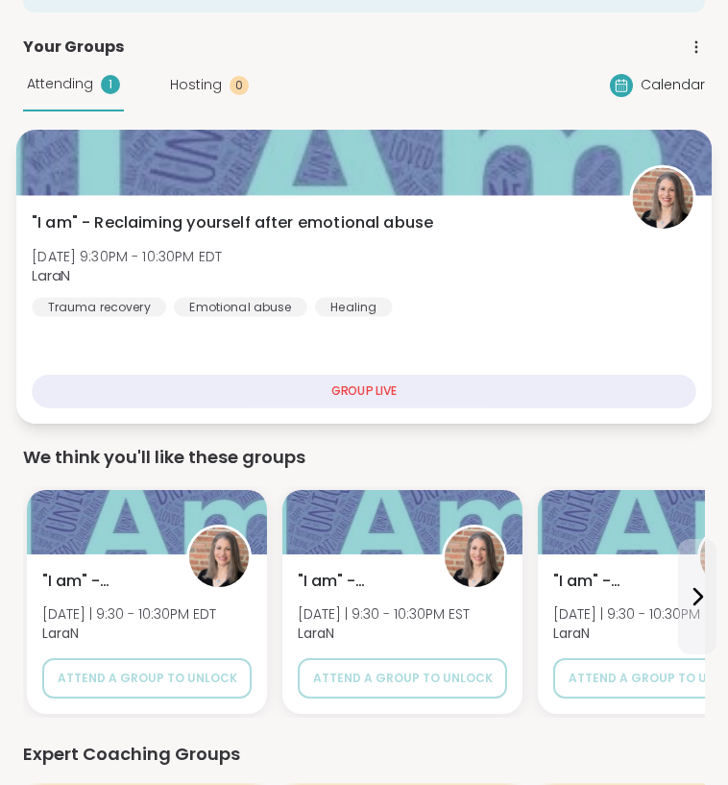
click at [364, 380] on div "GROUP LIVE" at bounding box center [364, 392] width 665 height 34
click at [158, 250] on span "[DATE] 9:30PM - 10:30PM EDT" at bounding box center [127, 256] width 190 height 19
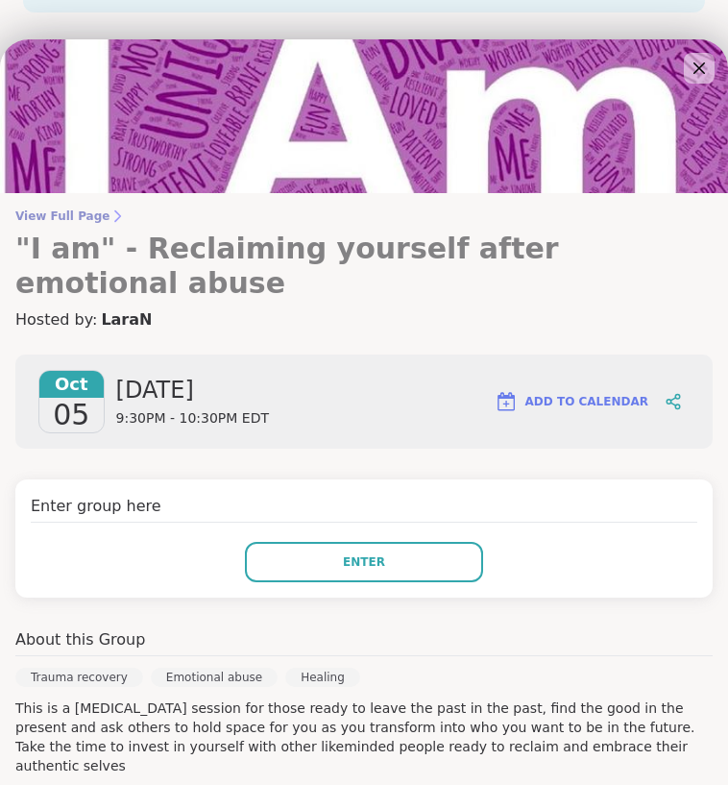
click at [172, 220] on span "View Full Page" at bounding box center [363, 215] width 697 height 15
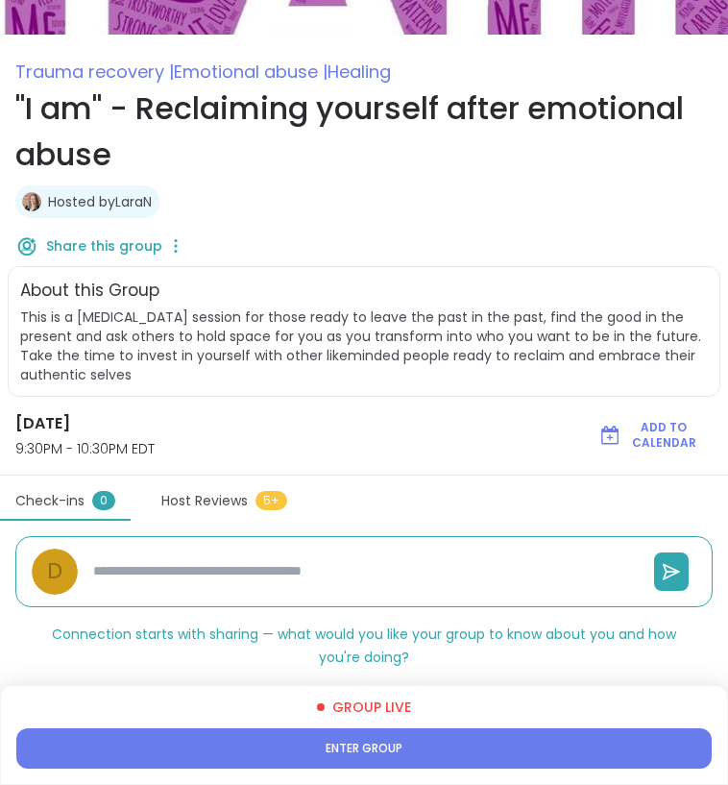
scroll to position [159, 0]
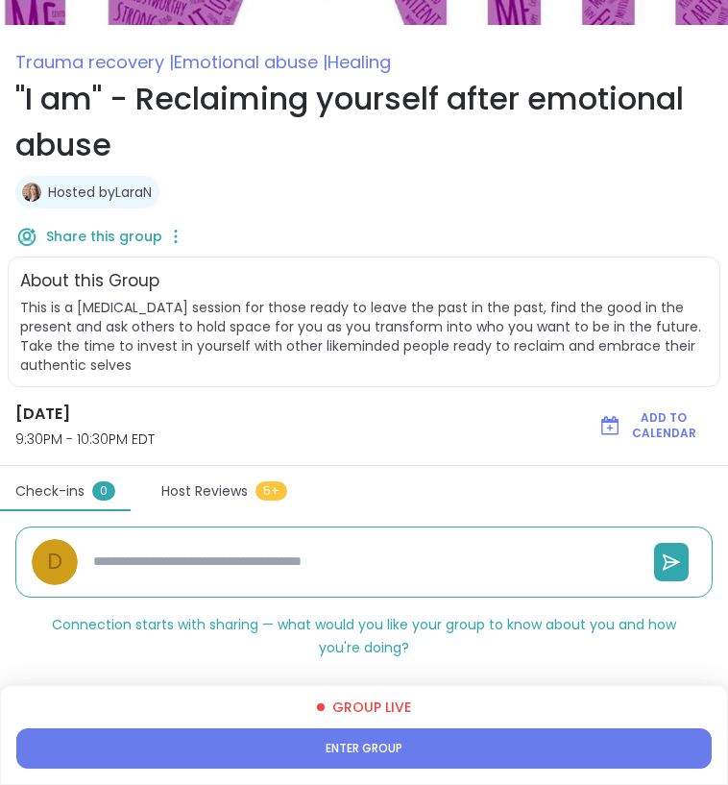
click at [375, 746] on span "Enter group" at bounding box center [364, 747] width 77 height 15
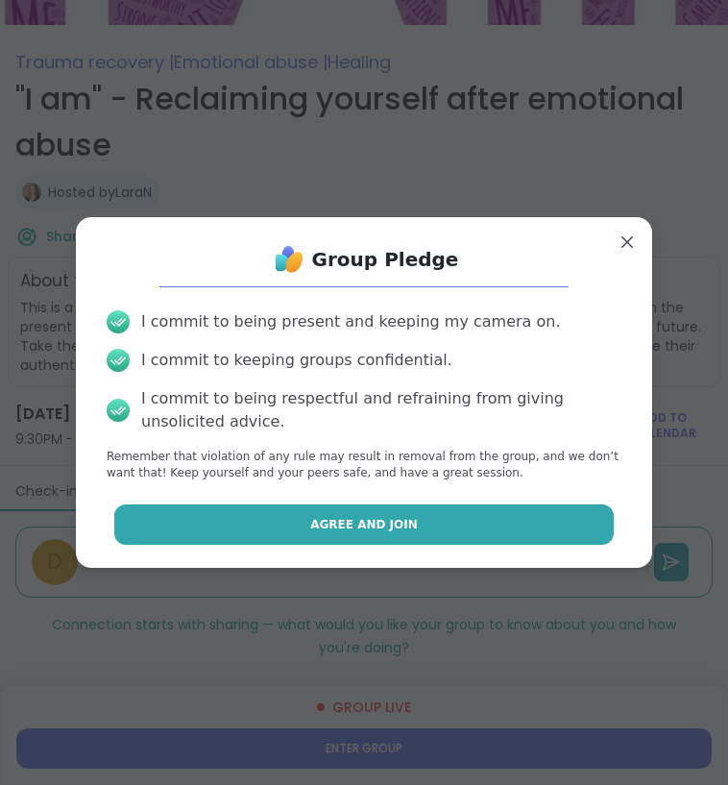
click at [386, 533] on button "Agree and Join" at bounding box center [364, 524] width 500 height 40
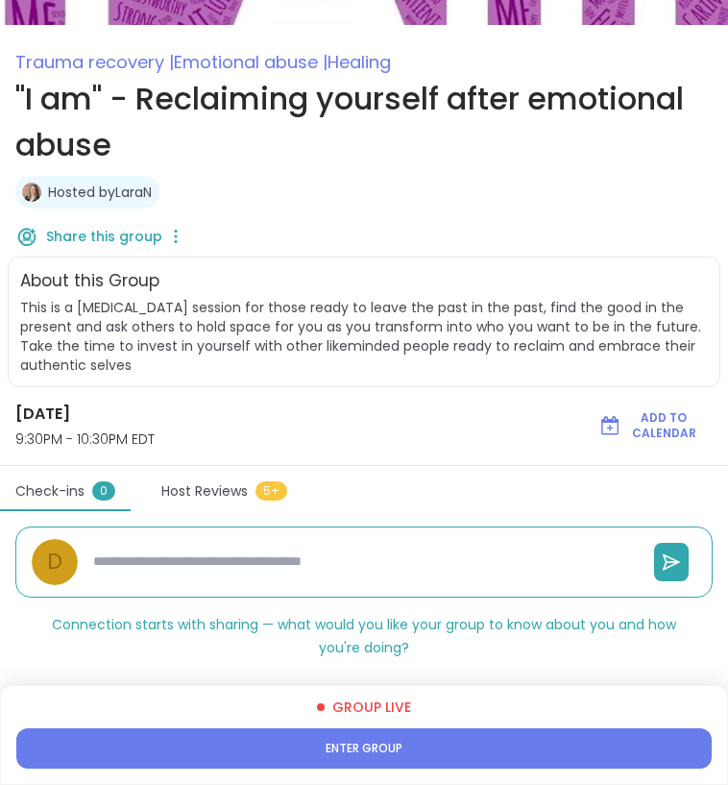
type textarea "*"
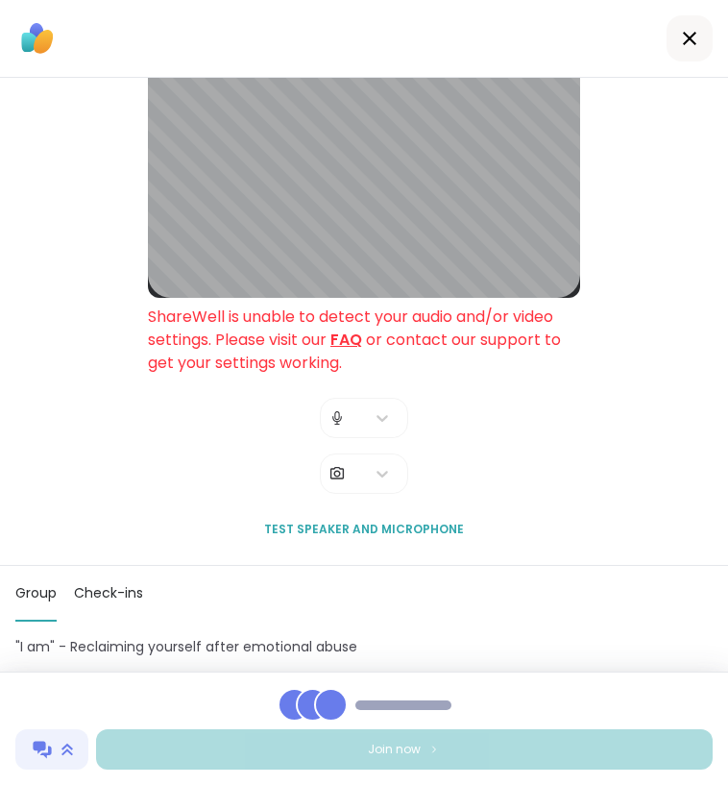
scroll to position [72, 0]
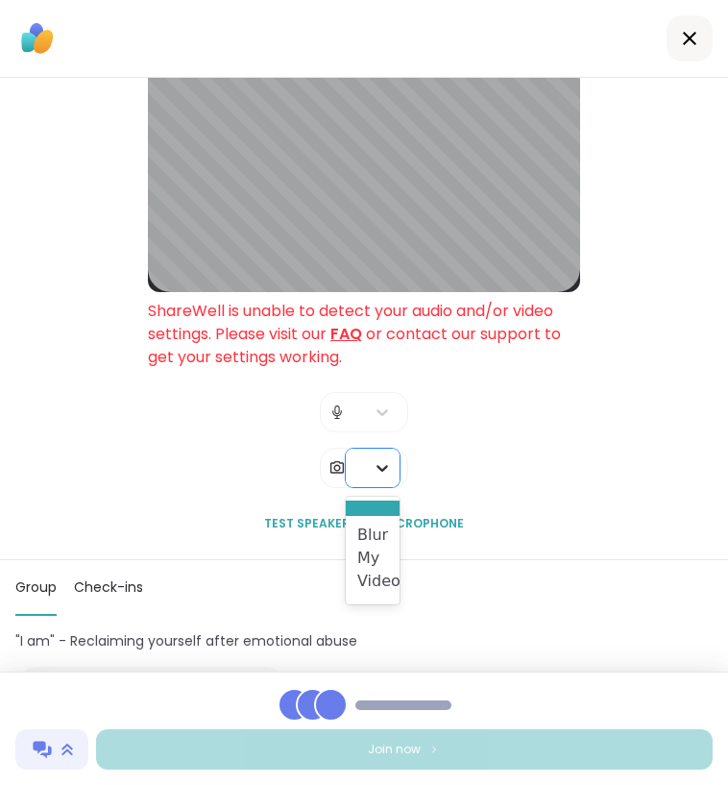
click at [379, 465] on icon at bounding box center [382, 467] width 19 height 19
click at [379, 563] on div "Blur My Video" at bounding box center [373, 558] width 54 height 85
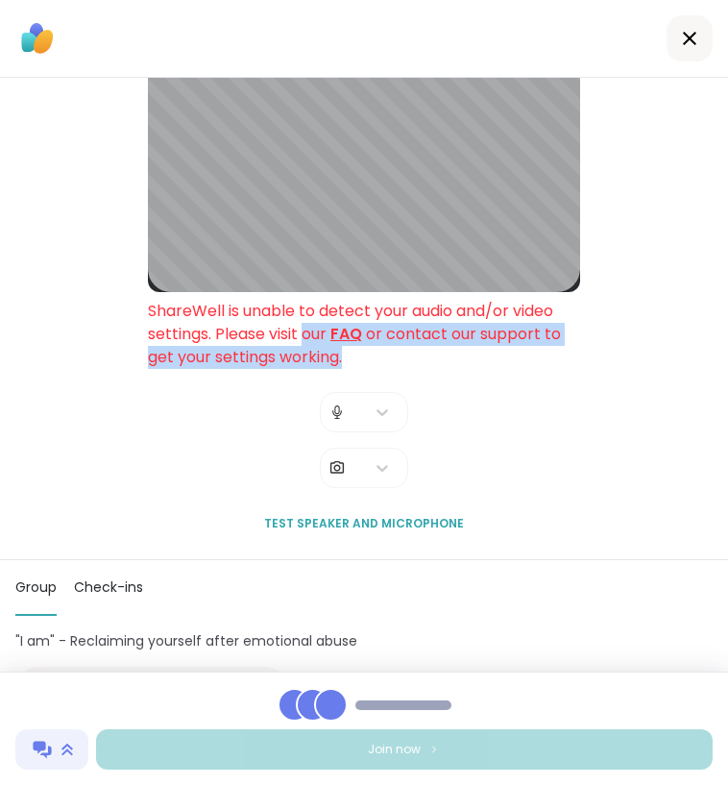
drag, startPoint x: 303, startPoint y: 330, endPoint x: 445, endPoint y: 360, distance: 145.2
click at [445, 360] on div "ShareWell is unable to detect your audio and/or video settings. Please visit ou…" at bounding box center [364, 334] width 432 height 69
click at [444, 359] on div "ShareWell is unable to detect your audio and/or video settings. Please visit ou…" at bounding box center [364, 334] width 432 height 69
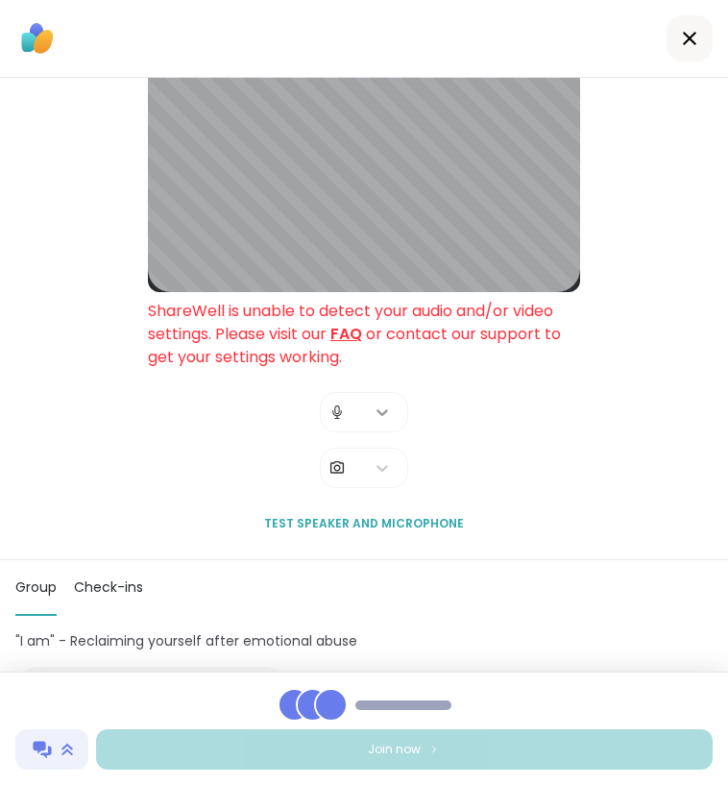
click at [382, 416] on icon at bounding box center [382, 412] width 12 height 7
click at [223, 438] on div "Lobby ShareWell is unable to detect your audio and/or video settings. Please vi…" at bounding box center [364, 282] width 432 height 522
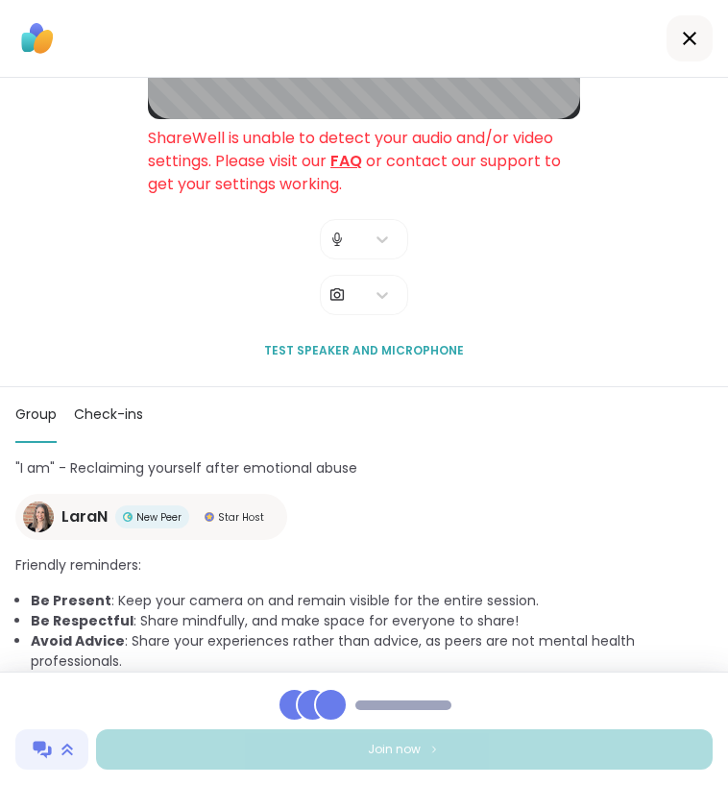
scroll to position [0, 0]
click at [352, 342] on span "Test speaker and microphone" at bounding box center [364, 350] width 200 height 17
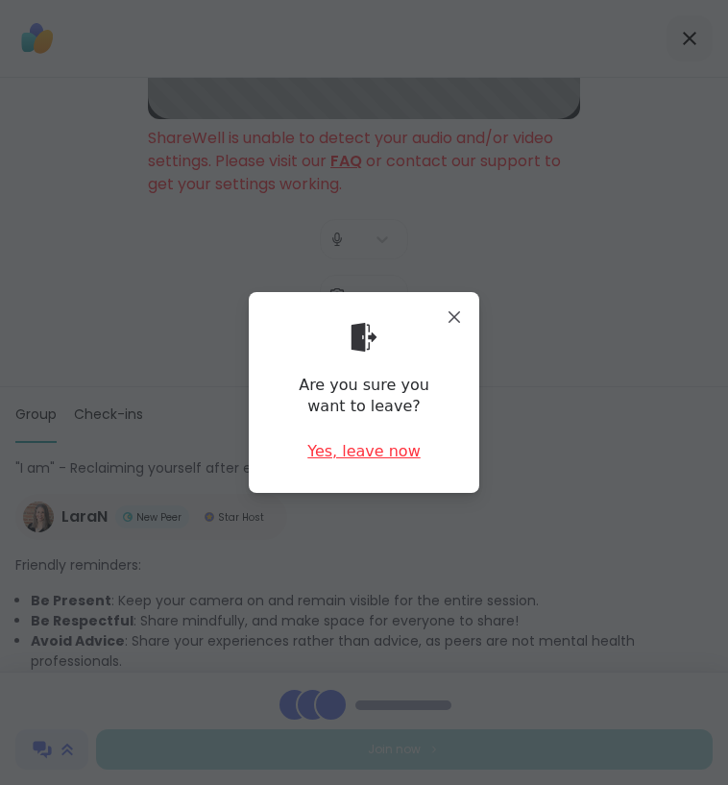
click at [372, 449] on div "Yes, leave now" at bounding box center [363, 451] width 113 height 21
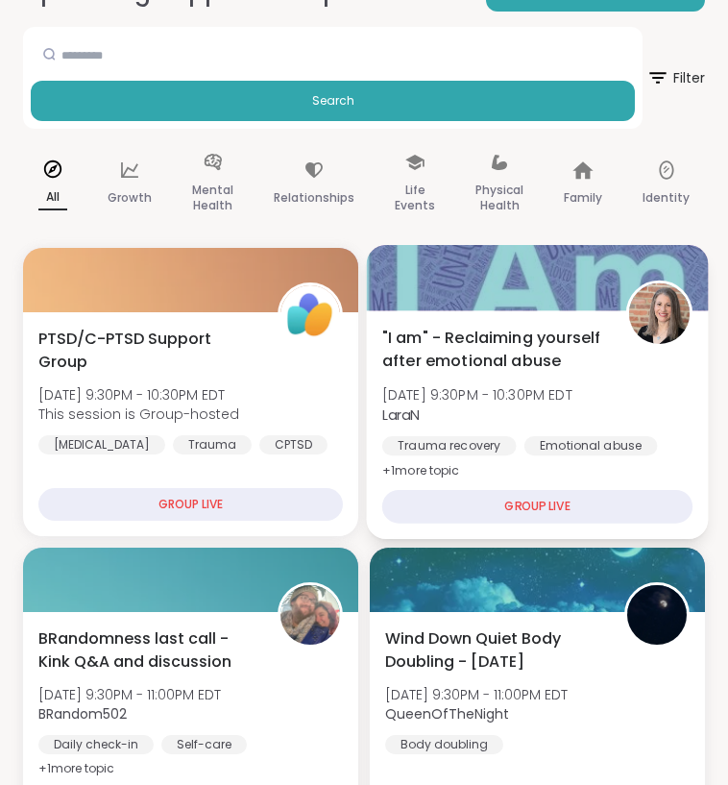
scroll to position [239, 0]
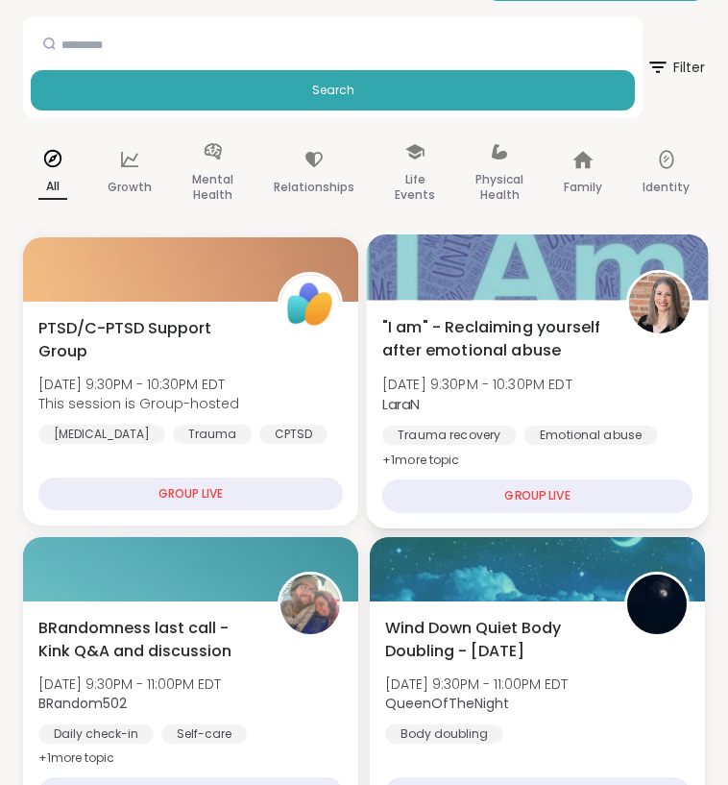
click at [530, 490] on div "GROUP LIVE" at bounding box center [537, 496] width 310 height 34
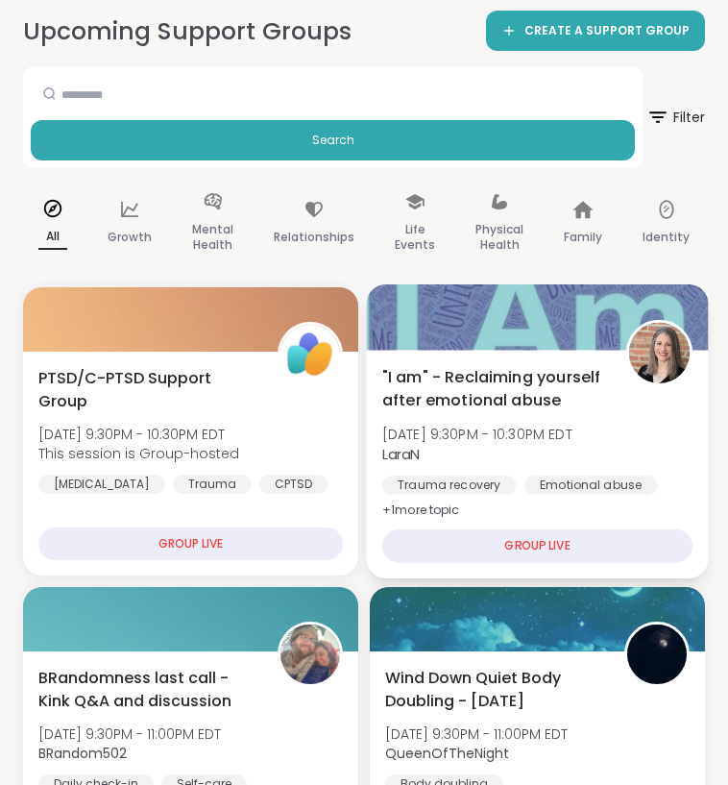
click at [436, 331] on div at bounding box center [538, 316] width 342 height 65
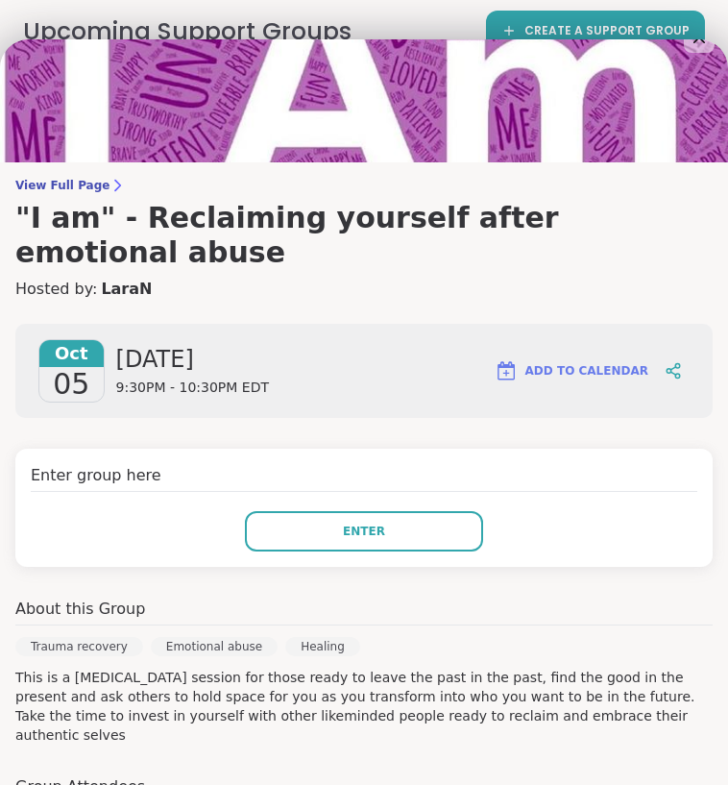
scroll to position [50, 0]
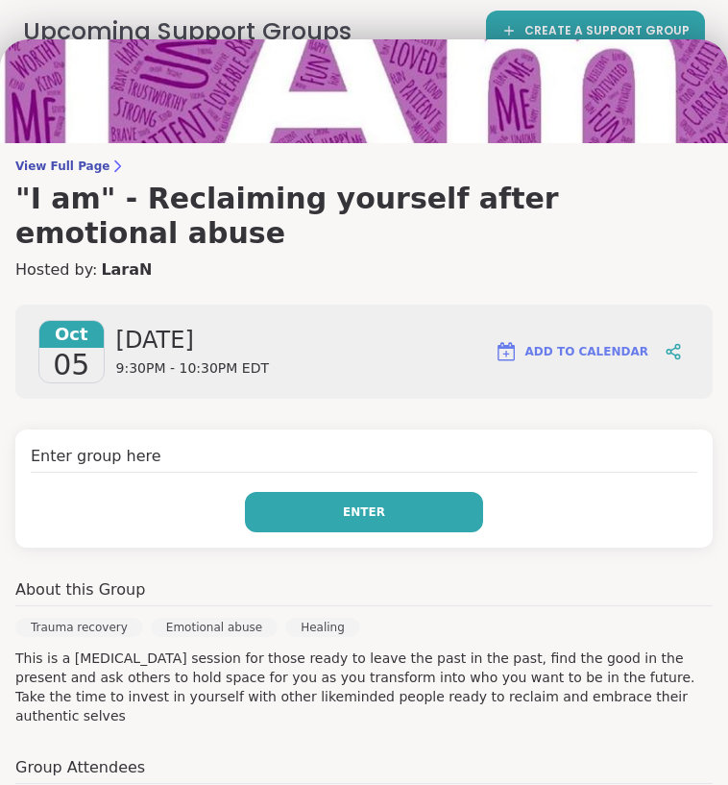
click at [324, 492] on button "Enter" at bounding box center [364, 512] width 238 height 40
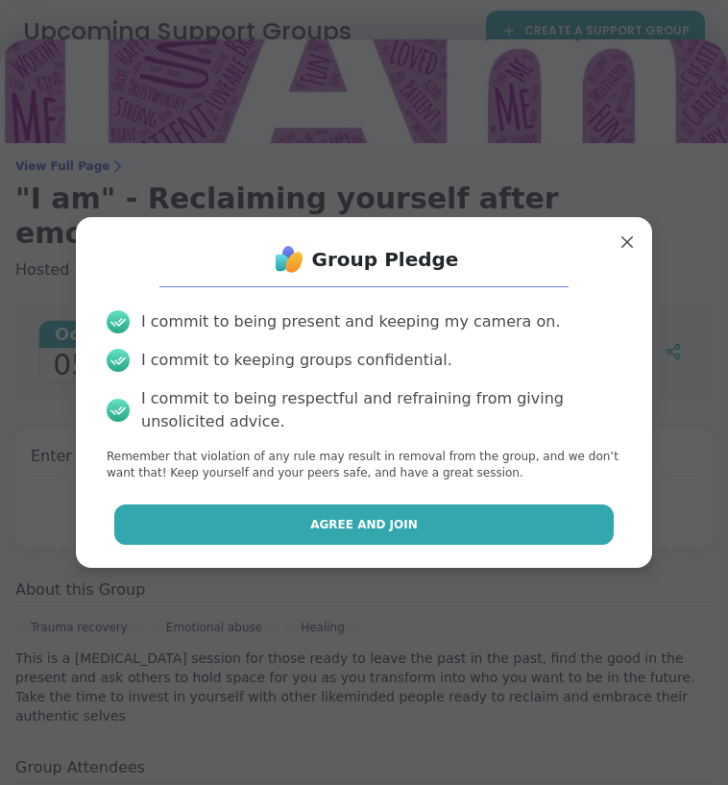
click at [366, 525] on span "Agree and Join" at bounding box center [364, 524] width 108 height 17
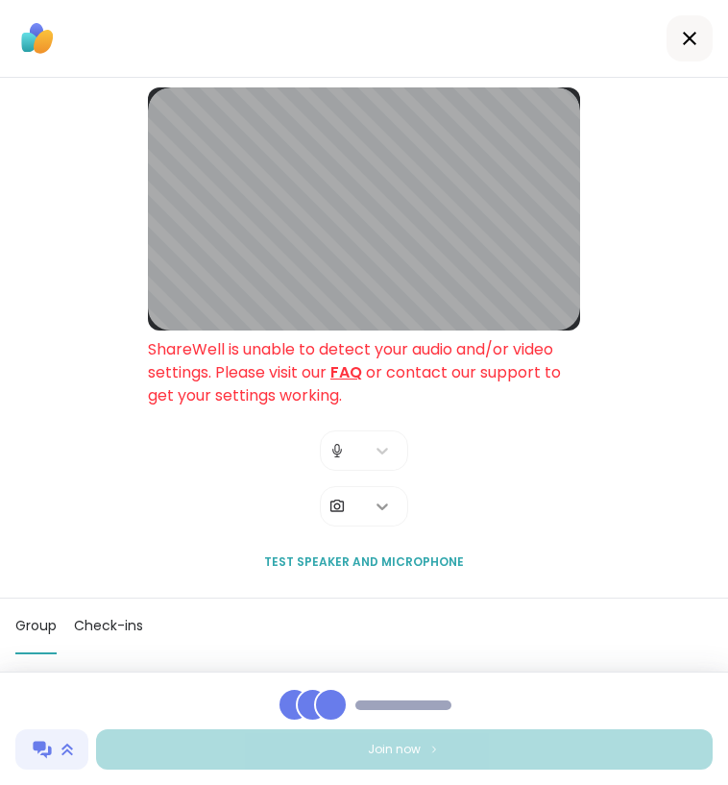
scroll to position [45, 0]
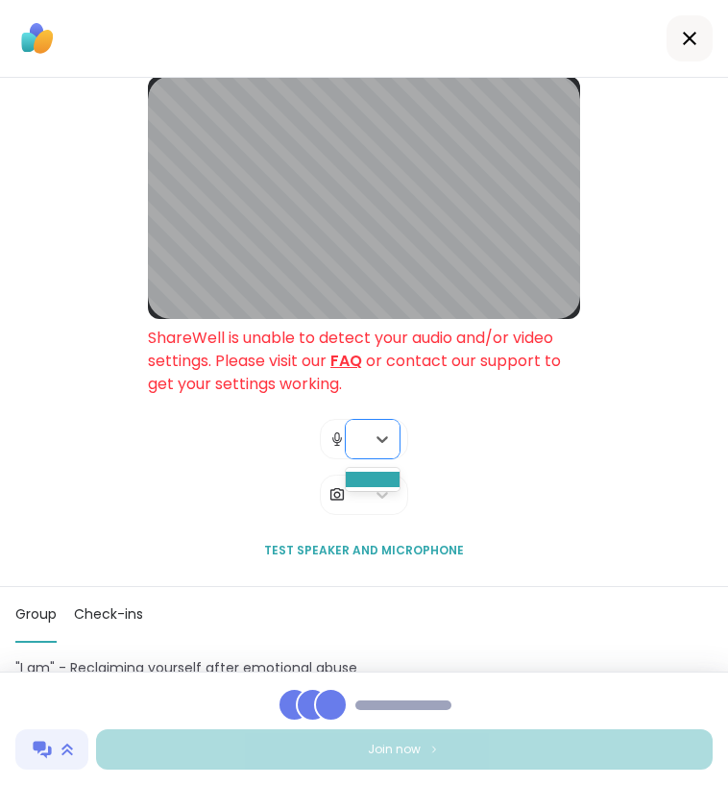
click at [364, 438] on div at bounding box center [355, 439] width 19 height 38
click at [331, 448] on img at bounding box center [336, 439] width 17 height 38
click at [339, 448] on img at bounding box center [336, 439] width 17 height 38
click at [338, 447] on img at bounding box center [336, 439] width 17 height 38
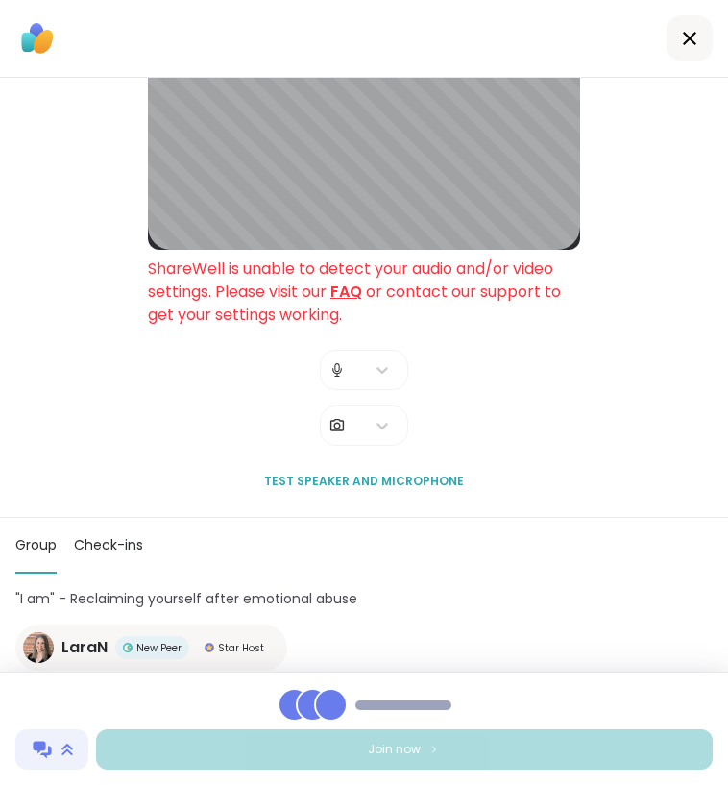
scroll to position [133, 0]
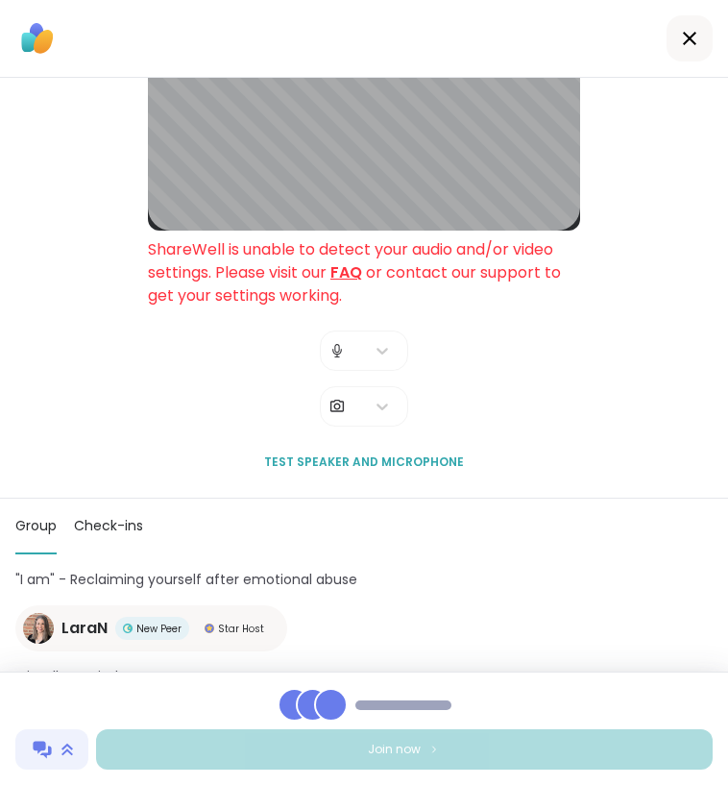
click at [303, 699] on div at bounding box center [313, 705] width 34 height 34
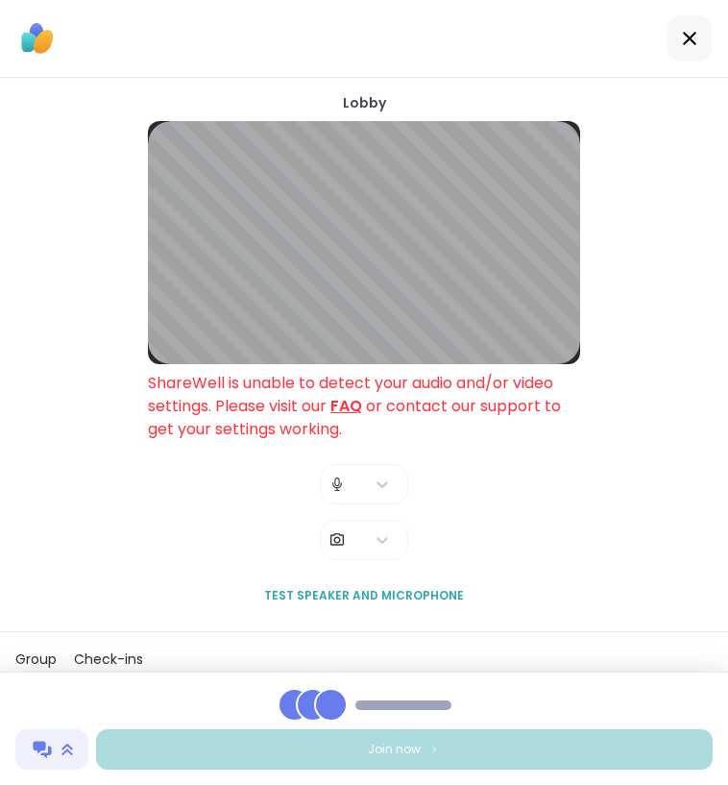
scroll to position [0, 0]
click at [351, 493] on div at bounding box center [355, 484] width 19 height 38
click at [345, 535] on img at bounding box center [336, 540] width 17 height 38
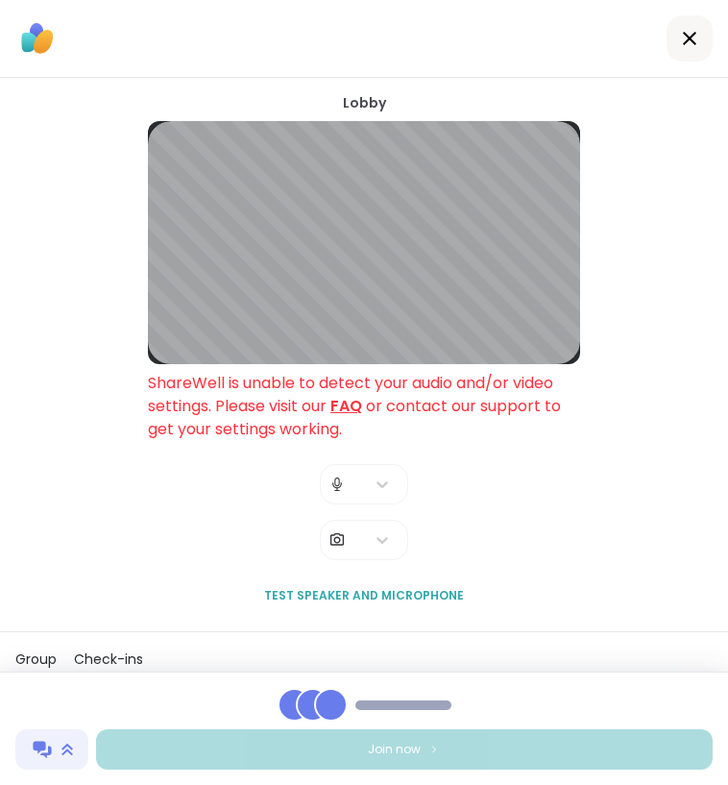
click at [343, 541] on img at bounding box center [336, 540] width 17 height 38
click at [339, 541] on img at bounding box center [336, 540] width 17 height 38
click at [384, 541] on icon at bounding box center [382, 539] width 19 height 19
click at [680, 22] on div at bounding box center [690, 38] width 46 height 46
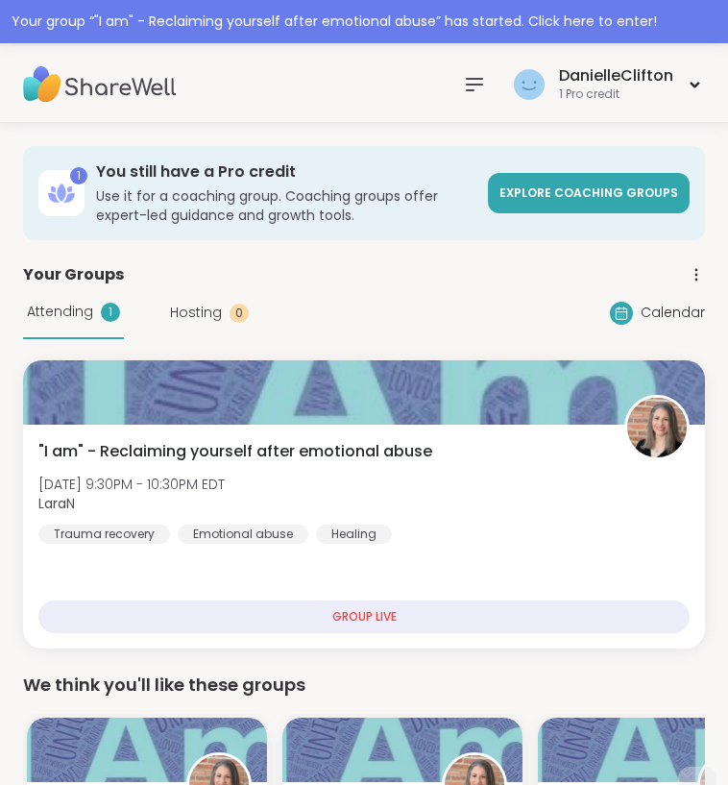
click at [362, 608] on div "GROUP LIVE" at bounding box center [363, 616] width 651 height 33
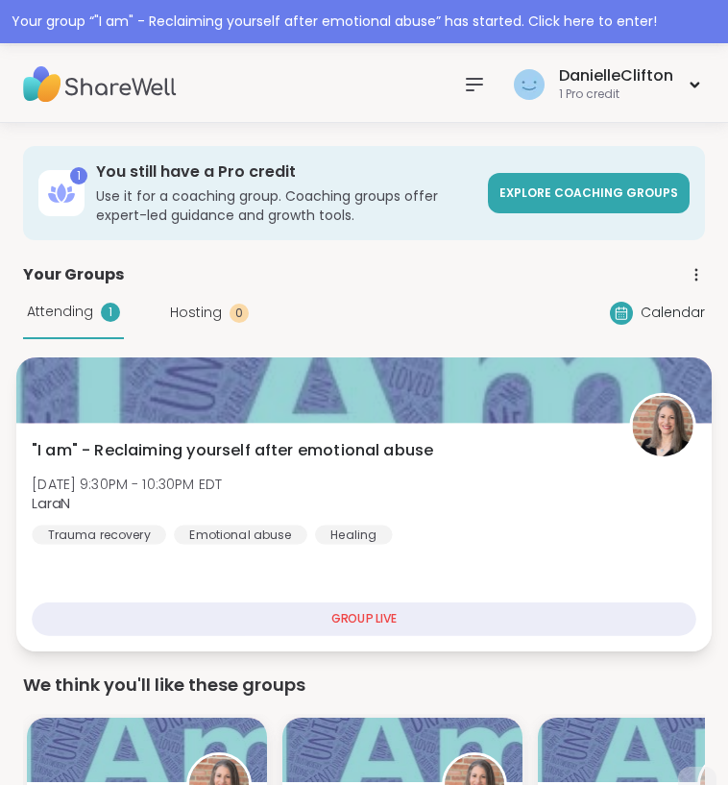
click at [273, 457] on span ""I am" - Reclaiming yourself after emotional abuse" at bounding box center [232, 450] width 401 height 23
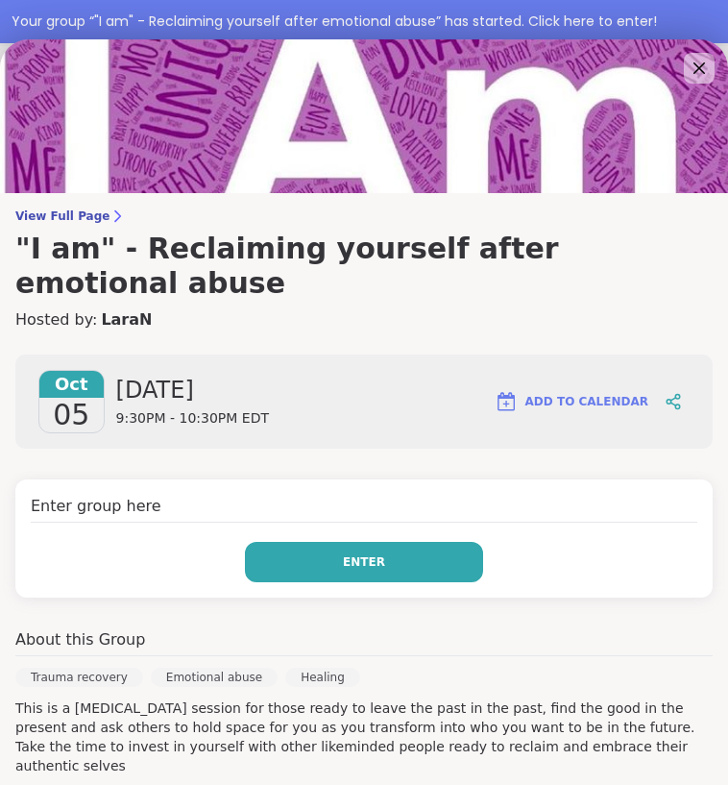
click at [386, 542] on button "Enter" at bounding box center [364, 562] width 238 height 40
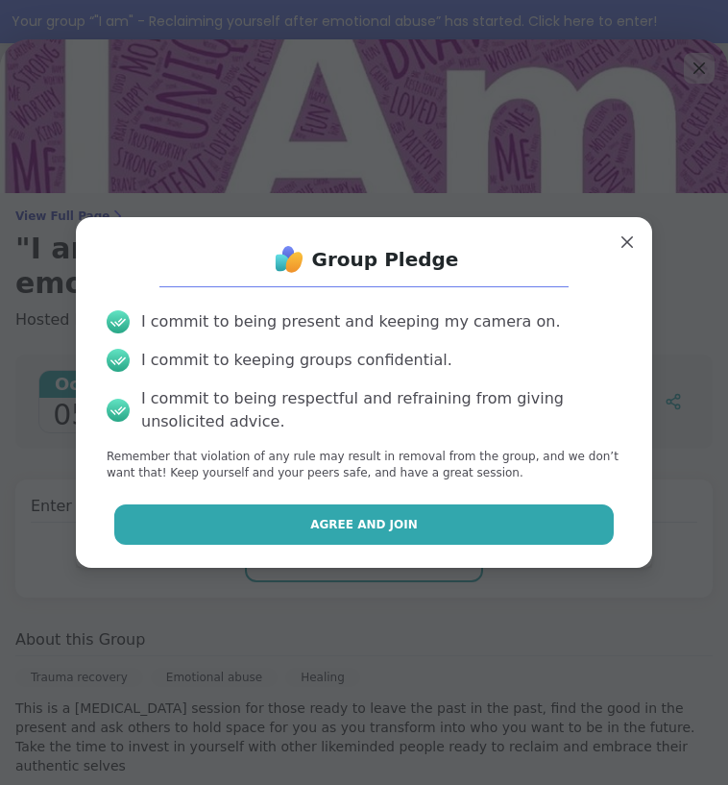
click at [385, 524] on span "Agree and Join" at bounding box center [364, 524] width 108 height 17
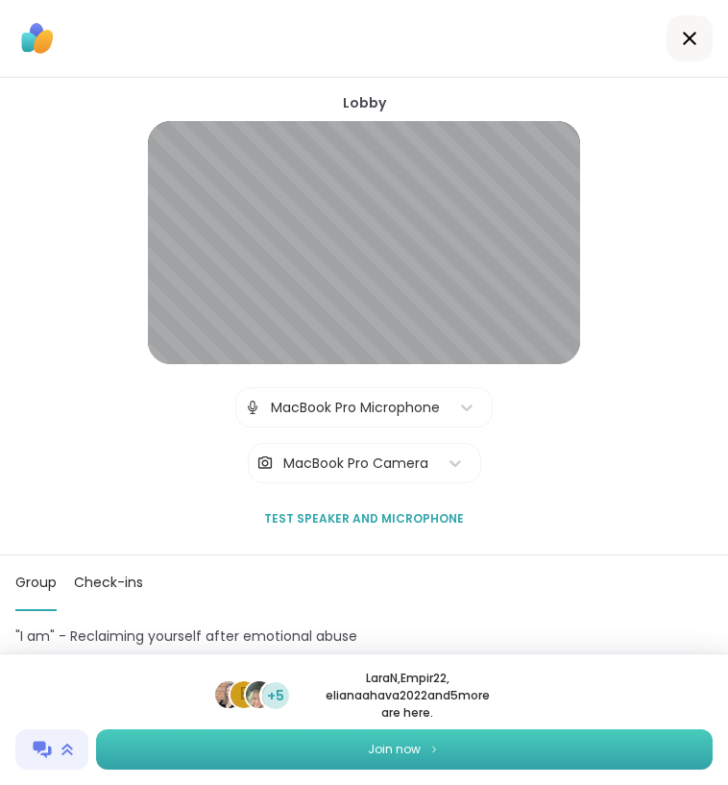
click at [400, 740] on span "Join now" at bounding box center [394, 748] width 53 height 17
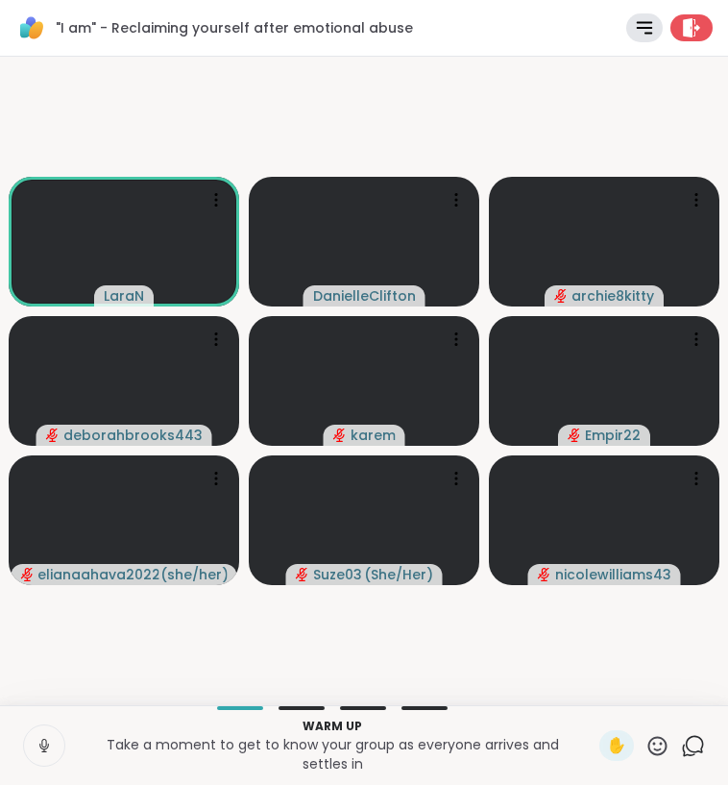
click at [41, 749] on icon at bounding box center [44, 745] width 17 height 17
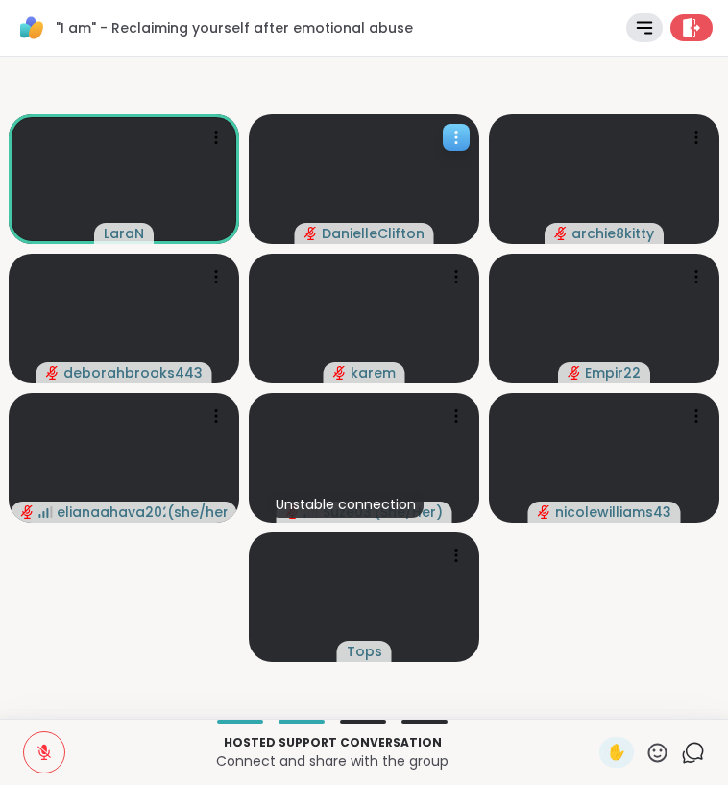
click at [454, 138] on icon at bounding box center [456, 137] width 19 height 19
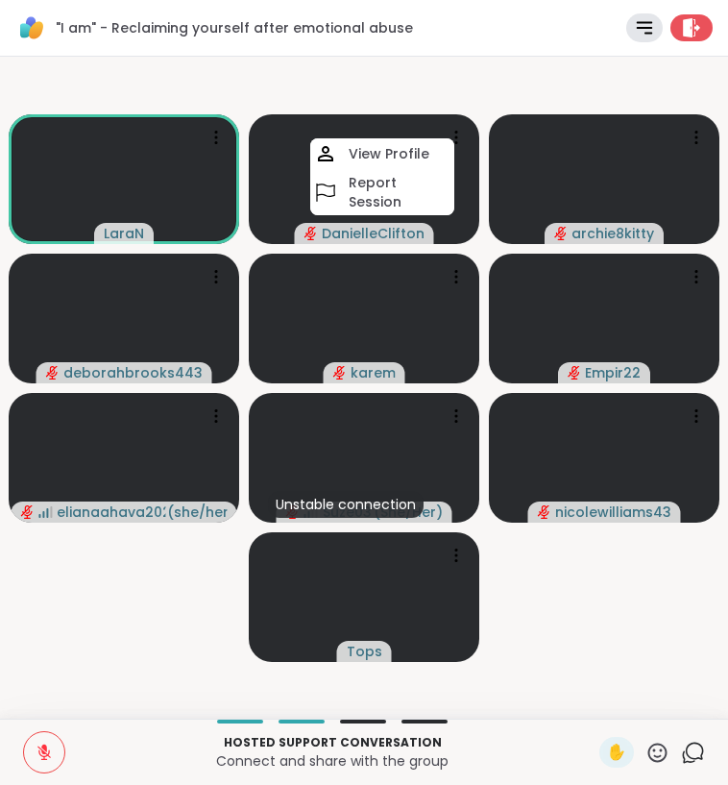
click at [429, 85] on video-player-container "LaraN DanielleClifton View Profile Report Session archie8kitty deborahbrooks443…" at bounding box center [364, 387] width 705 height 646
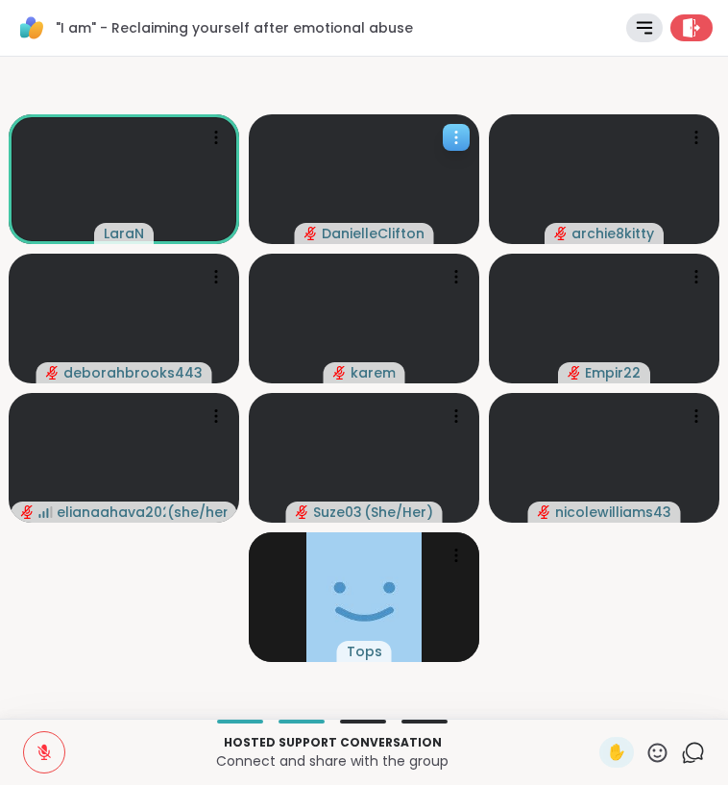
click at [451, 141] on icon at bounding box center [456, 137] width 19 height 19
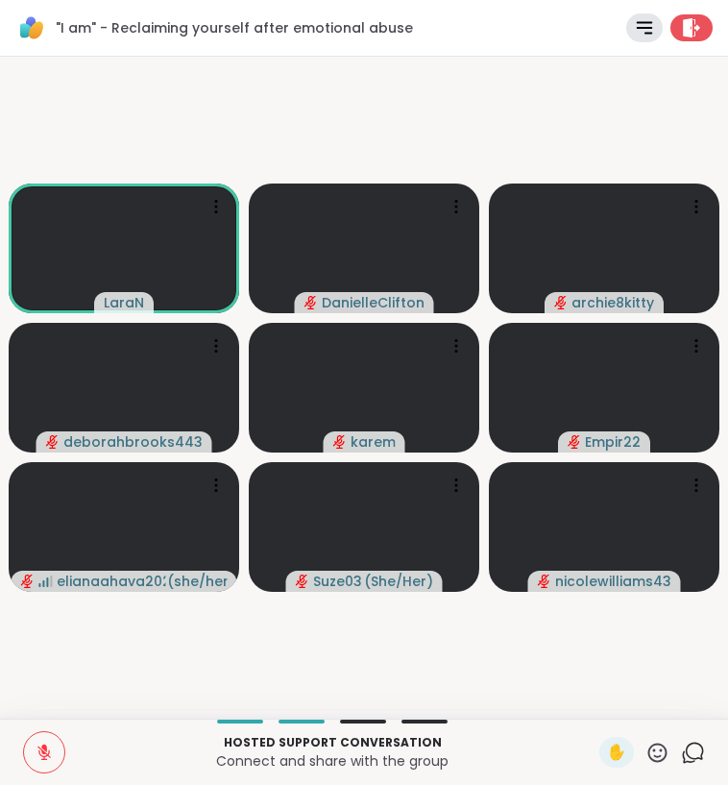
click at [450, 155] on video-player-container "LaraN DanielleClifton archie8kitty deborahbrooks443 karem Empir22 elianaahava20…" at bounding box center [364, 387] width 705 height 646
click at [699, 754] on icon at bounding box center [693, 752] width 24 height 24
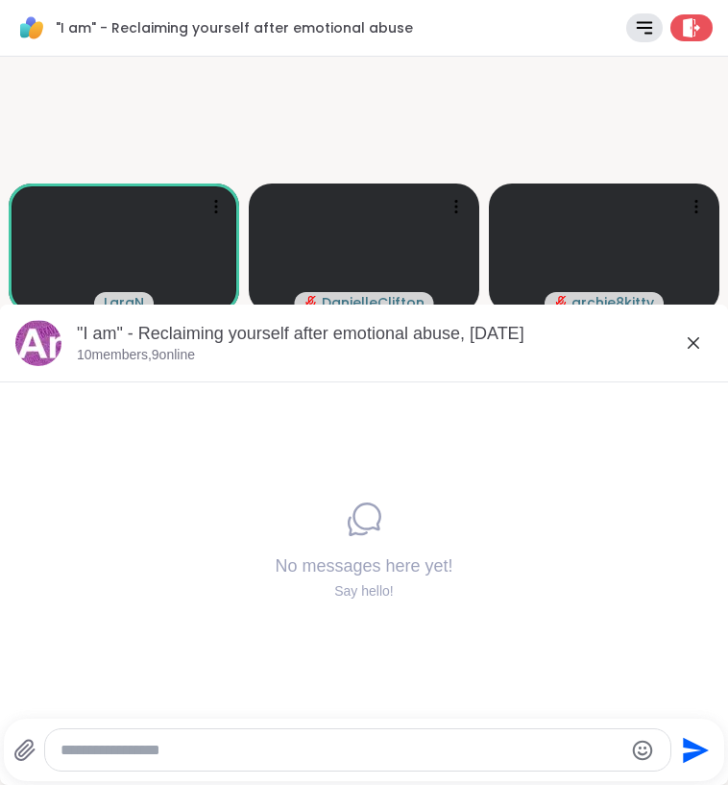
click at [696, 342] on icon at bounding box center [693, 342] width 23 height 23
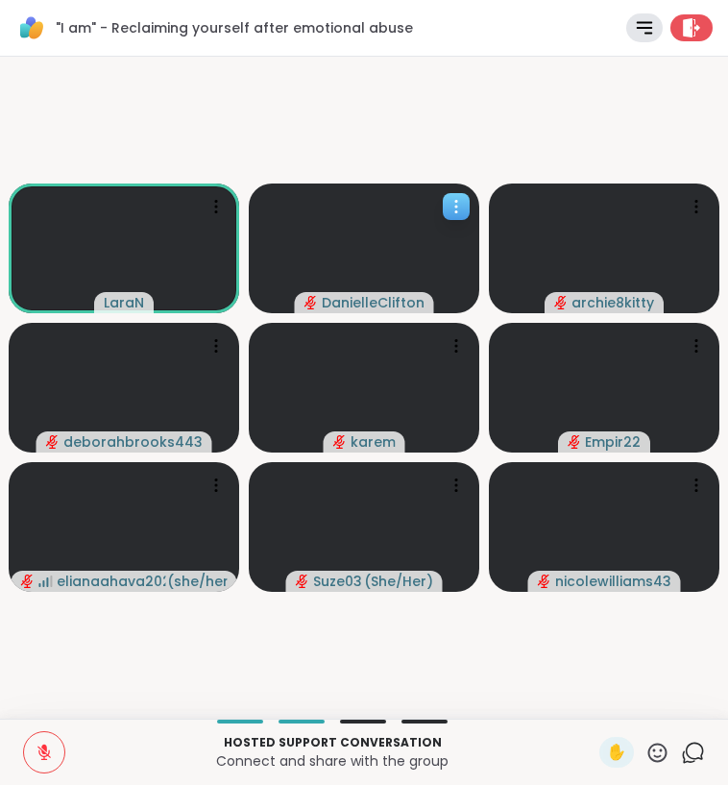
click at [462, 205] on icon at bounding box center [456, 206] width 19 height 19
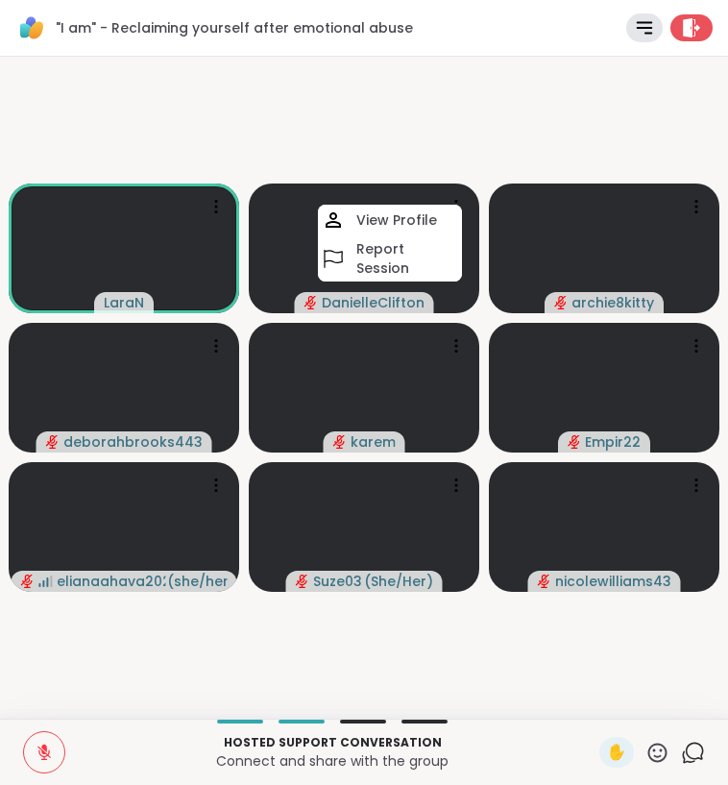
click at [411, 146] on video-player-container "[PERSON_NAME] View Profile Report Session archie8kitty deborahbrooks443 karem E…" at bounding box center [364, 387] width 705 height 646
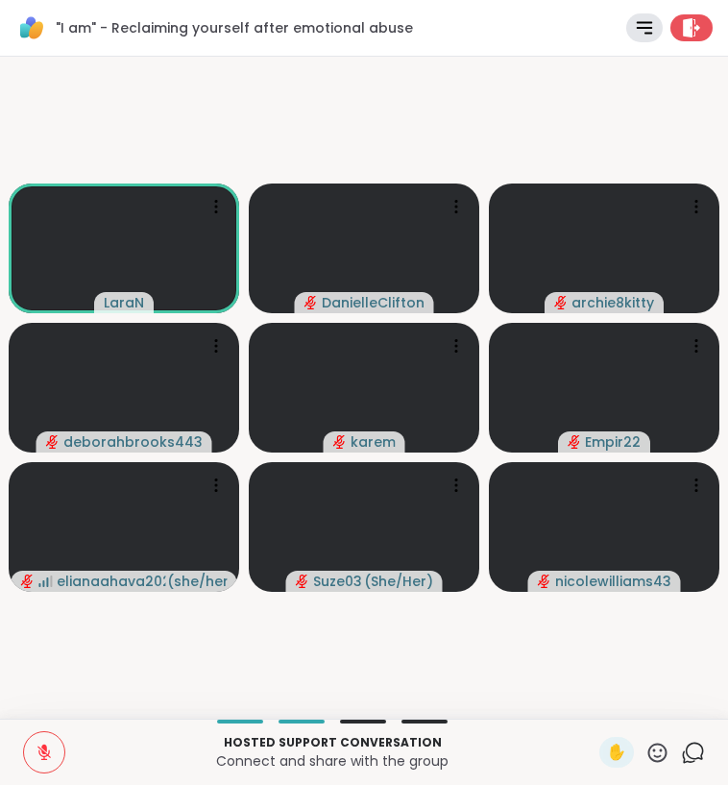
click at [36, 764] on button at bounding box center [44, 752] width 40 height 40
click at [46, 754] on icon at bounding box center [44, 751] width 17 height 17
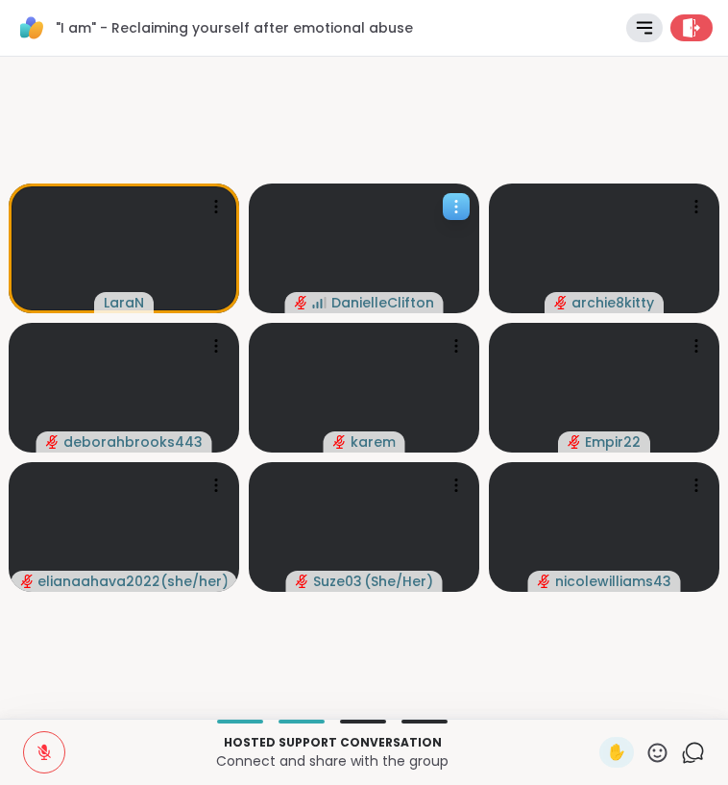
click at [447, 211] on icon at bounding box center [456, 206] width 19 height 19
click at [471, 121] on video-player-container "LaraN DanielleClifton archie8kitty deborahbrooks443 karem Empir22 elianaahava20…" at bounding box center [364, 387] width 705 height 646
click at [451, 201] on icon at bounding box center [456, 206] width 19 height 19
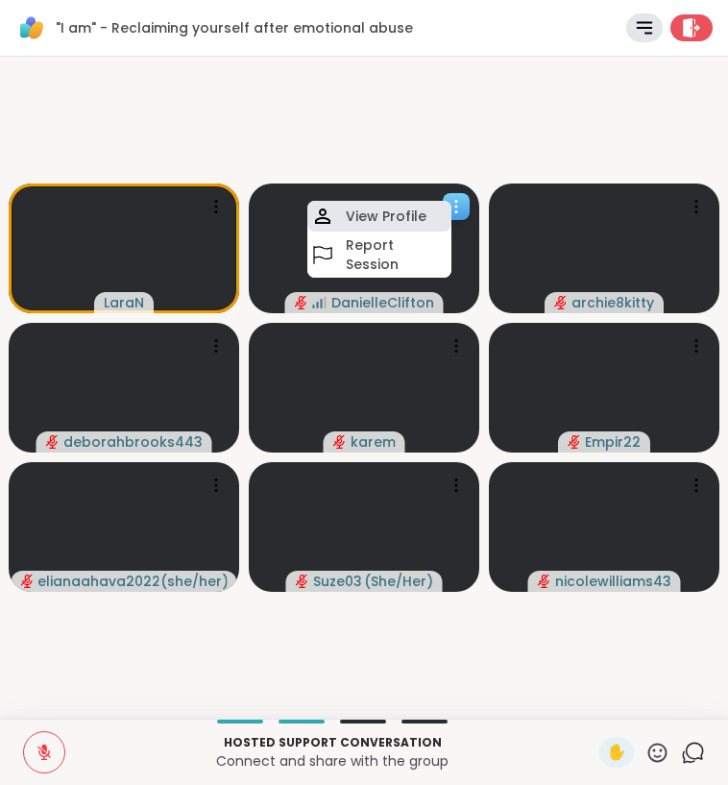
click at [403, 218] on h4 "View Profile" at bounding box center [386, 215] width 81 height 19
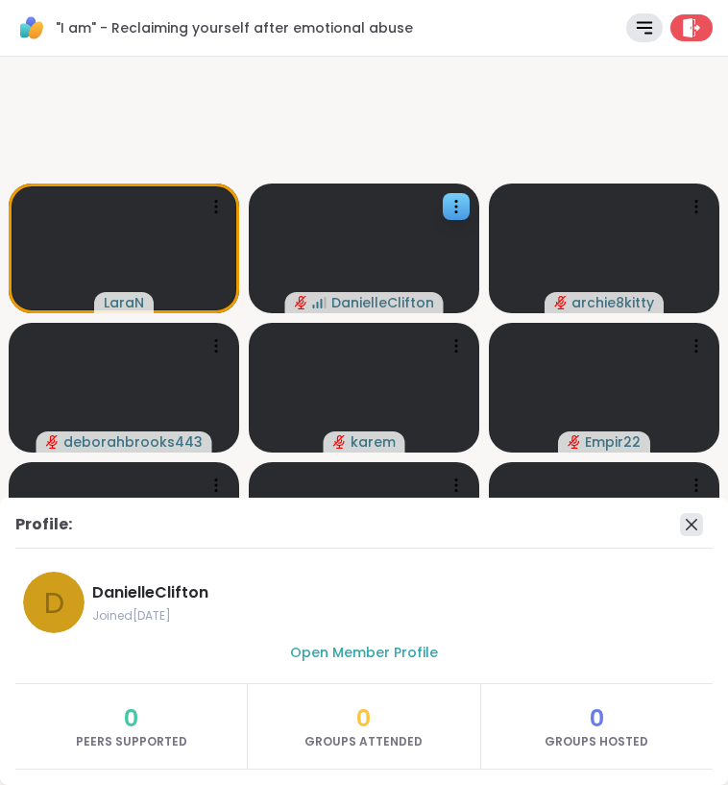
click at [692, 528] on icon at bounding box center [691, 524] width 23 height 23
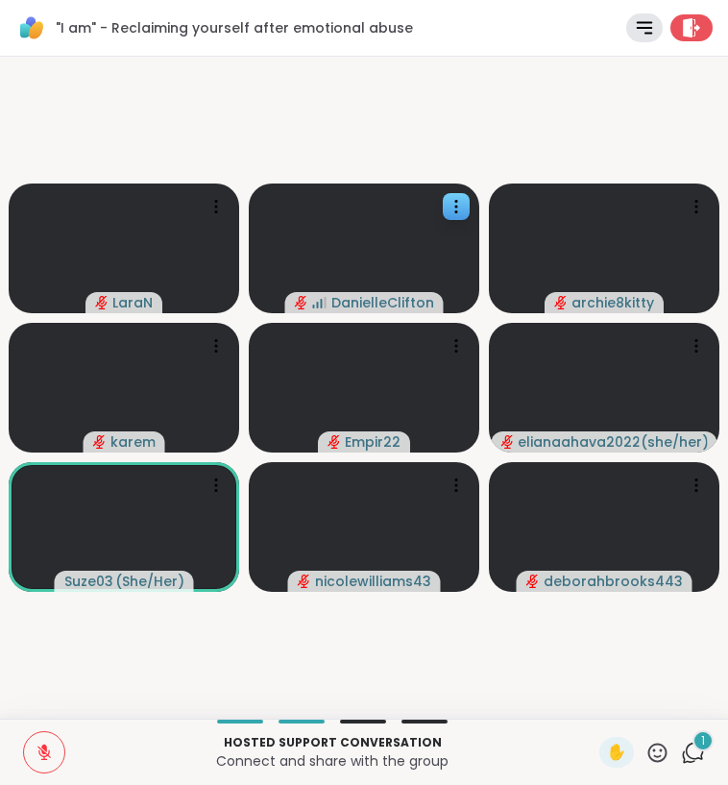
click at [704, 762] on icon at bounding box center [693, 752] width 24 height 24
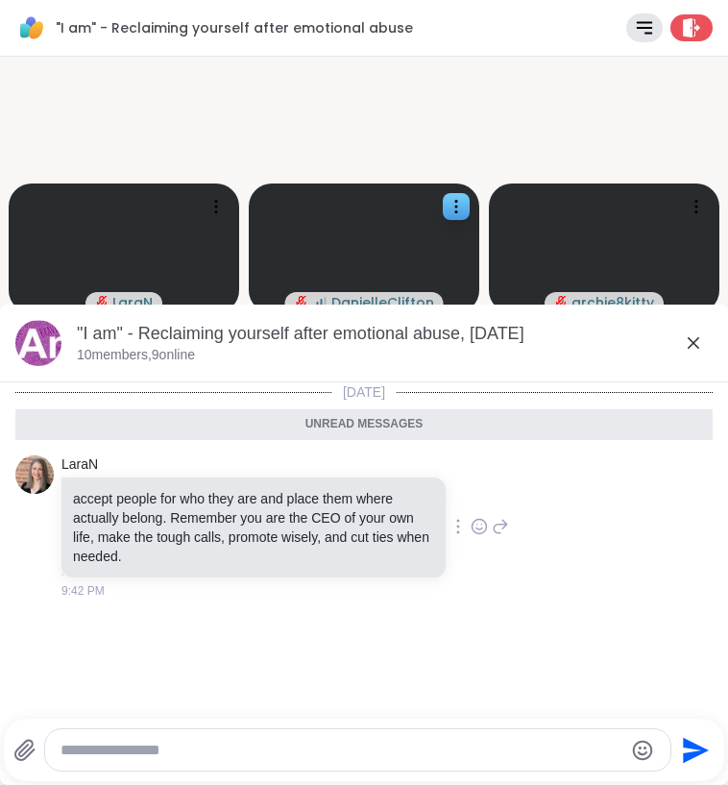
click at [691, 342] on icon at bounding box center [693, 342] width 23 height 23
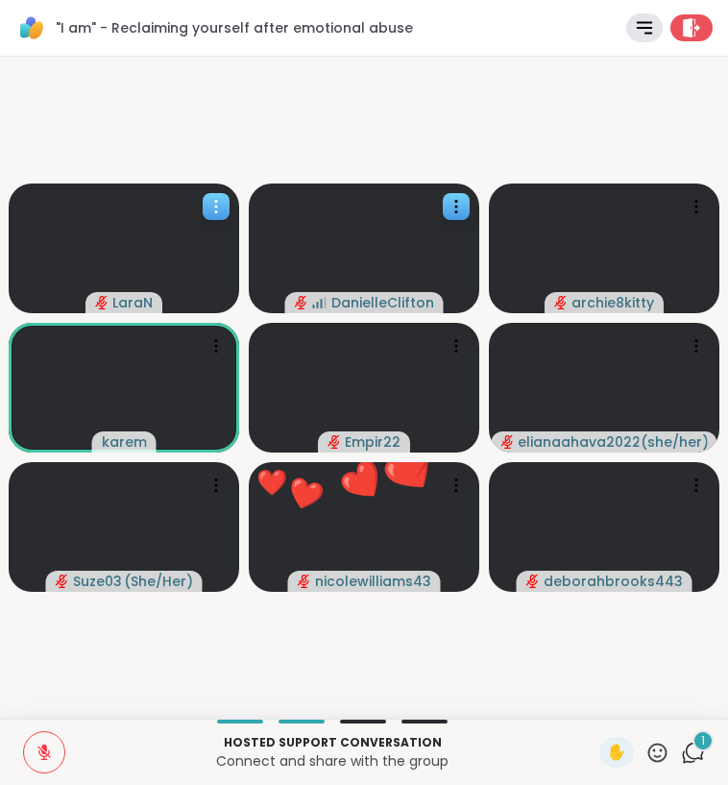
click at [215, 209] on icon at bounding box center [215, 206] width 19 height 19
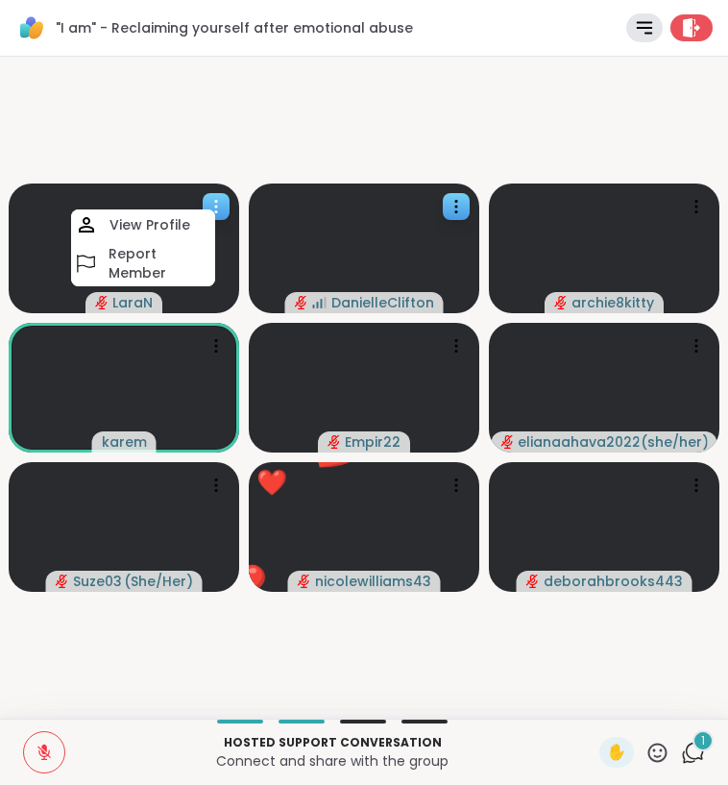
click at [215, 206] on icon at bounding box center [216, 207] width 2 height 2
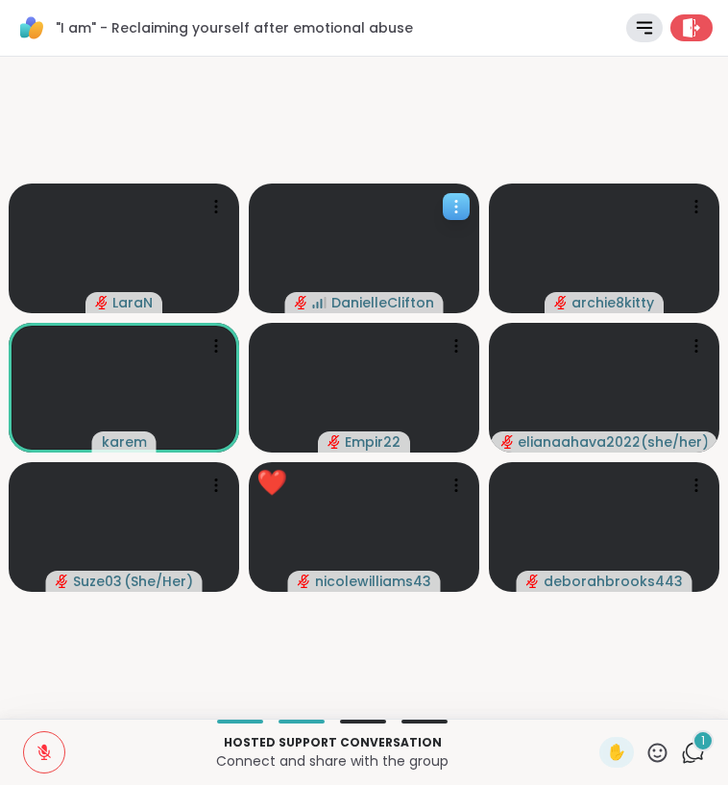
click at [462, 204] on icon at bounding box center [456, 206] width 19 height 19
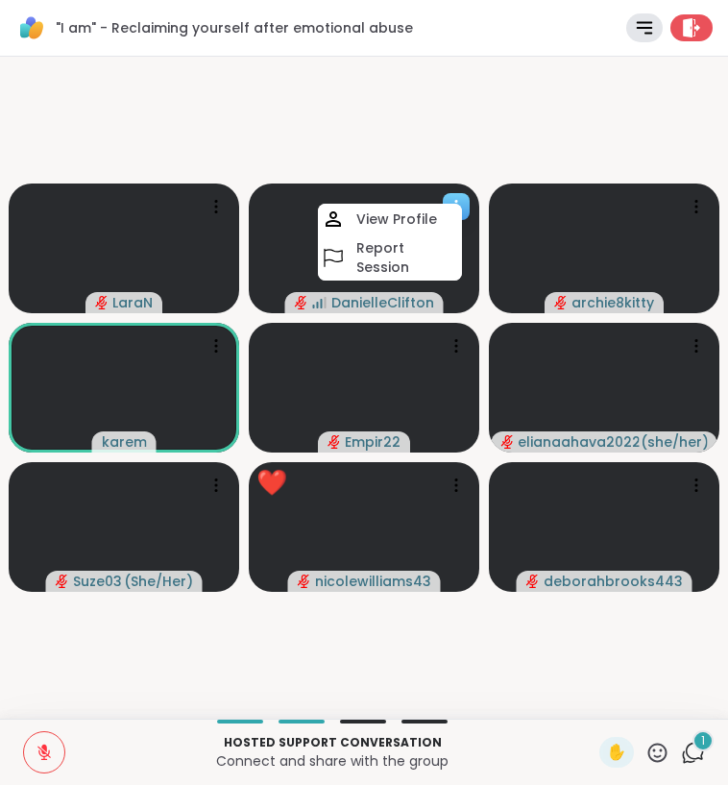
click at [462, 204] on icon at bounding box center [456, 206] width 19 height 19
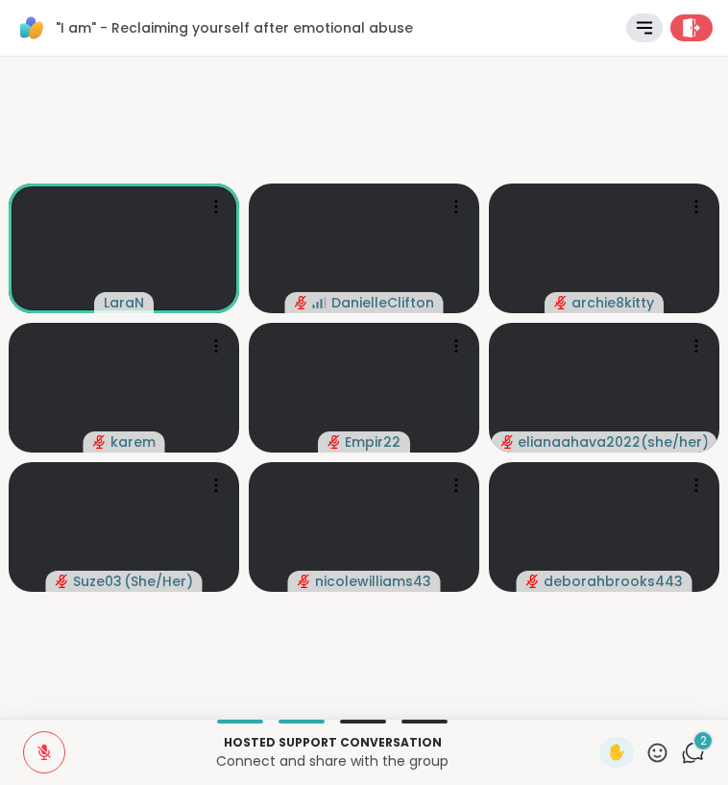
click at [701, 760] on icon at bounding box center [693, 752] width 24 height 24
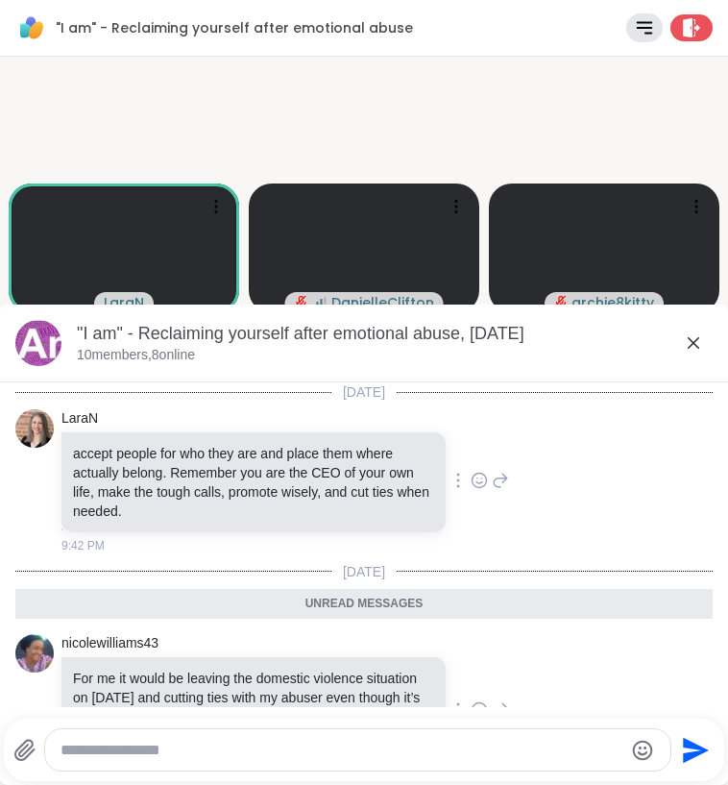
scroll to position [206, 0]
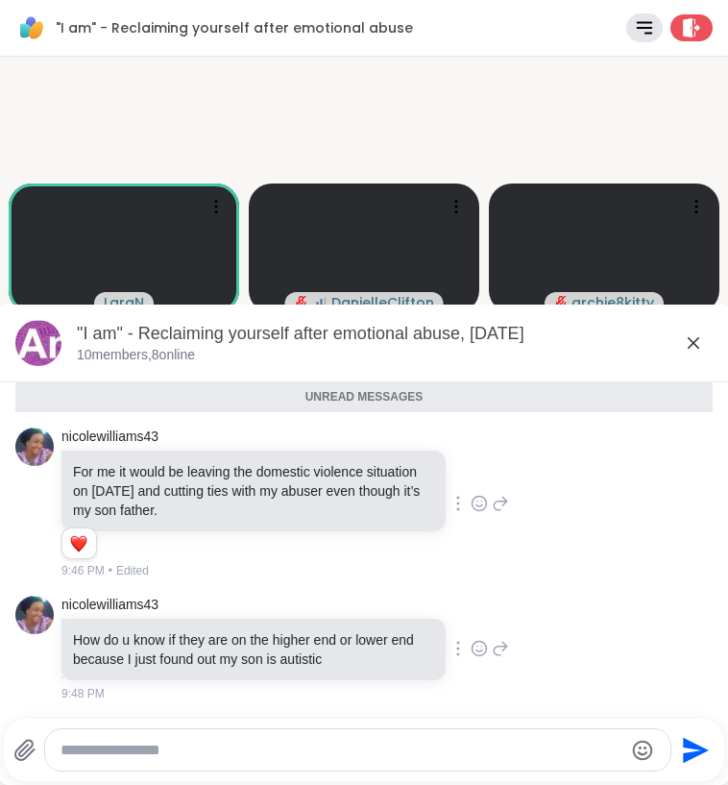
click at [690, 338] on icon at bounding box center [694, 343] width 12 height 12
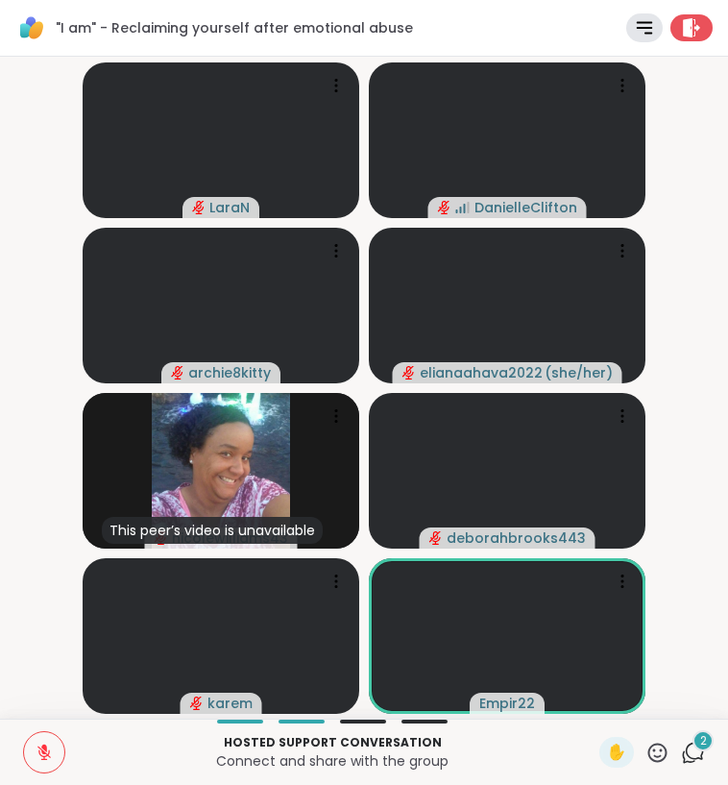
scroll to position [0, 0]
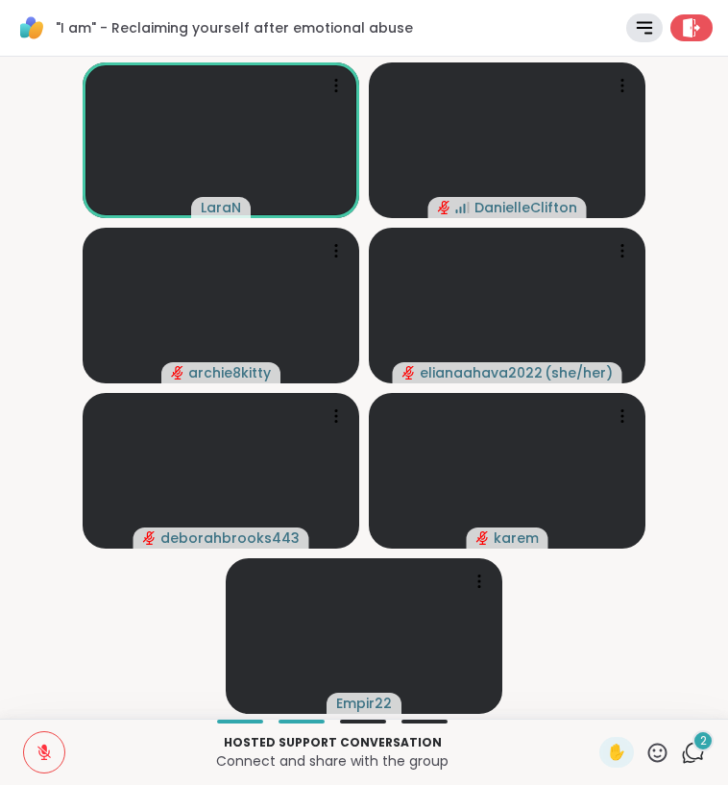
click at [655, 749] on icon at bounding box center [657, 751] width 19 height 19
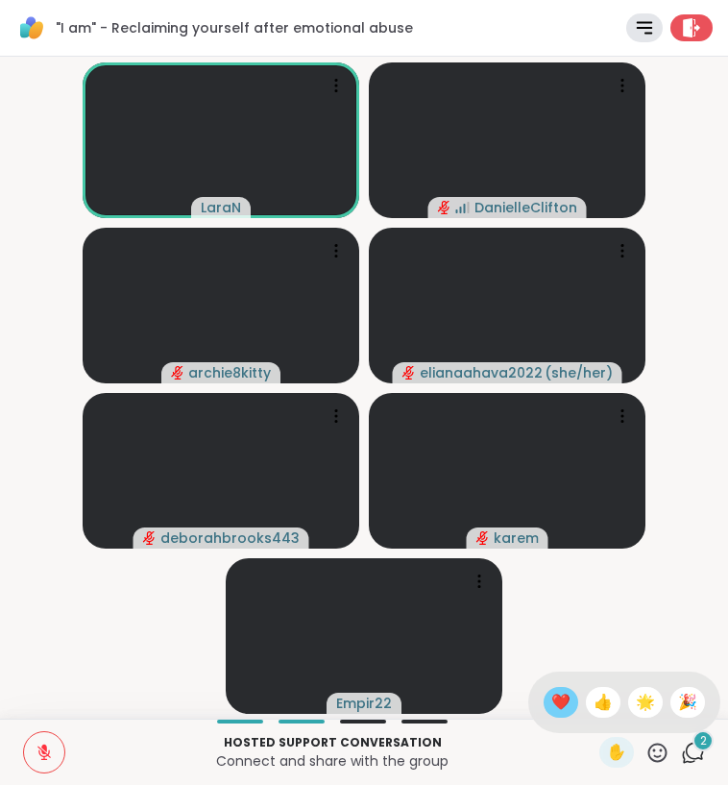
click at [557, 706] on span "❤️" at bounding box center [560, 702] width 19 height 23
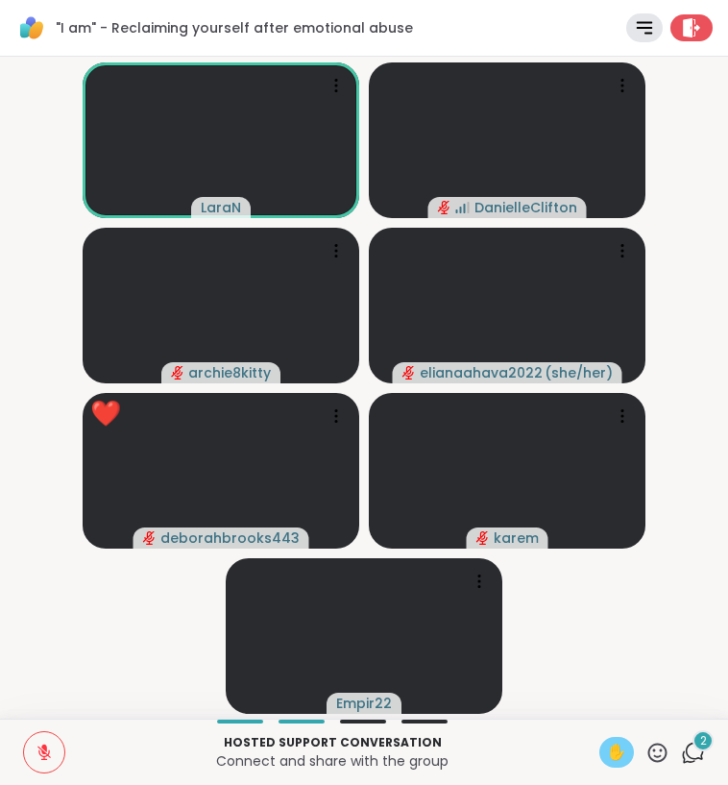
click at [622, 745] on span "✋" at bounding box center [616, 751] width 19 height 23
click at [659, 749] on icon at bounding box center [657, 752] width 24 height 24
click at [620, 757] on span "✋" at bounding box center [616, 751] width 19 height 23
click at [661, 753] on icon at bounding box center [657, 752] width 24 height 24
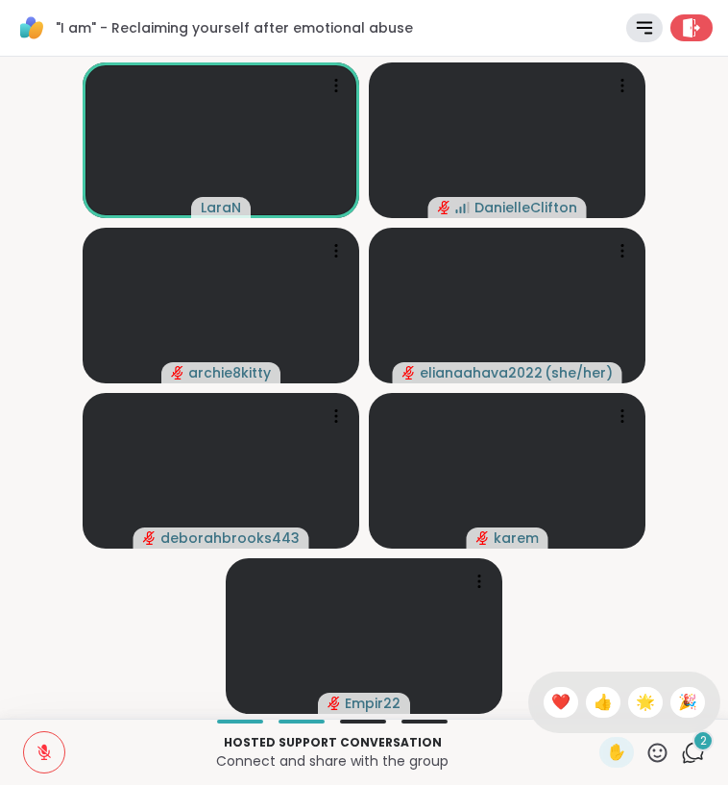
click at [652, 629] on video-player-container "LaraN DanielleClifton archie8kitty elianaahava2022 ( she/her ) deborahbrooks443…" at bounding box center [364, 387] width 705 height 646
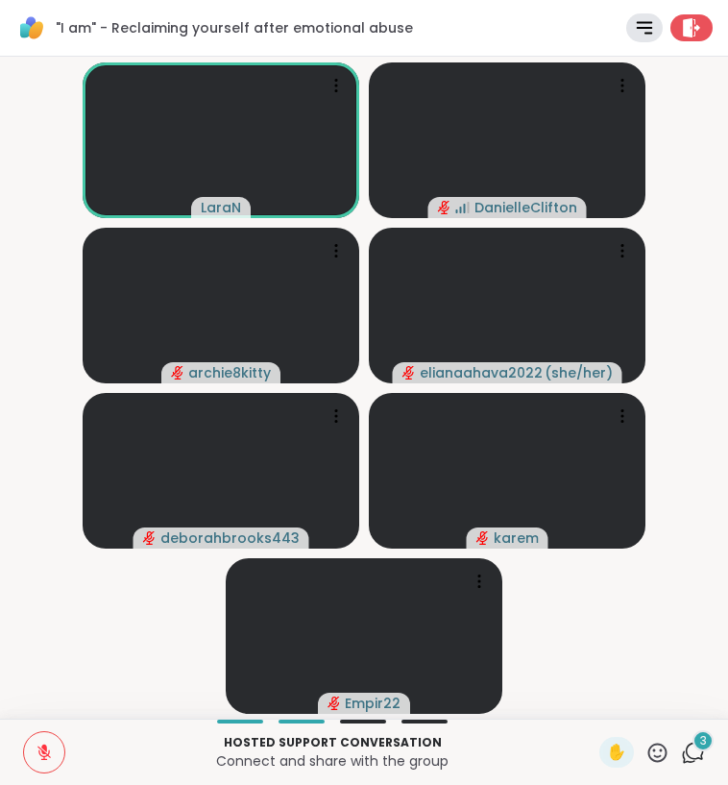
click at [703, 752] on icon at bounding box center [695, 749] width 18 height 17
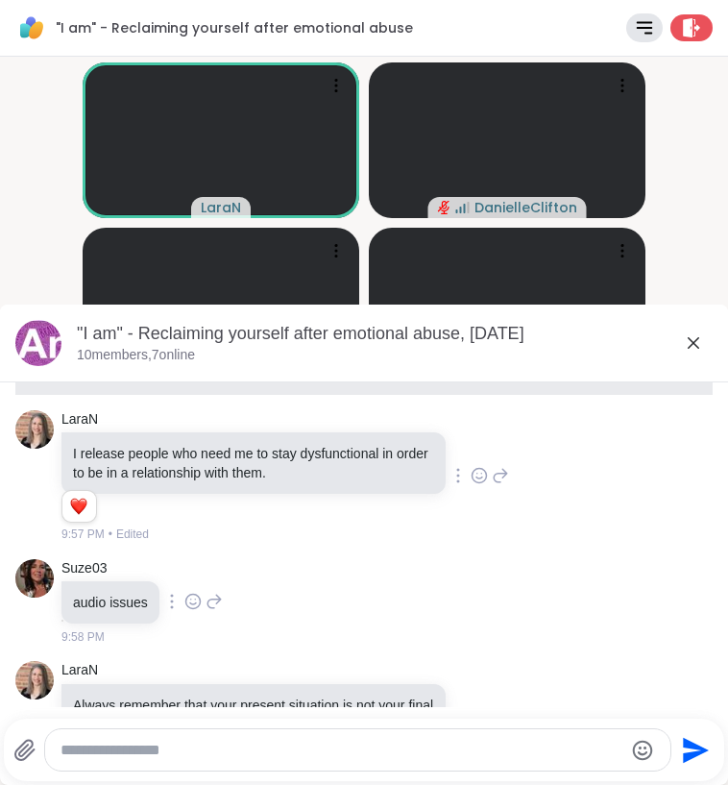
scroll to position [484, 0]
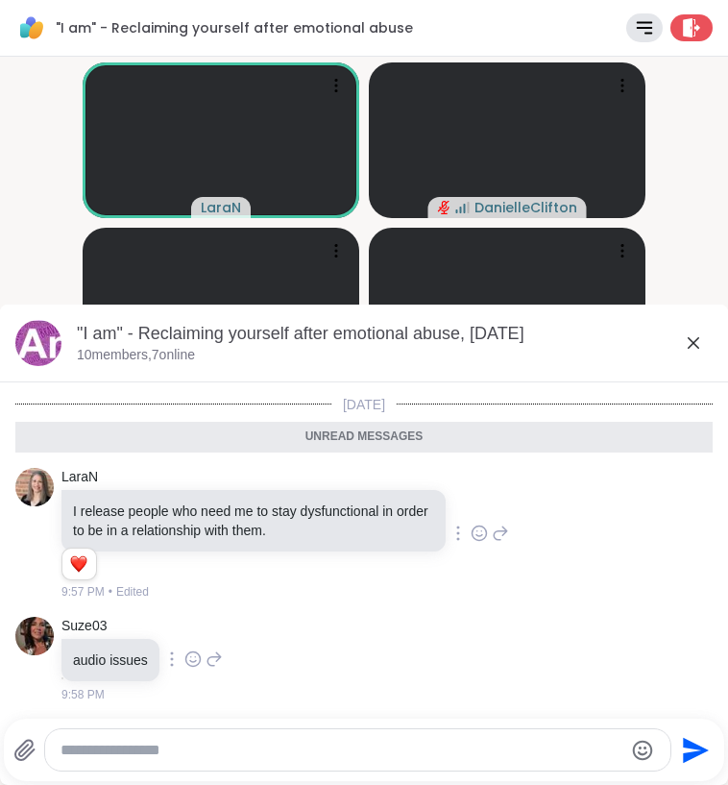
click at [690, 350] on icon at bounding box center [693, 342] width 23 height 23
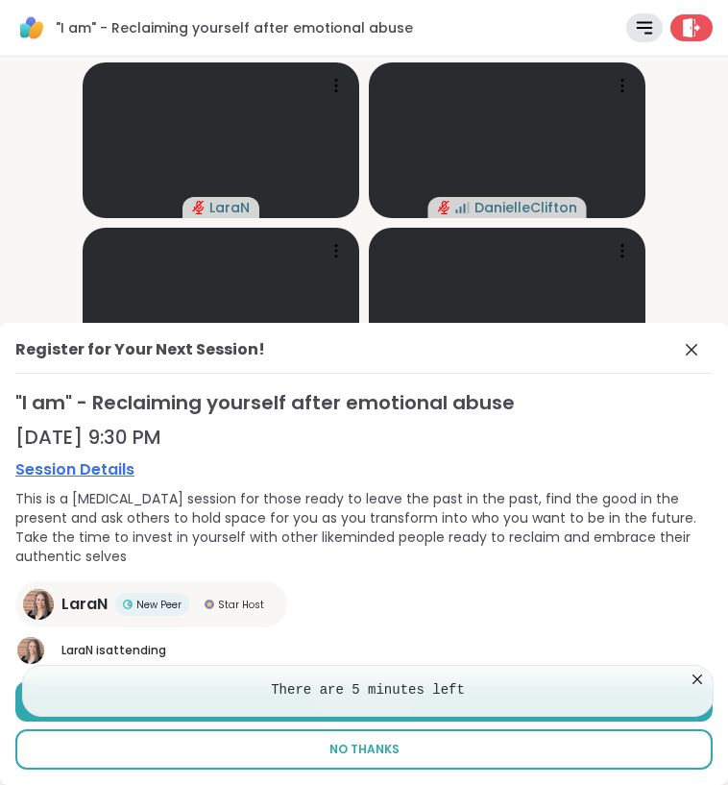
click at [381, 751] on span "No Thanks" at bounding box center [364, 748] width 70 height 17
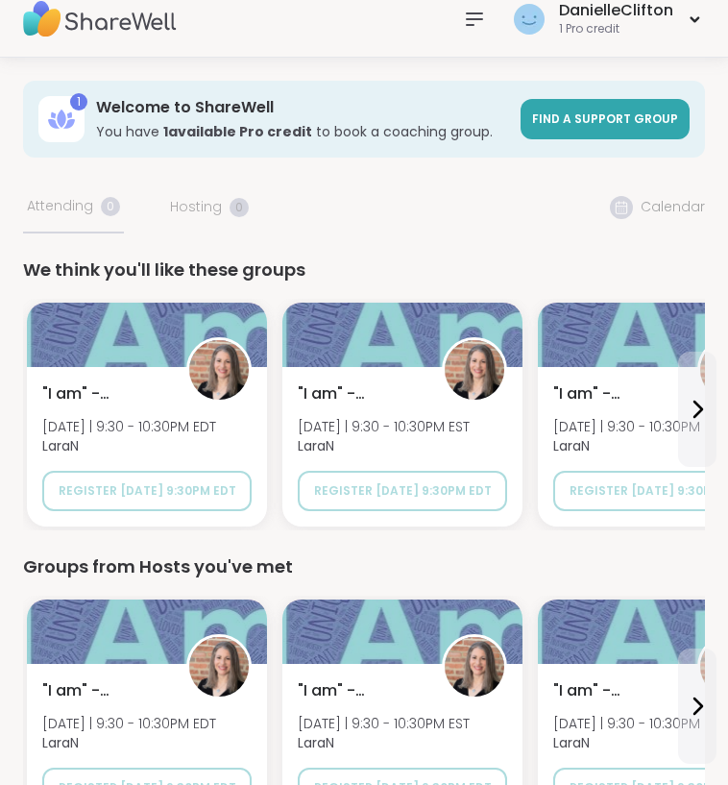
scroll to position [22, 0]
